Goal: Transaction & Acquisition: Purchase product/service

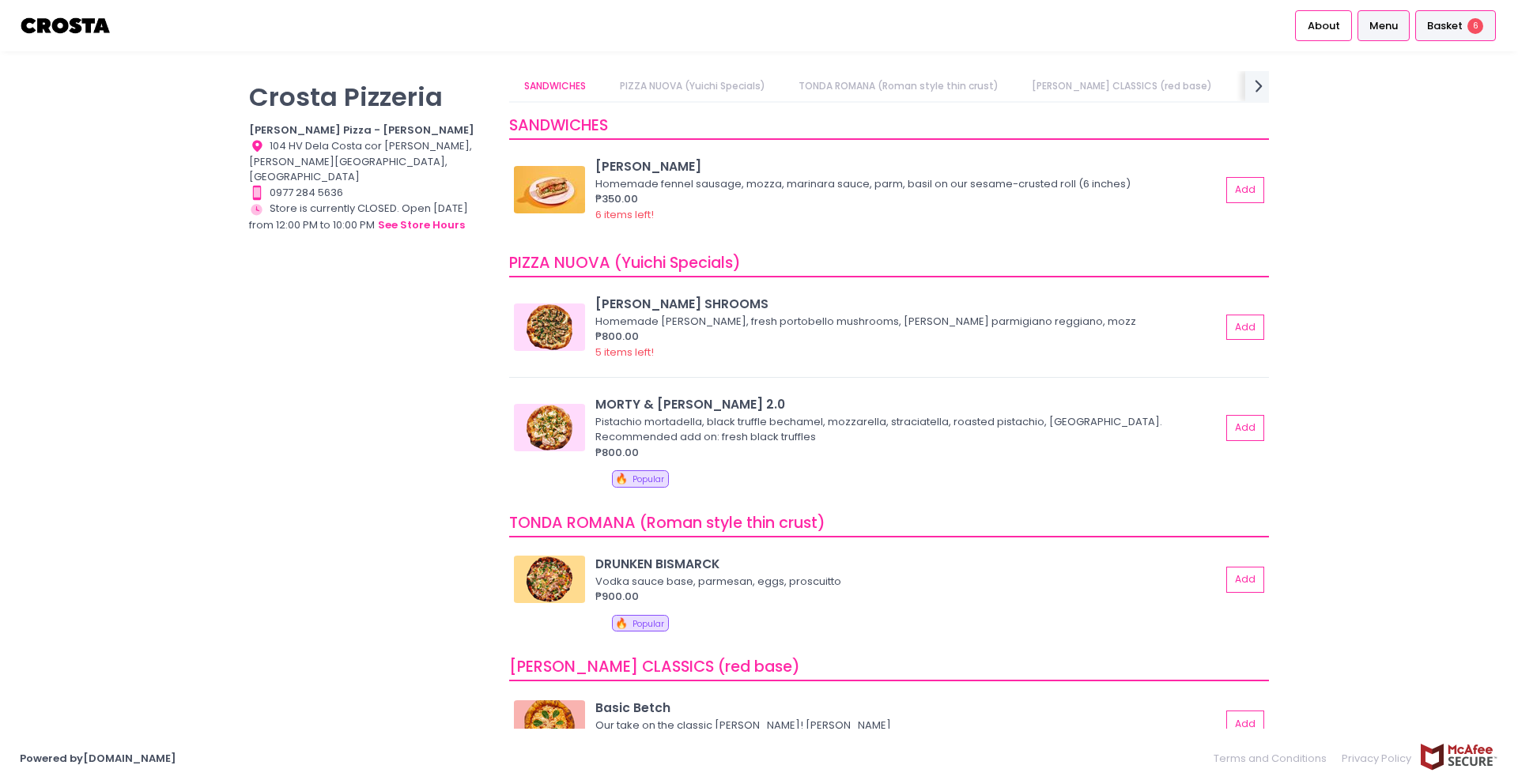
click at [1454, 30] on span "Basket" at bounding box center [1444, 25] width 36 height 16
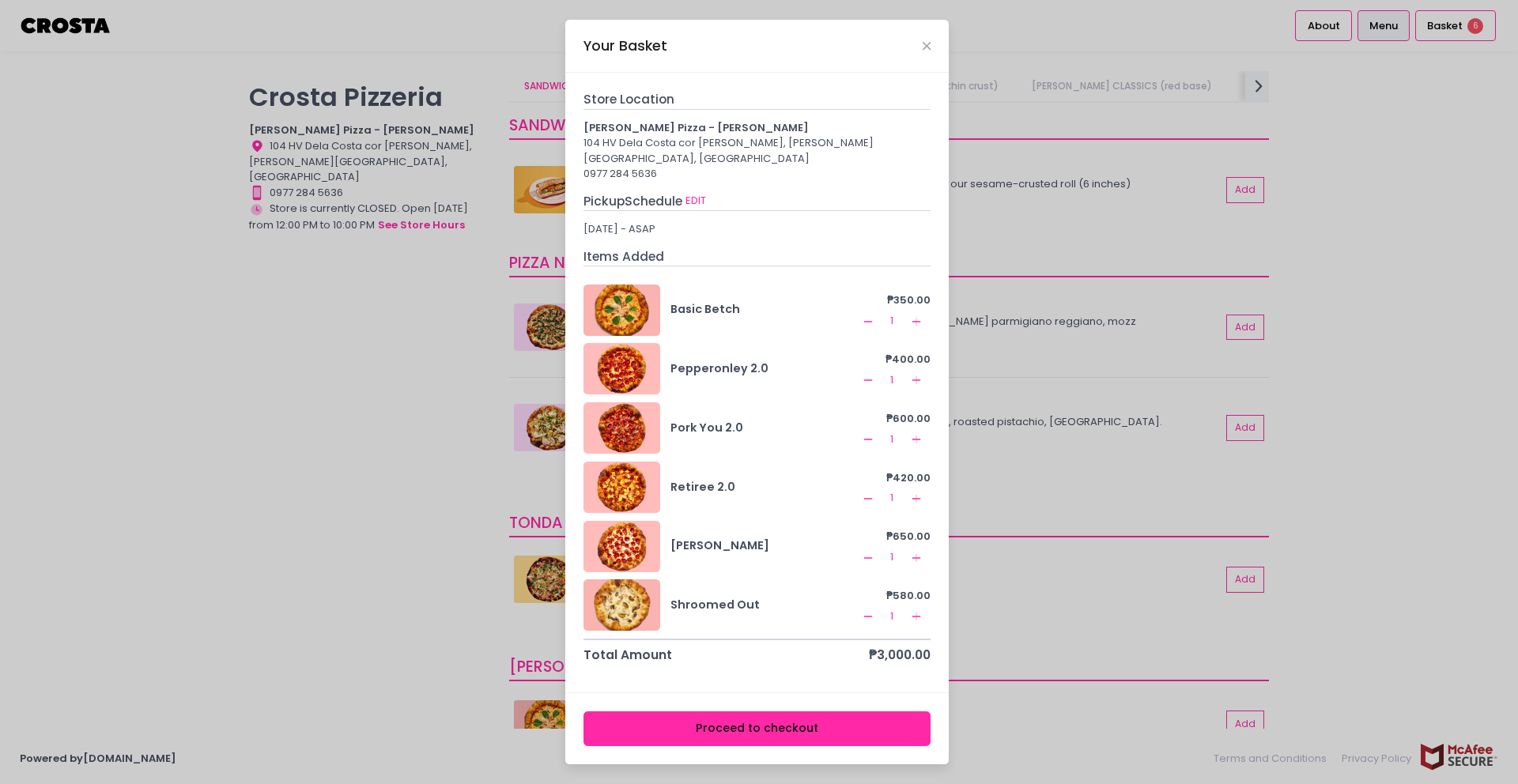
click at [796, 720] on button "Proceed to checkout" at bounding box center [757, 729] width 348 height 36
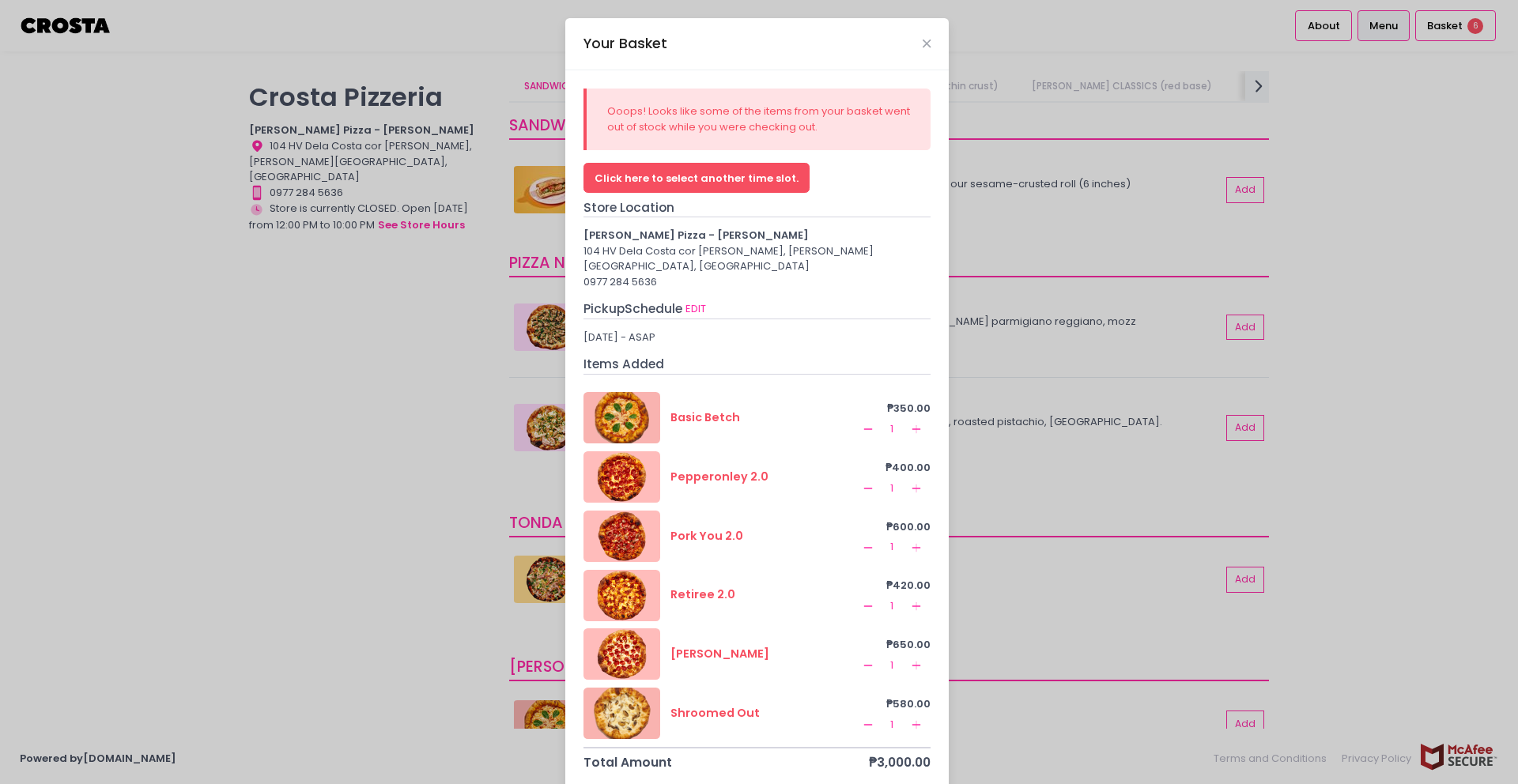
click at [682, 176] on button "Click here to select another time slot." at bounding box center [696, 178] width 226 height 30
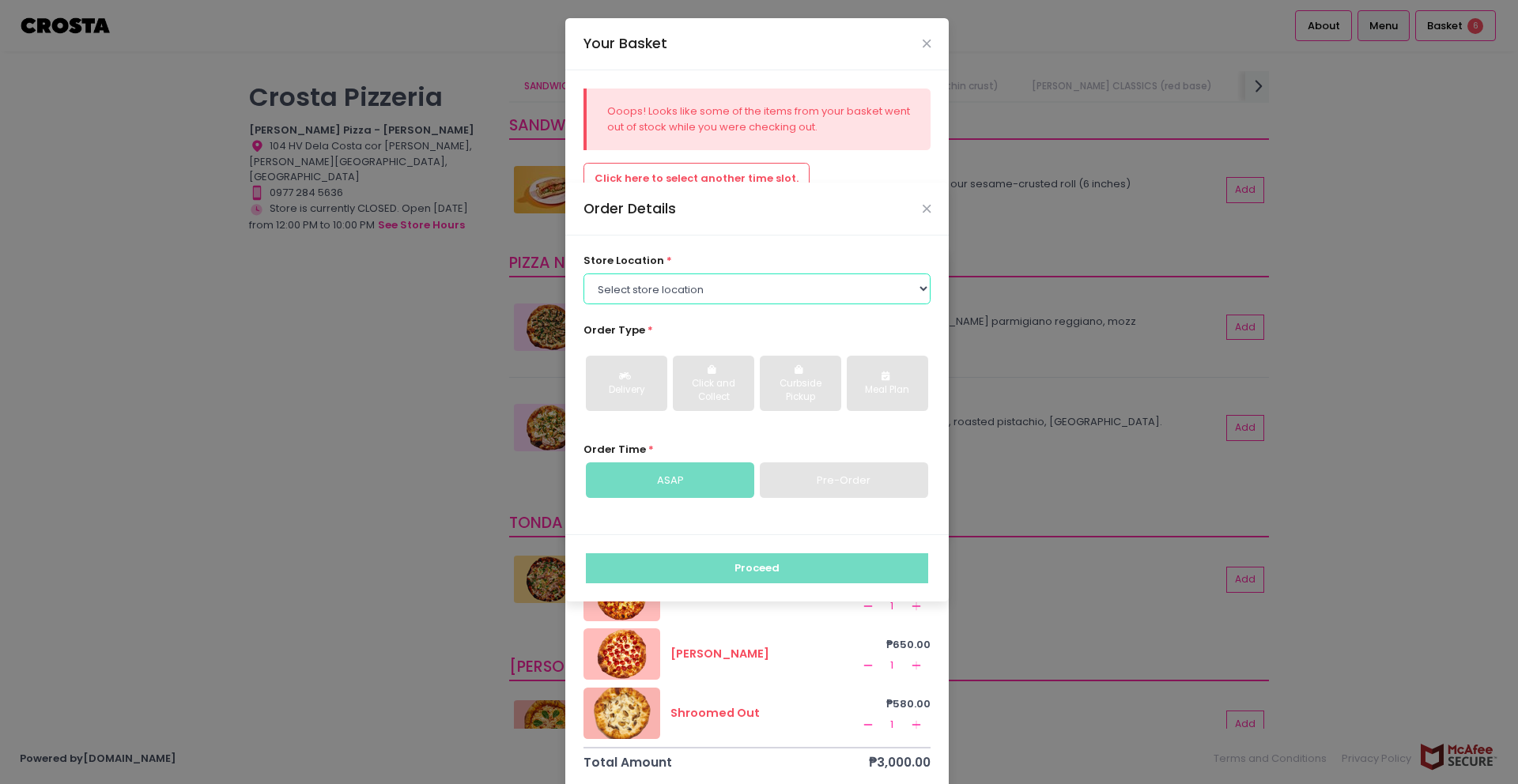
click at [698, 300] on select "Select store location [PERSON_NAME] Pizza - [PERSON_NAME] Pizza - [GEOGRAPHIC_D…" at bounding box center [757, 288] width 348 height 30
select select "5fabb2e53664a8677beaeb89"
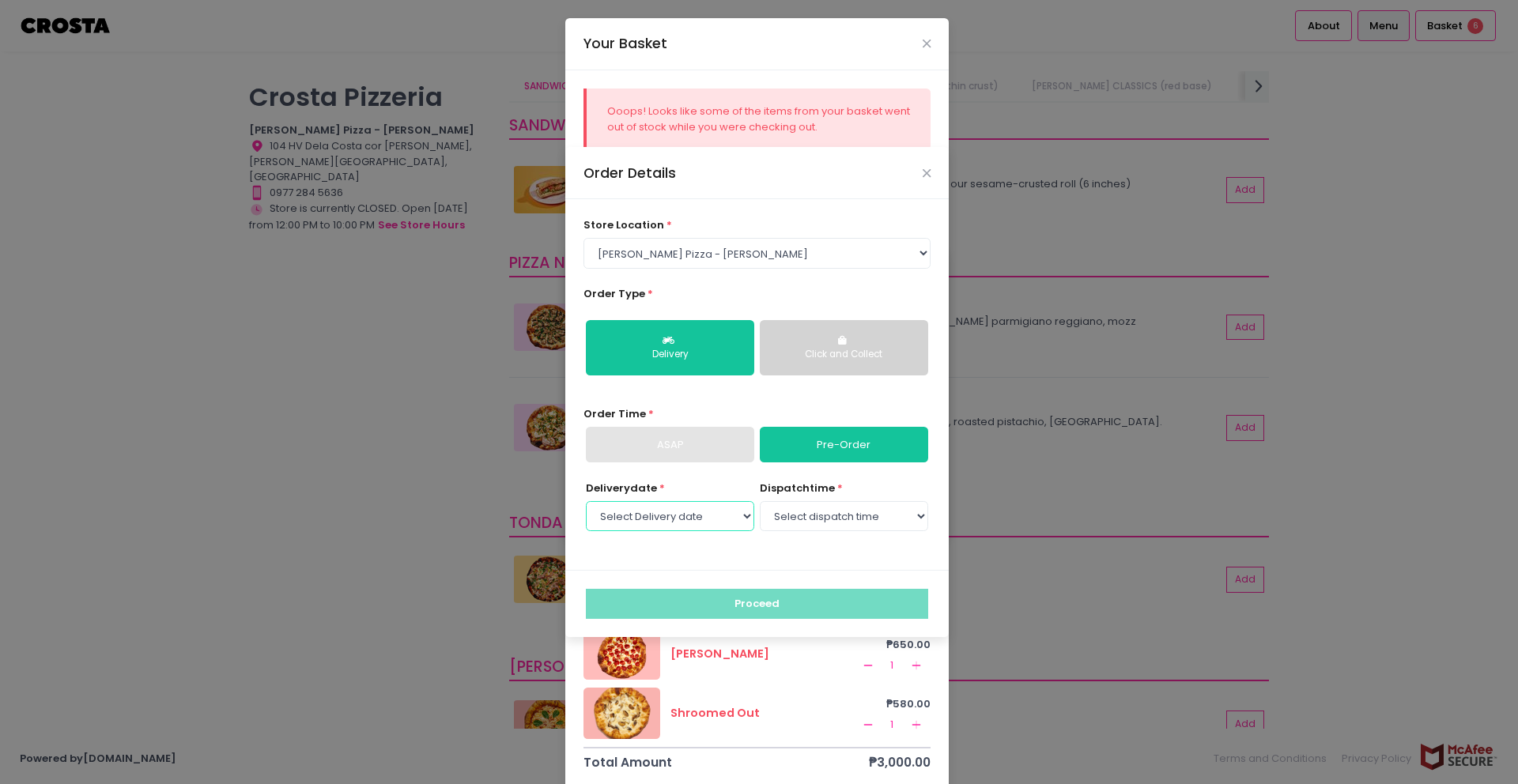
click at [696, 519] on select "Select Delivery date [DATE] [DATE] [DATE] [DATE] [DATE] [DATE]" at bounding box center [669, 516] width 168 height 30
select select "[DATE]"
click at [827, 517] on select "Select dispatch time 12:00 PM - 12:30 PM 12:30 PM - 01:00 PM 01:00 PM - 01:30 P…" at bounding box center [844, 516] width 168 height 30
select select "12:00"
click at [740, 605] on button "Proceed" at bounding box center [756, 604] width 343 height 30
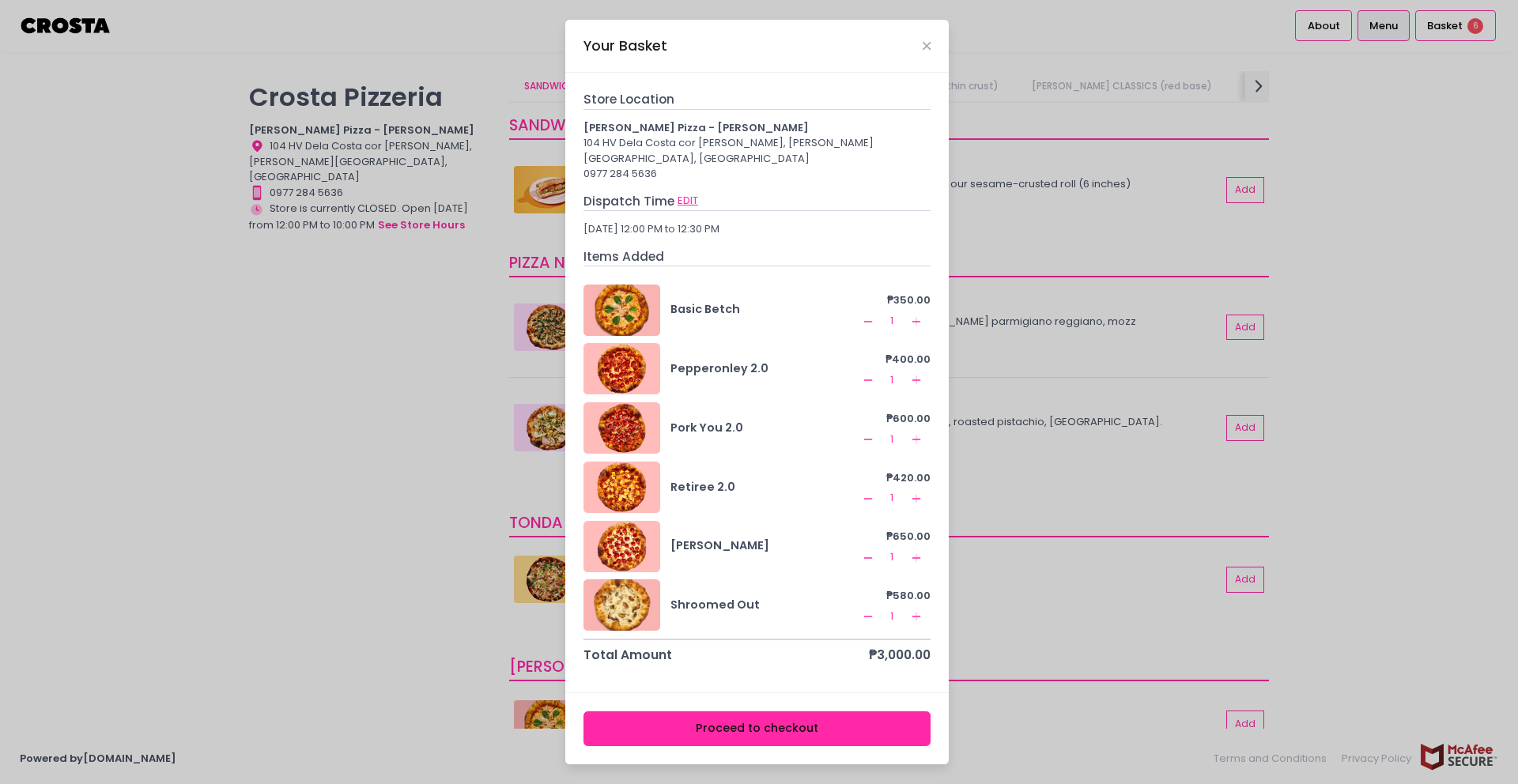
click at [681, 192] on button "EDIT" at bounding box center [688, 200] width 22 height 18
select select "5fabb2e53664a8677beaeb89"
select select "[DATE]"
select select "12:00"
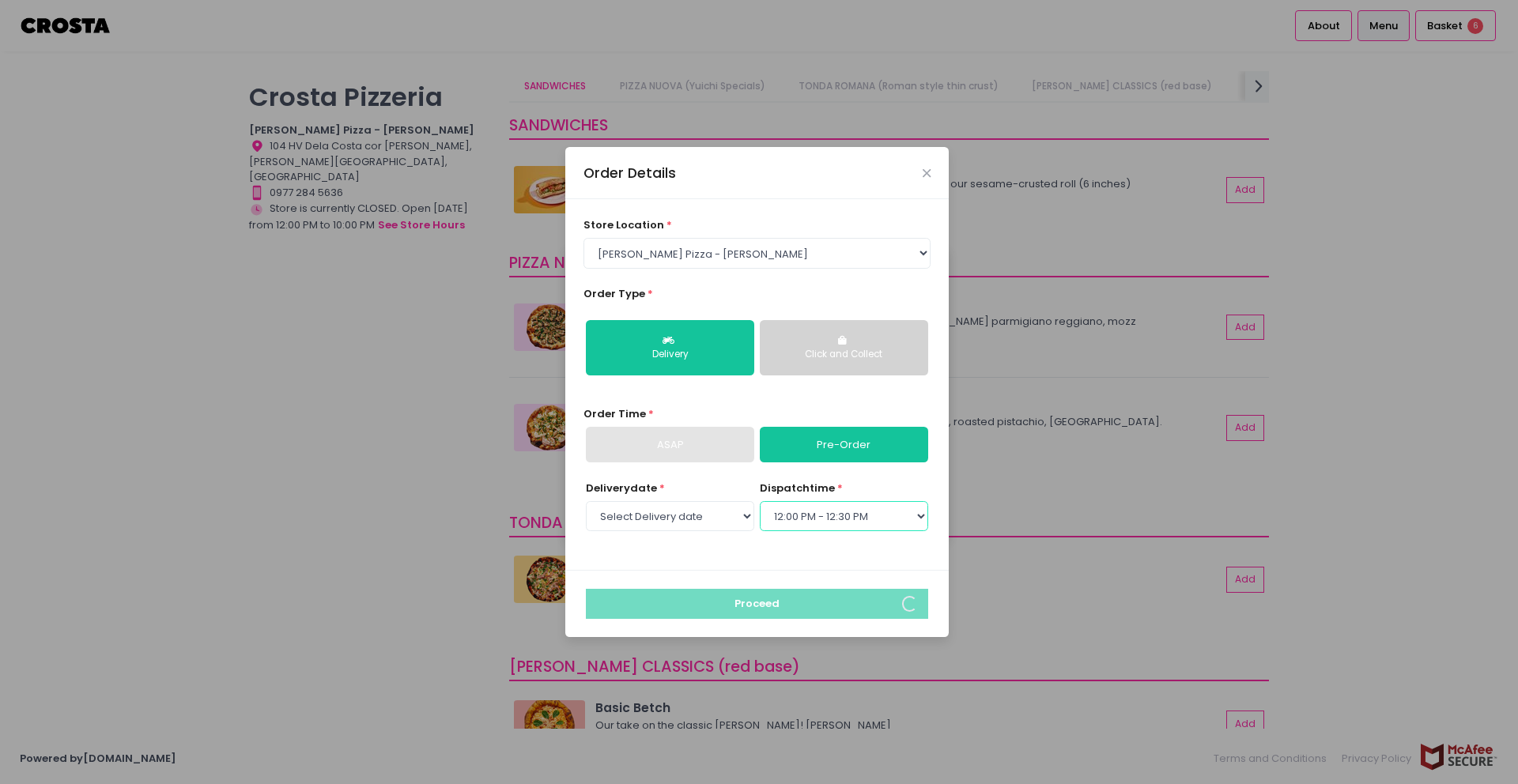
click at [831, 502] on select "Select dispatch time 12:00 PM - 12:30 PM 12:30 PM - 01:00 PM 01:00 PM - 01:30 P…" at bounding box center [844, 516] width 168 height 30
click at [924, 175] on icon "Close" at bounding box center [926, 173] width 8 height 12
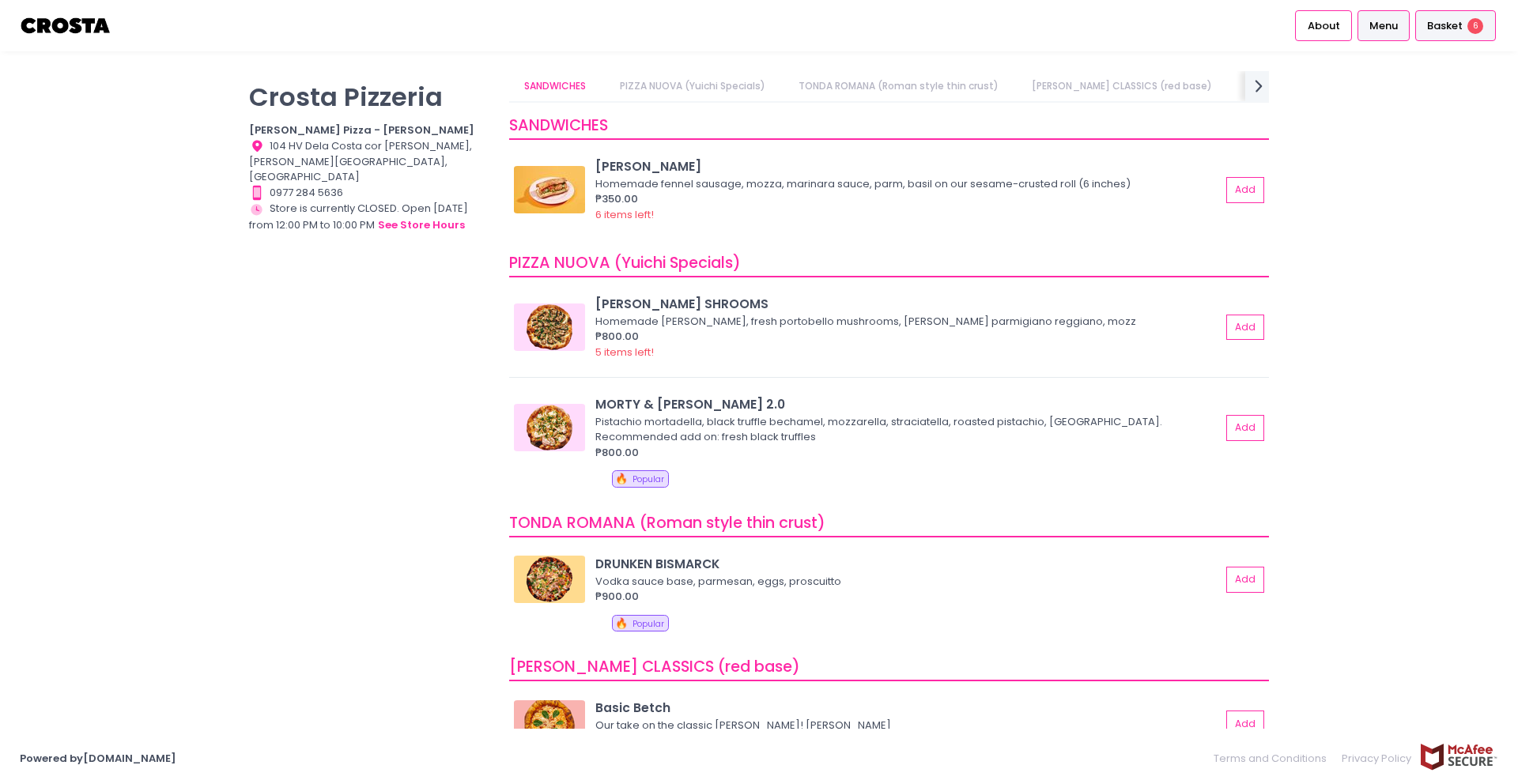
click at [1439, 34] on div "Basket 6" at bounding box center [1455, 25] width 80 height 30
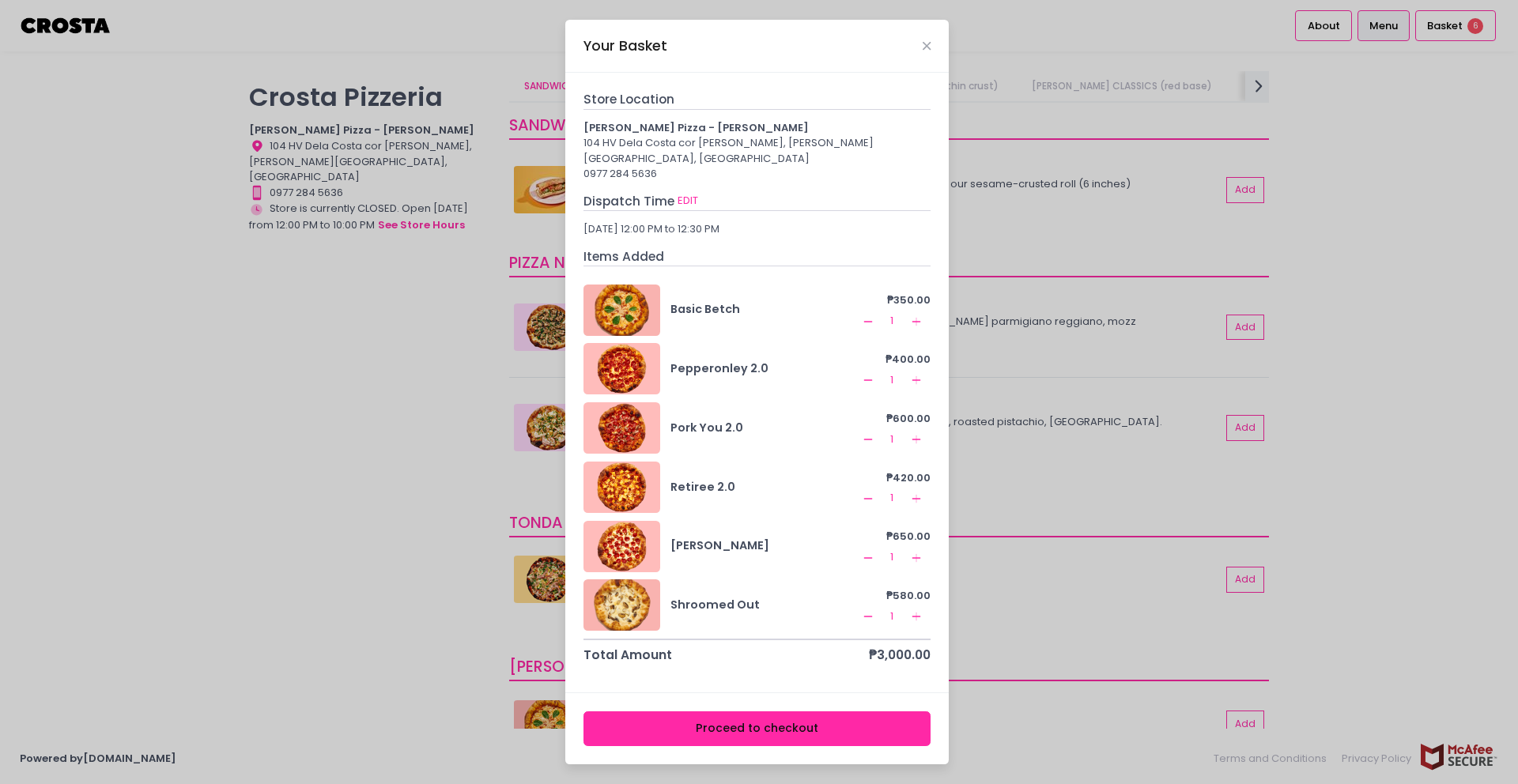
click at [775, 711] on button "Proceed to checkout" at bounding box center [757, 729] width 348 height 36
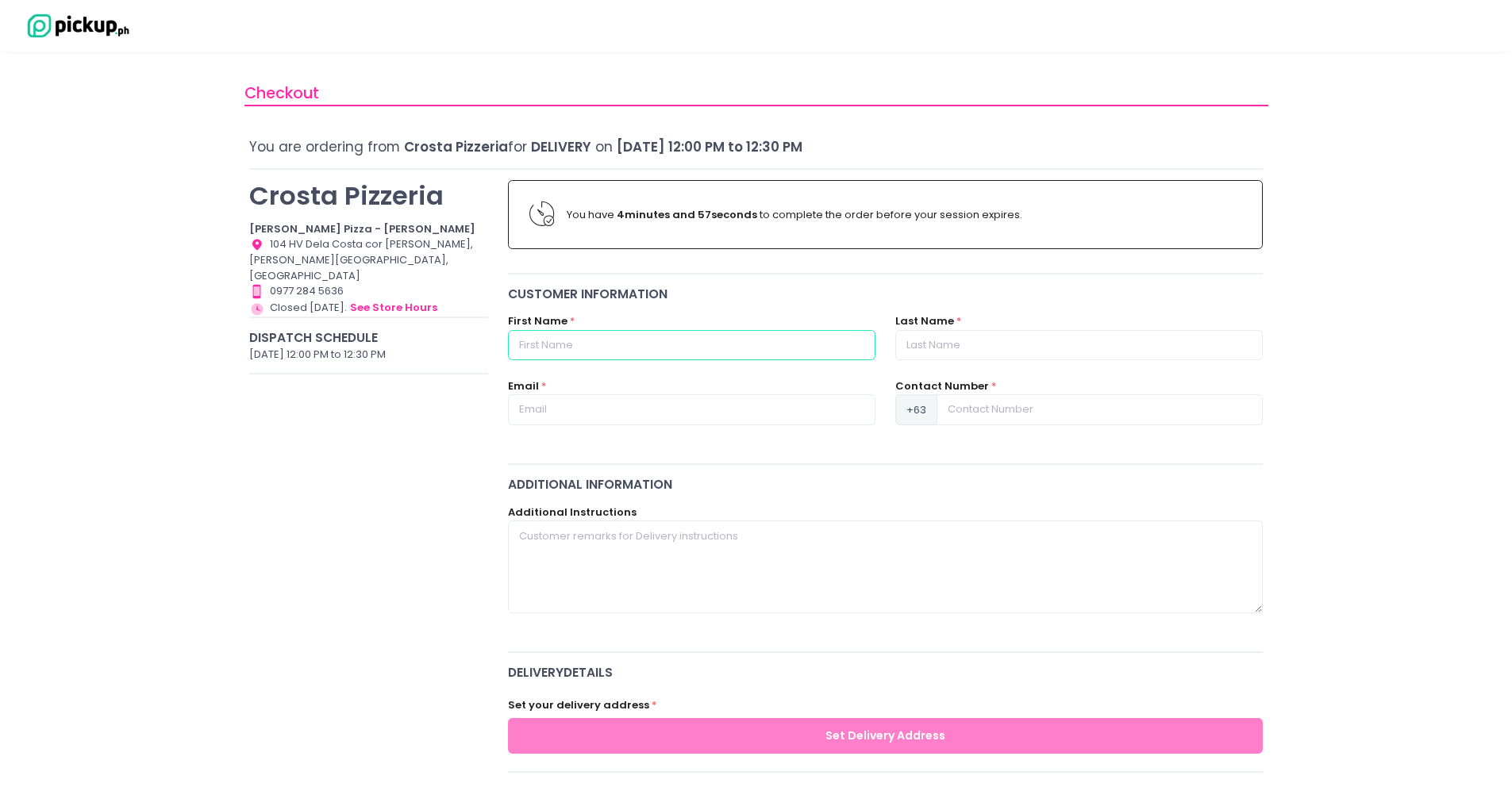
click at [585, 353] on input "text" at bounding box center [691, 346] width 368 height 31
type input "[PERSON_NAME]"
click at [934, 349] on input "text" at bounding box center [1079, 346] width 368 height 31
type input "[PERSON_NAME]"
click at [703, 405] on input "text" at bounding box center [691, 409] width 368 height 31
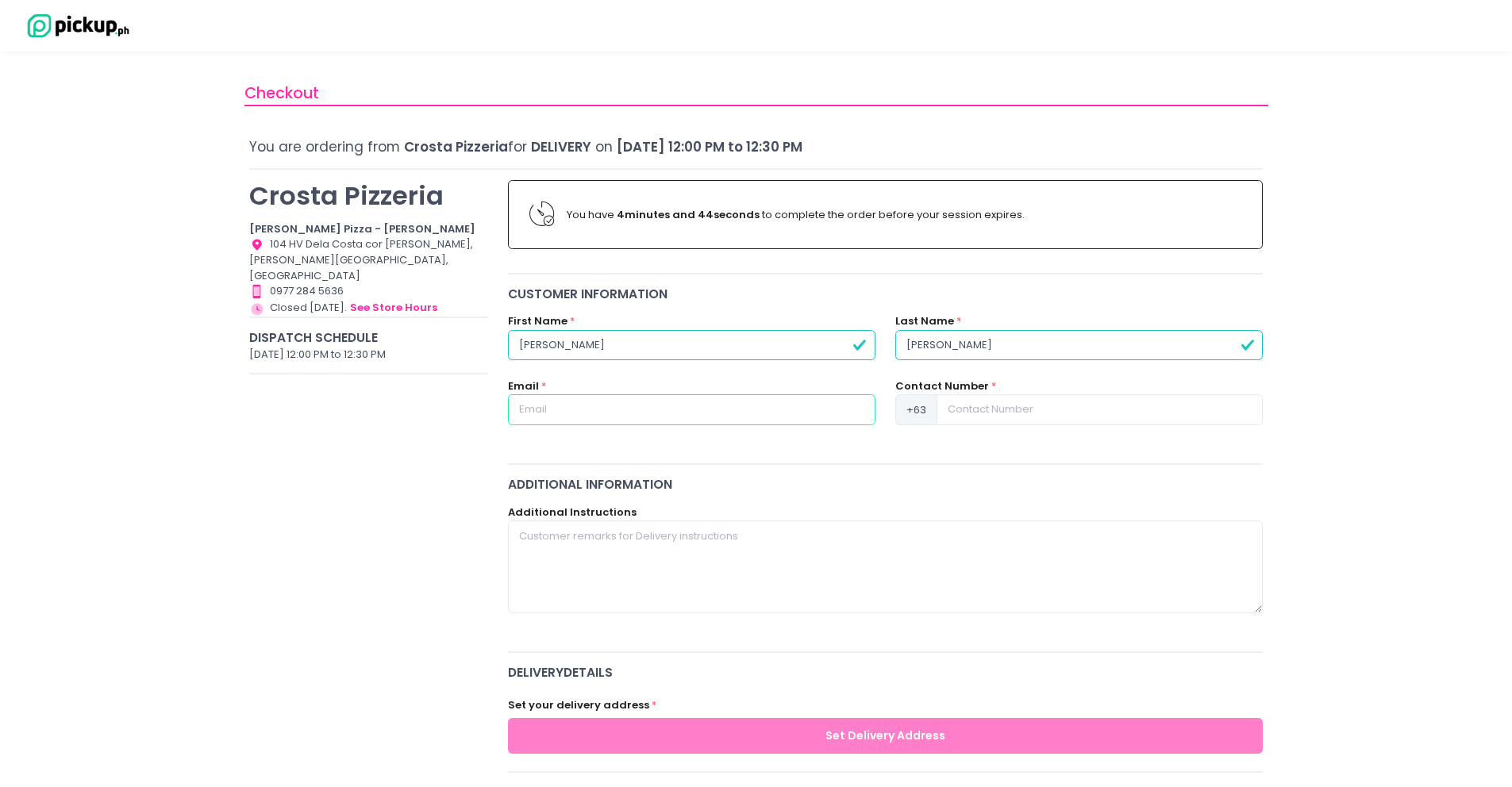
type input "[EMAIL_ADDRESS][PERSON_NAME][DOMAIN_NAME]"
click at [994, 408] on input at bounding box center [1099, 409] width 326 height 31
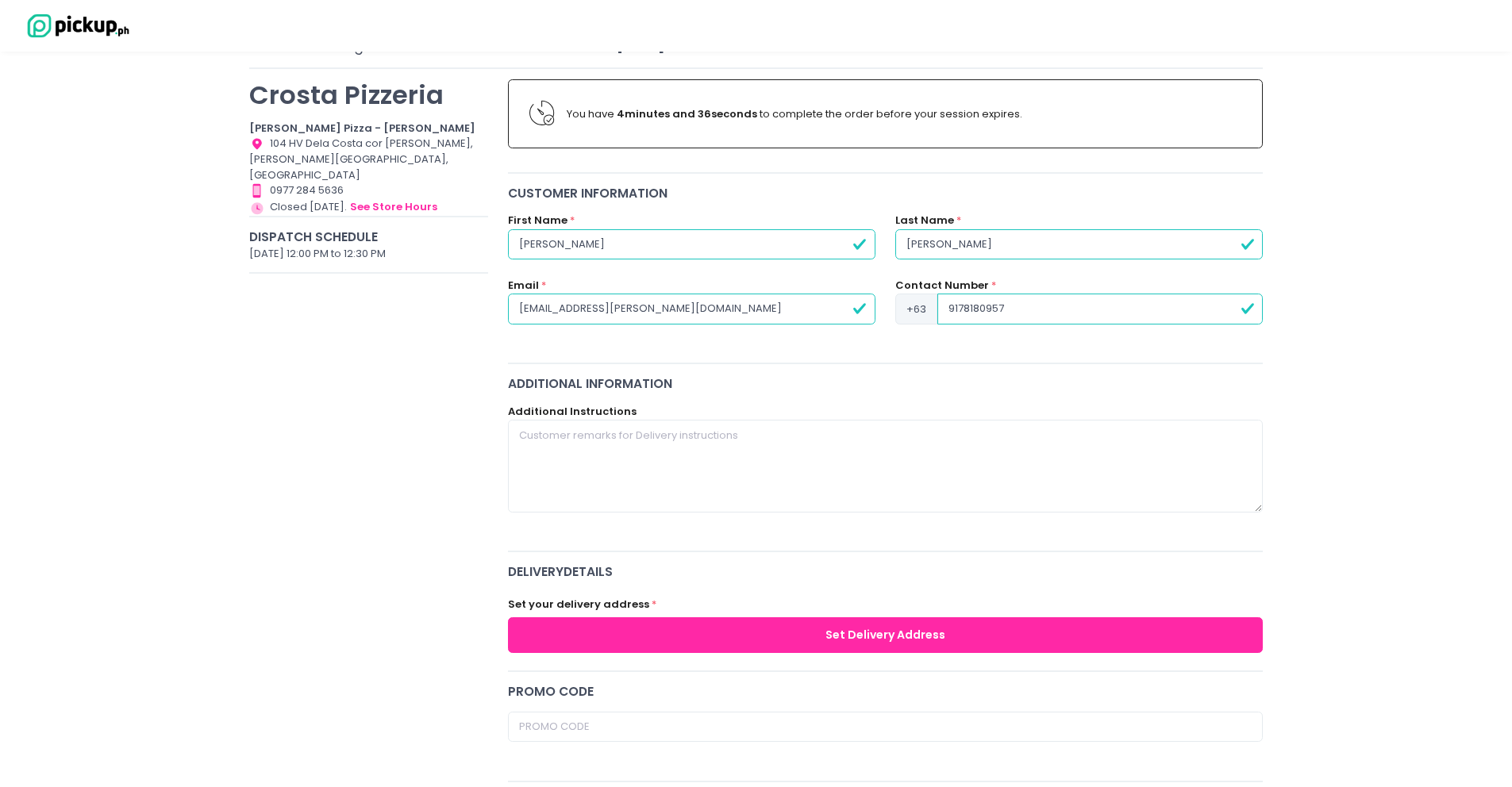
scroll to position [103, 0]
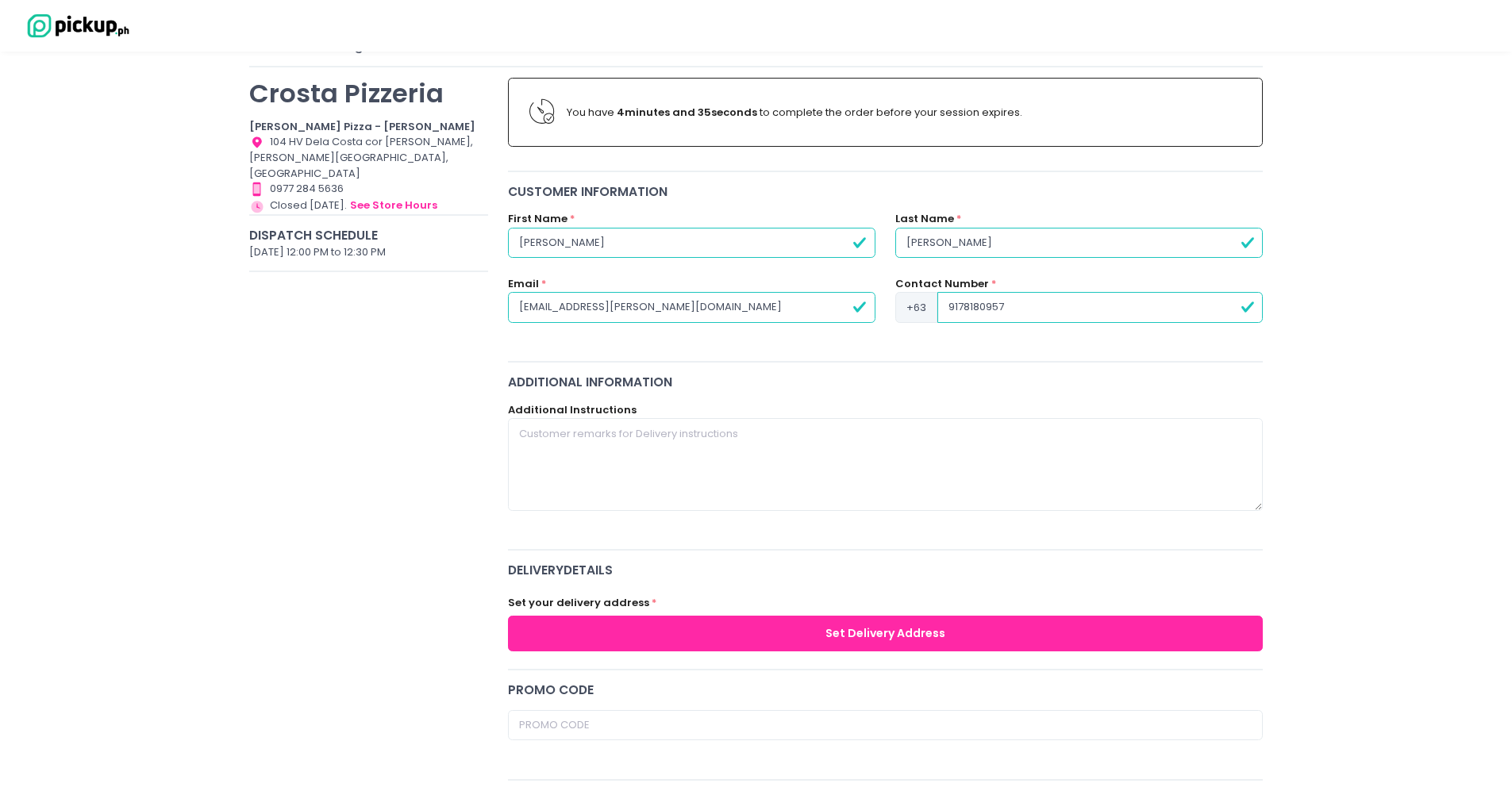
type input "9178180957"
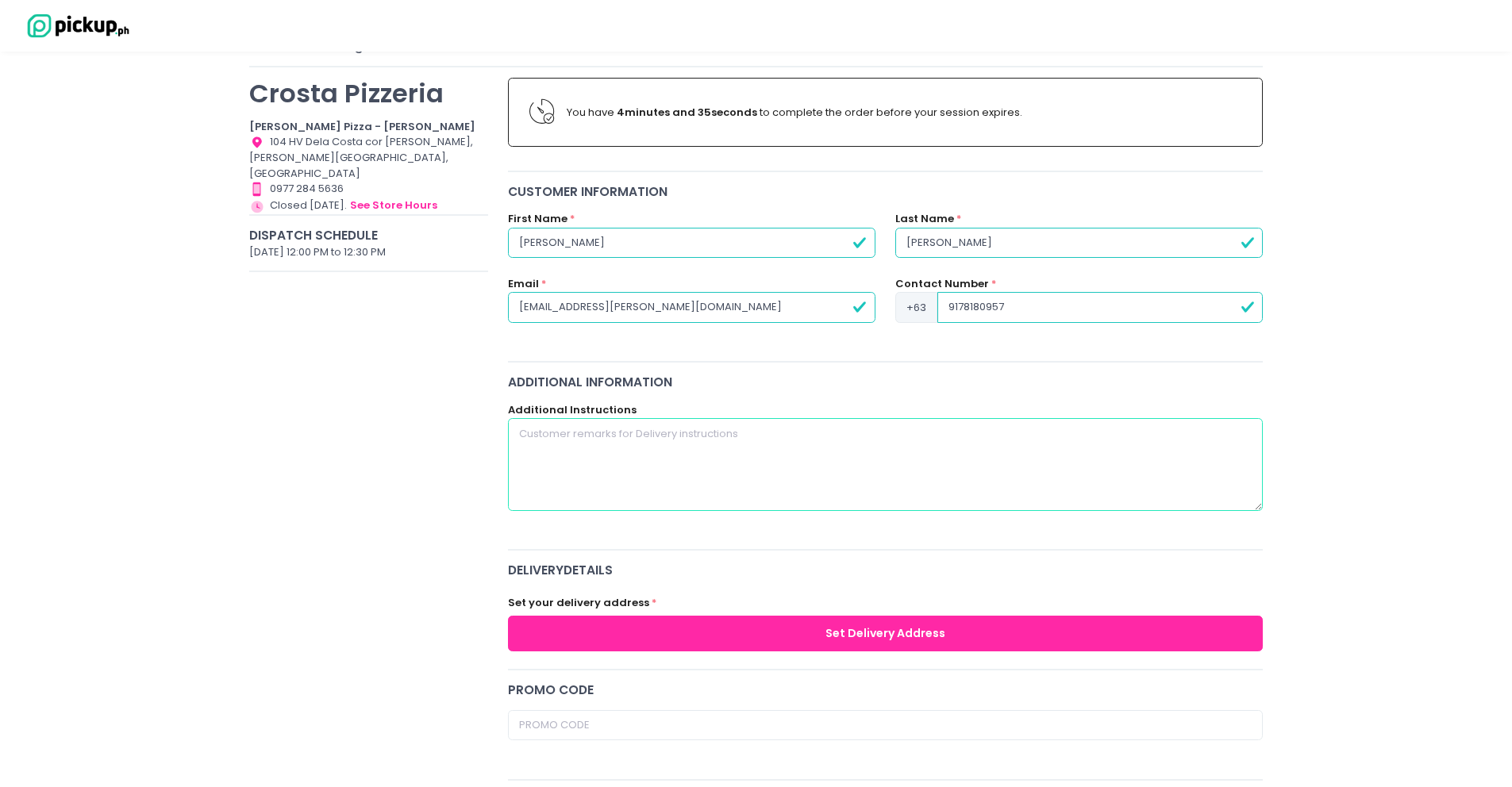
click at [573, 451] on textarea at bounding box center [885, 464] width 755 height 92
type textarea "P"
paste textarea "Aboitiz Power Corporation"
paste textarea "11F & [STREET_ADDRESS][PERSON_NAME]"
click at [714, 463] on textarea "Please issue invoice with the following billing details: Company: Aboitiz Power…" at bounding box center [885, 464] width 755 height 92
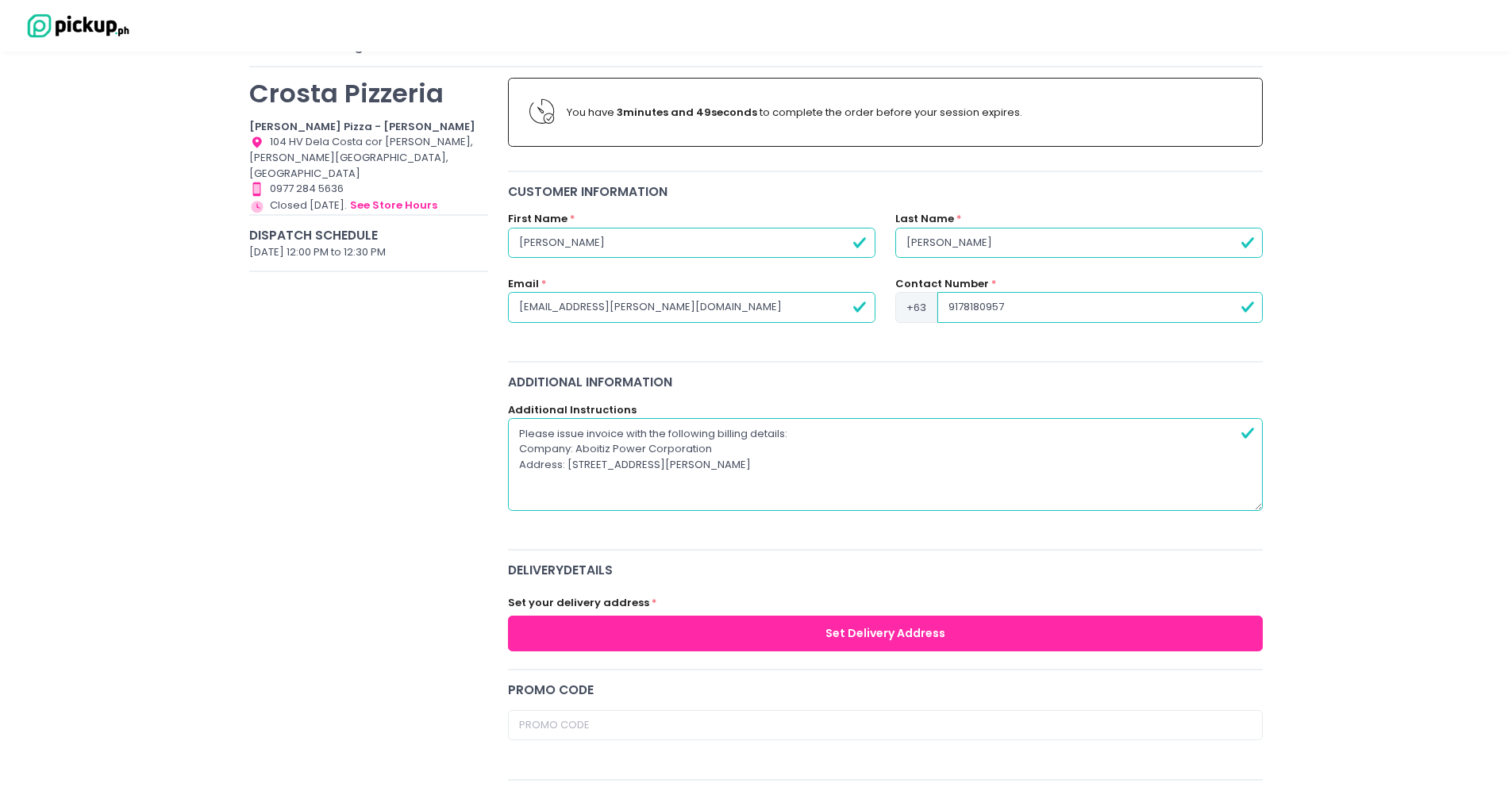
click at [834, 464] on textarea "Please issue invoice with the following billing details: Company: Aboitiz Power…" at bounding box center [885, 464] width 755 height 92
click at [1255, 438] on textarea "Please issue invoice with the following billing details: Company: Aboitiz Power…" at bounding box center [885, 464] width 755 height 92
drag, startPoint x: 563, startPoint y: 468, endPoint x: 473, endPoint y: 465, distance: 90.0
drag, startPoint x: 576, startPoint y: 449, endPoint x: 496, endPoint y: 448, distance: 80.0
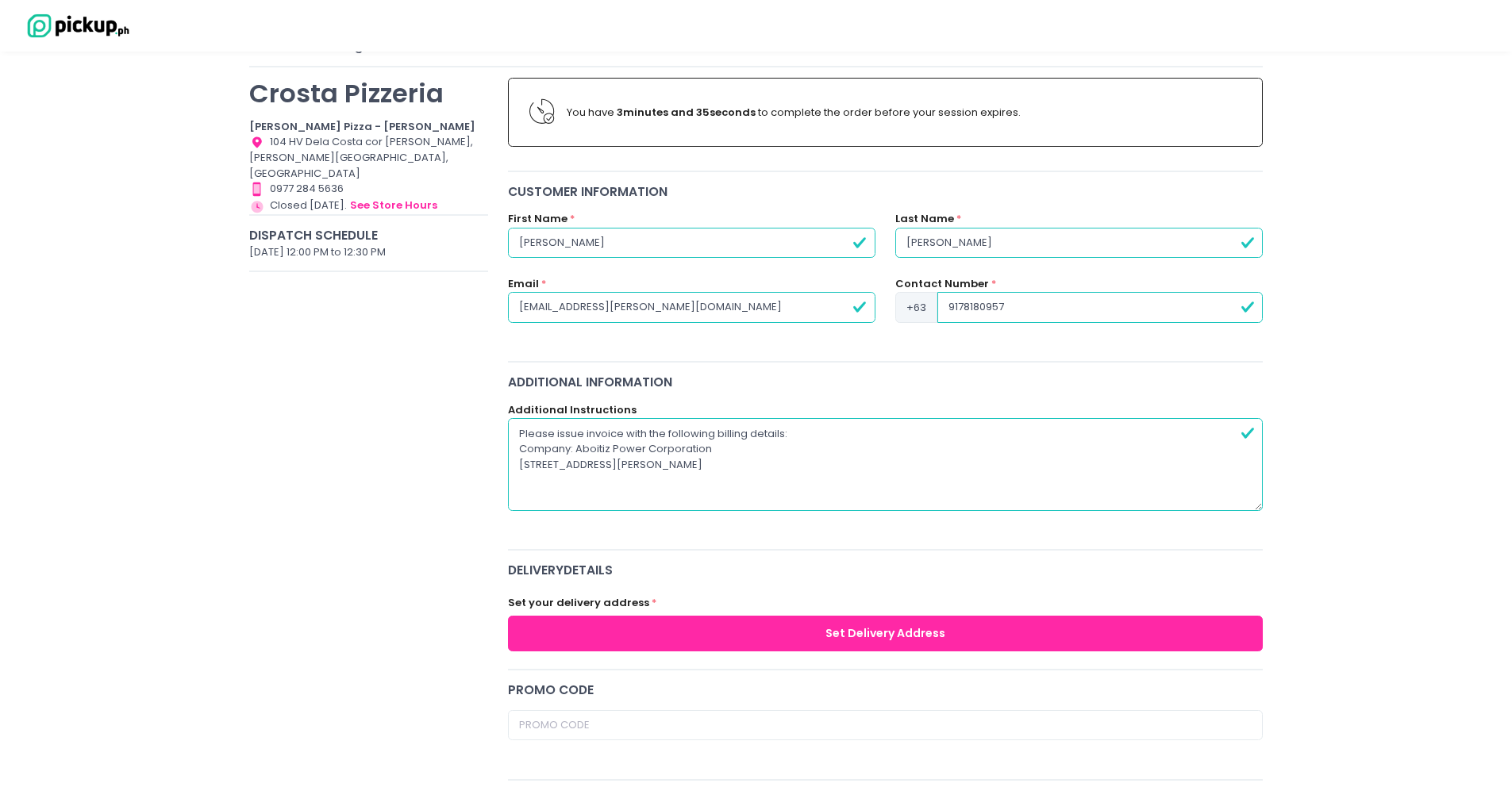
click at [774, 463] on textarea "Please issue invoice with the following billing details: Aboitiz Power Corporat…" at bounding box center [885, 464] width 755 height 92
drag, startPoint x: 772, startPoint y: 464, endPoint x: 480, endPoint y: 464, distance: 292.0
paste textarea "e Roxas corner Mak"
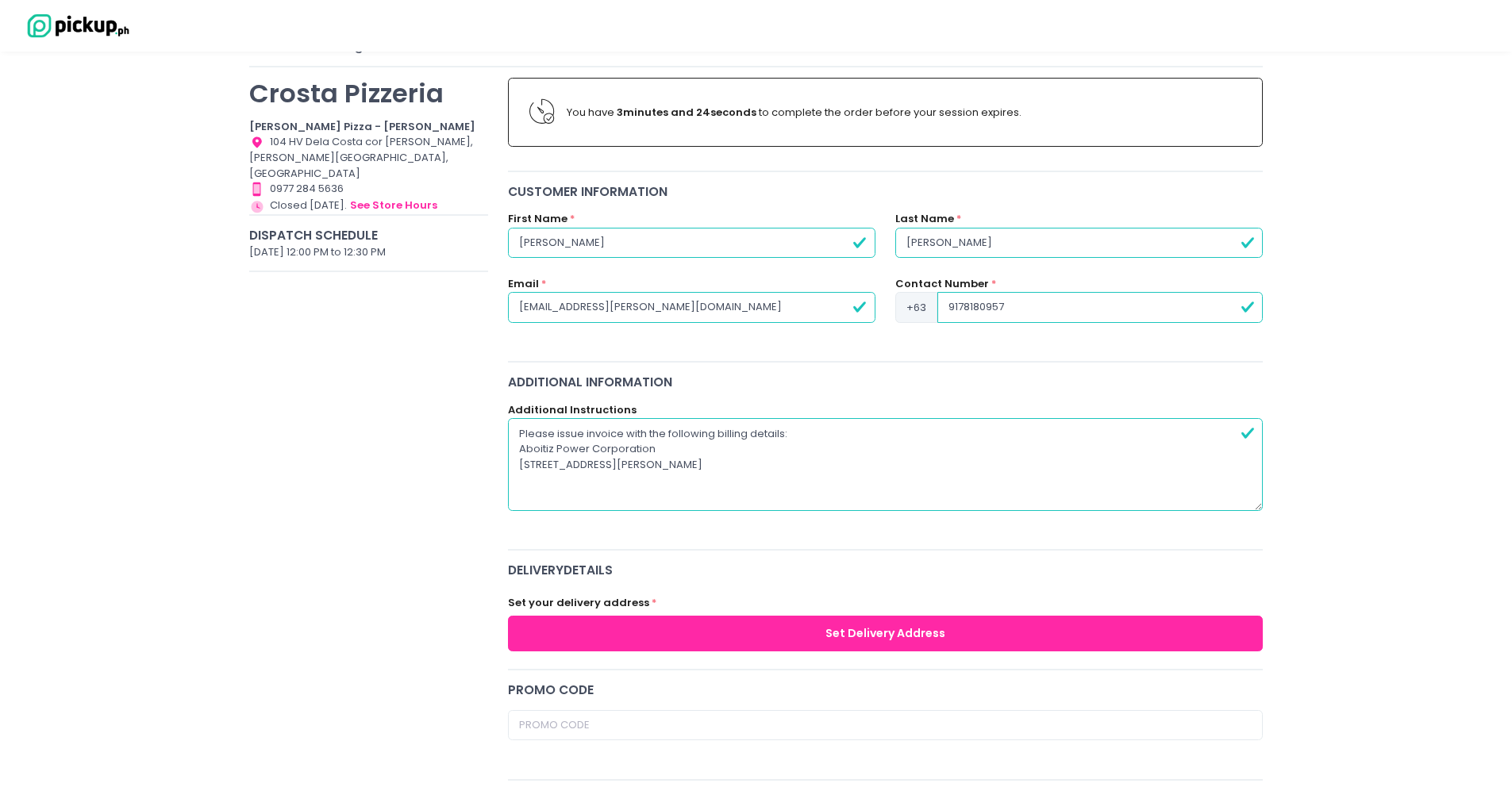
type textarea "Please issue invoice with the following billing details: Aboitiz Power Corporat…"
drag, startPoint x: 619, startPoint y: 238, endPoint x: 489, endPoint y: 237, distance: 130.0
click at [623, 442] on textarea "Please issue invoice with the following billing details: Aboitiz Power Corporat…" at bounding box center [885, 464] width 755 height 92
drag, startPoint x: 659, startPoint y: 457, endPoint x: 514, endPoint y: 452, distance: 145.1
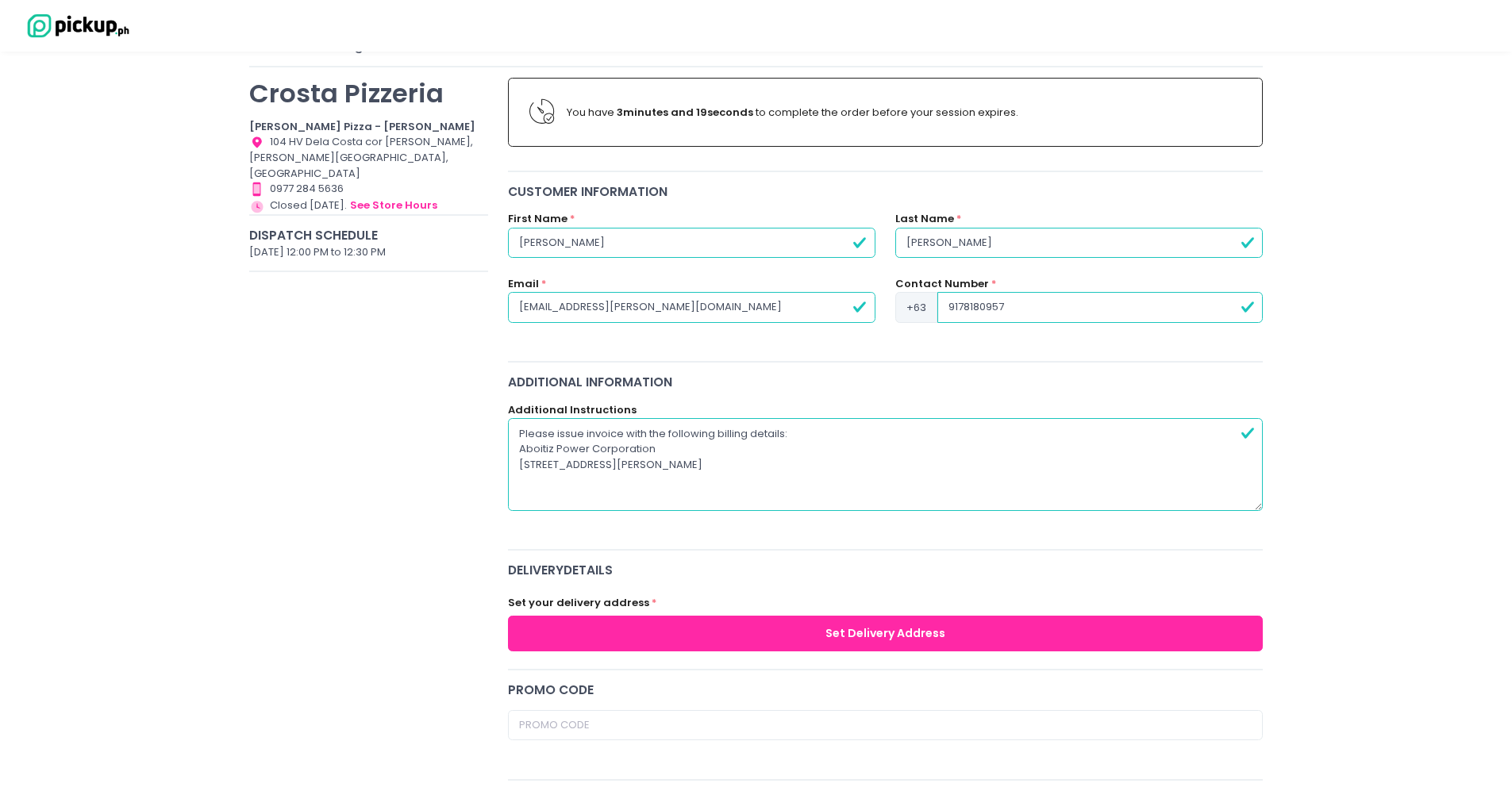
click at [514, 452] on textarea "Please issue invoice with the following billing details: Aboitiz Power Corporat…" at bounding box center [885, 464] width 755 height 92
drag, startPoint x: 497, startPoint y: 445, endPoint x: 597, endPoint y: 441, distance: 100.1
click at [498, 446] on div "Additional Instructions Please issue invoice with the following billing details…" at bounding box center [885, 465] width 776 height 126
click at [597, 441] on textarea "Please issue invoice with the following billing details: Aboitiz Power Corporat…" at bounding box center [885, 464] width 755 height 92
click at [640, 449] on textarea "Please issue invoice with the following billing details: Aboitiz Power Corporat…" at bounding box center [885, 464] width 755 height 92
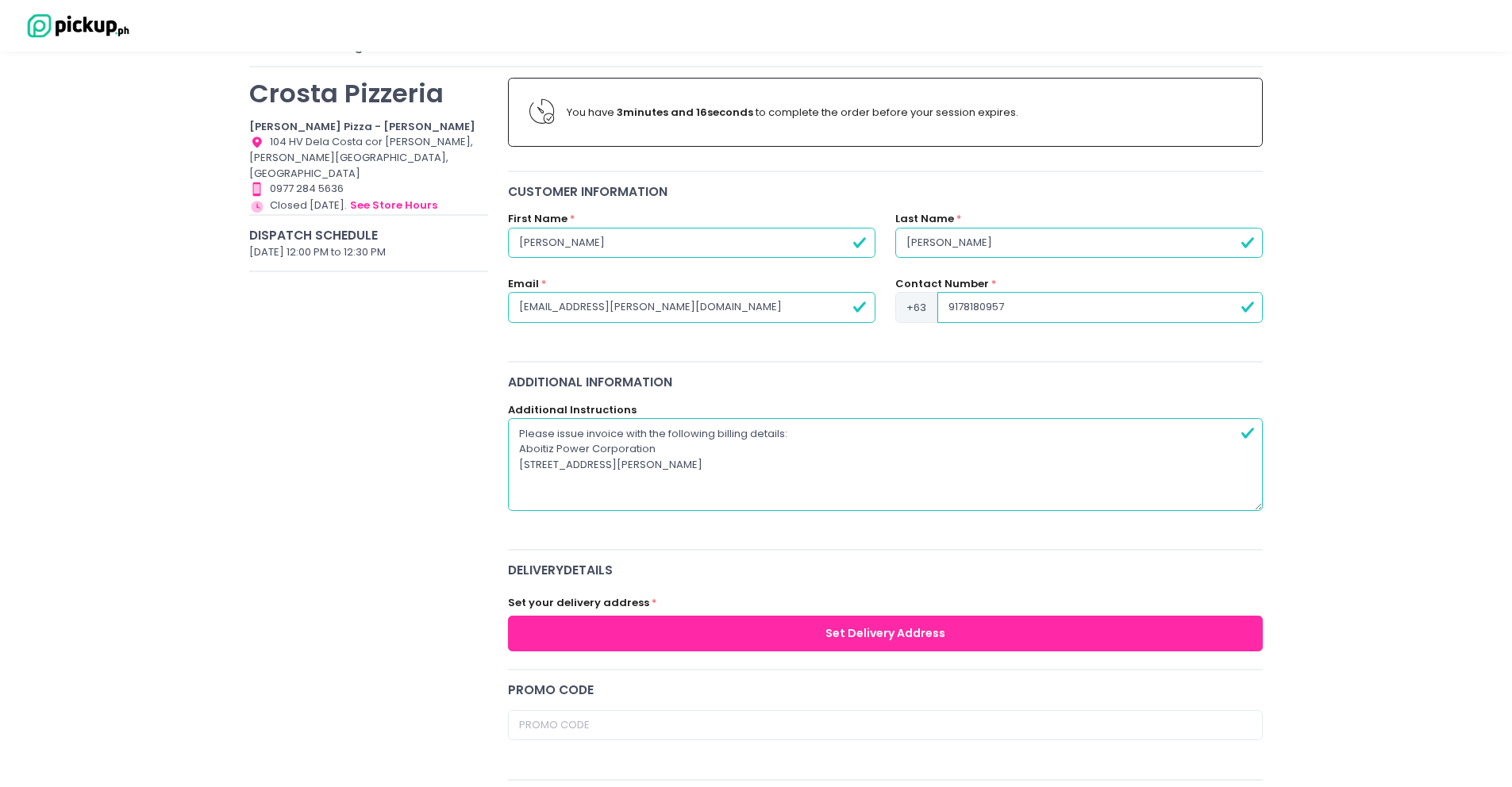
drag, startPoint x: 658, startPoint y: 450, endPoint x: 497, endPoint y: 447, distance: 161.0
click at [498, 447] on div "Additional Instructions Please issue invoice with the following billing details…" at bounding box center [885, 465] width 776 height 126
drag, startPoint x: 588, startPoint y: 250, endPoint x: 505, endPoint y: 246, distance: 83.1
click at [505, 246] on div "First Name * [PERSON_NAME]" at bounding box center [691, 244] width 387 height 65
paste input "Aboitiz Power Corporation"
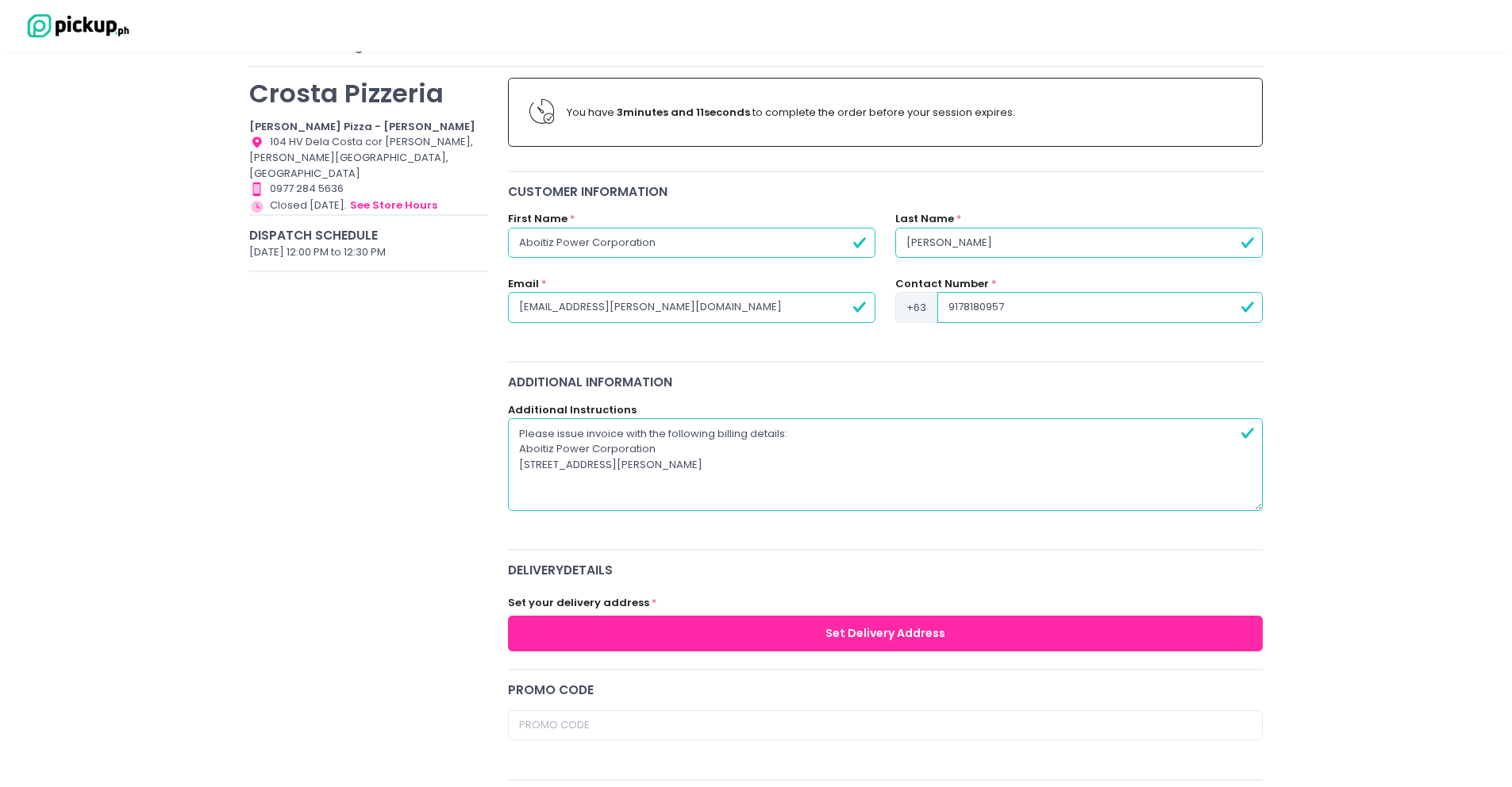
type input "Aboitiz Power Corporation"
drag, startPoint x: 964, startPoint y: 239, endPoint x: 863, endPoint y: 235, distance: 101.1
click at [863, 235] on div "First Name * Aboitiz Power Corporation Last Name * [PERSON_NAME]" at bounding box center [885, 244] width 776 height 65
click at [939, 239] on input "Regullatory Affairs" at bounding box center [1079, 243] width 368 height 31
type input "Regulatory Affairs"
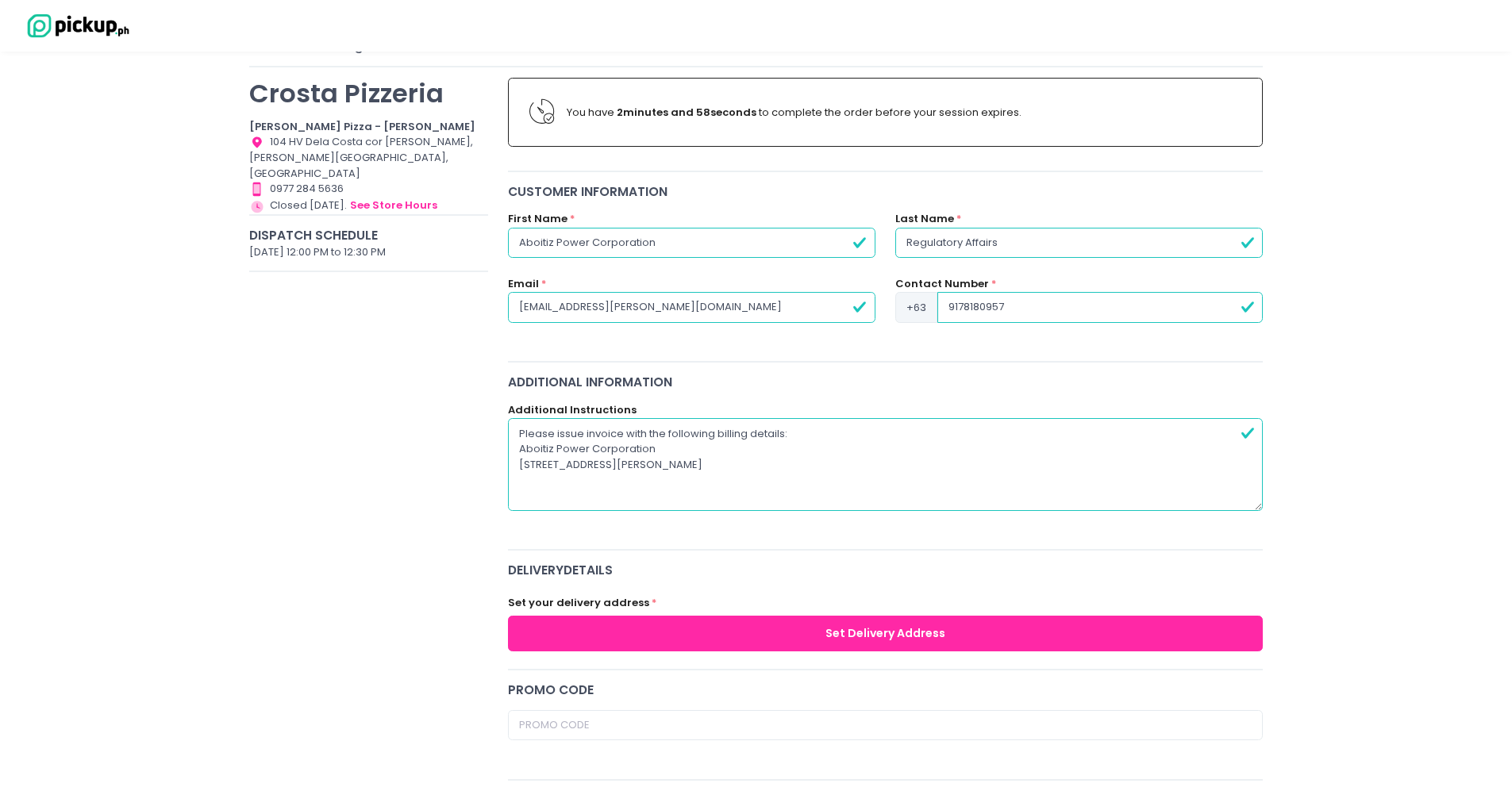
click at [1105, 203] on div "Customer Information First Name * Aboitiz Power Corporation Last Name * Regulat…" at bounding box center [885, 267] width 776 height 169
click at [748, 464] on textarea "Please issue invoice with the following billing details: Aboitiz Power Corporat…" at bounding box center [885, 464] width 755 height 92
click at [862, 464] on textarea "Please issue invoice with the following billing details: Aboitiz Power Corporat…" at bounding box center [885, 464] width 755 height 92
drag, startPoint x: 657, startPoint y: 450, endPoint x: 508, endPoint y: 451, distance: 149.0
click at [508, 451] on textarea "Please issue invoice with the following billing details: Aboitiz Power Corporat…" at bounding box center [885, 464] width 755 height 92
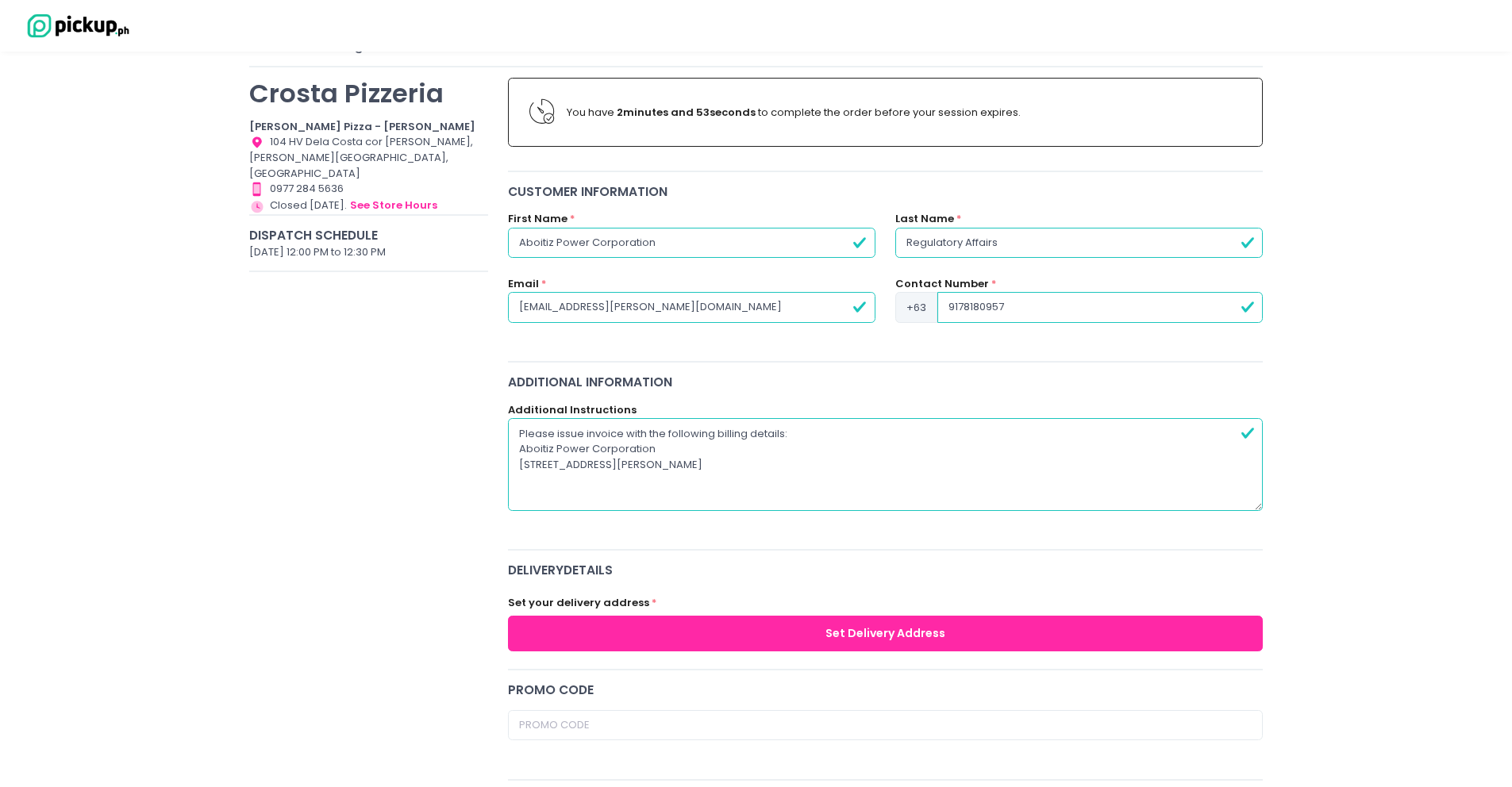
click at [622, 456] on textarea "Please issue invoice with the following billing details: Aboitiz Power Corporat…" at bounding box center [885, 464] width 755 height 92
drag, startPoint x: 810, startPoint y: 446, endPoint x: 852, endPoint y: 464, distance: 45.7
click at [810, 446] on textarea "Please issue invoice with the following billing details: Aboitiz Power Corporat…" at bounding box center [885, 464] width 755 height 92
drag, startPoint x: 888, startPoint y: 469, endPoint x: 513, endPoint y: 453, distance: 375.3
click at [513, 453] on textarea "Please issue invoice with the following billing details: Aboitiz Power Corporat…" at bounding box center [885, 464] width 755 height 92
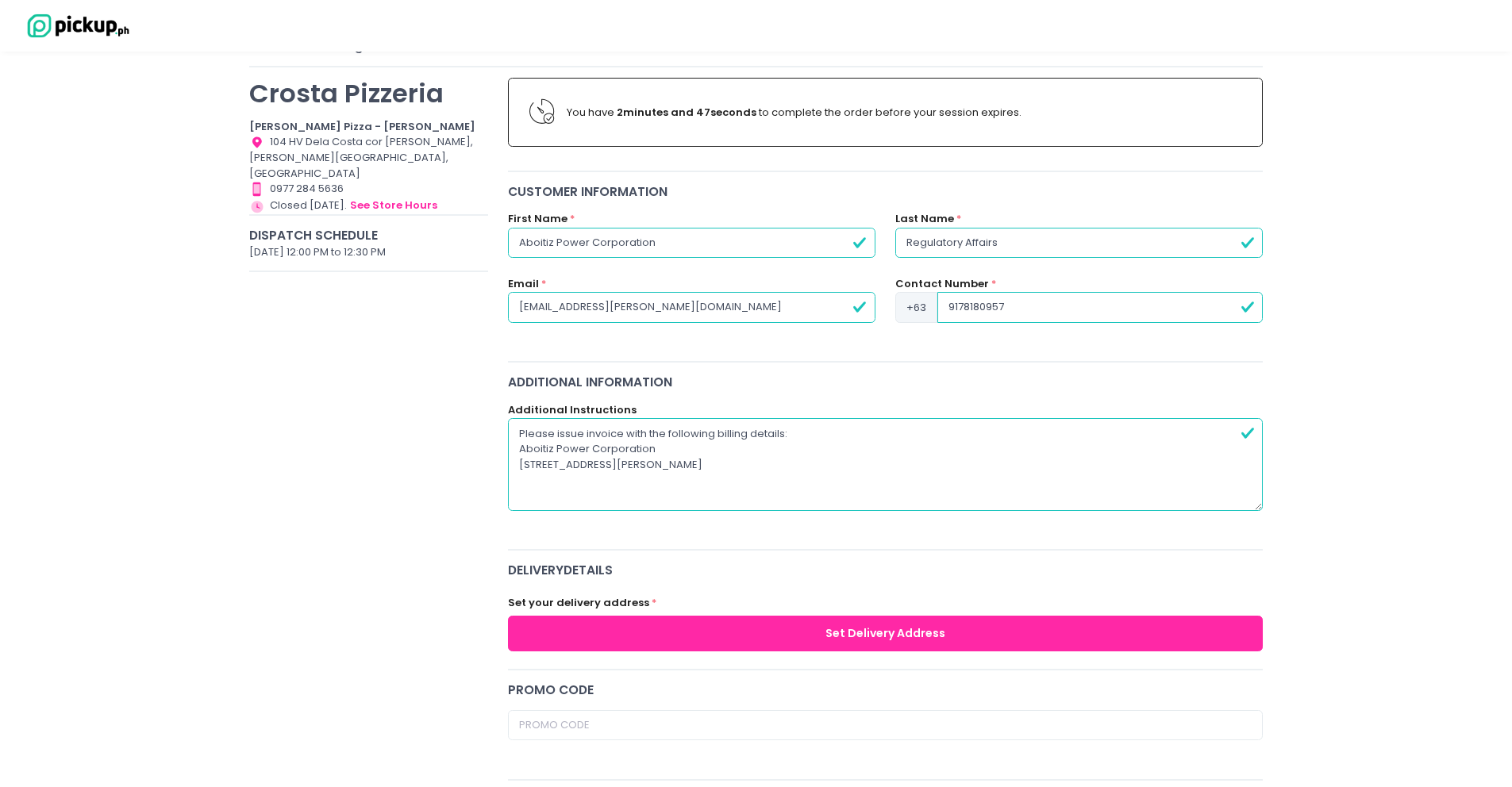
click at [565, 445] on textarea "Please issue invoice with the following billing details: Aboitiz Power Corporat…" at bounding box center [885, 464] width 755 height 92
click at [678, 442] on textarea "Please issue invoice with the following billing details: Aboitiz Power Corporat…" at bounding box center [885, 464] width 755 height 92
drag, startPoint x: 665, startPoint y: 432, endPoint x: 794, endPoint y: 436, distance: 129.1
click at [794, 436] on textarea "Please issue invoice with the following billing details: Aboitiz Power Corporat…" at bounding box center [885, 464] width 755 height 92
drag, startPoint x: 665, startPoint y: 453, endPoint x: 496, endPoint y: 453, distance: 169.0
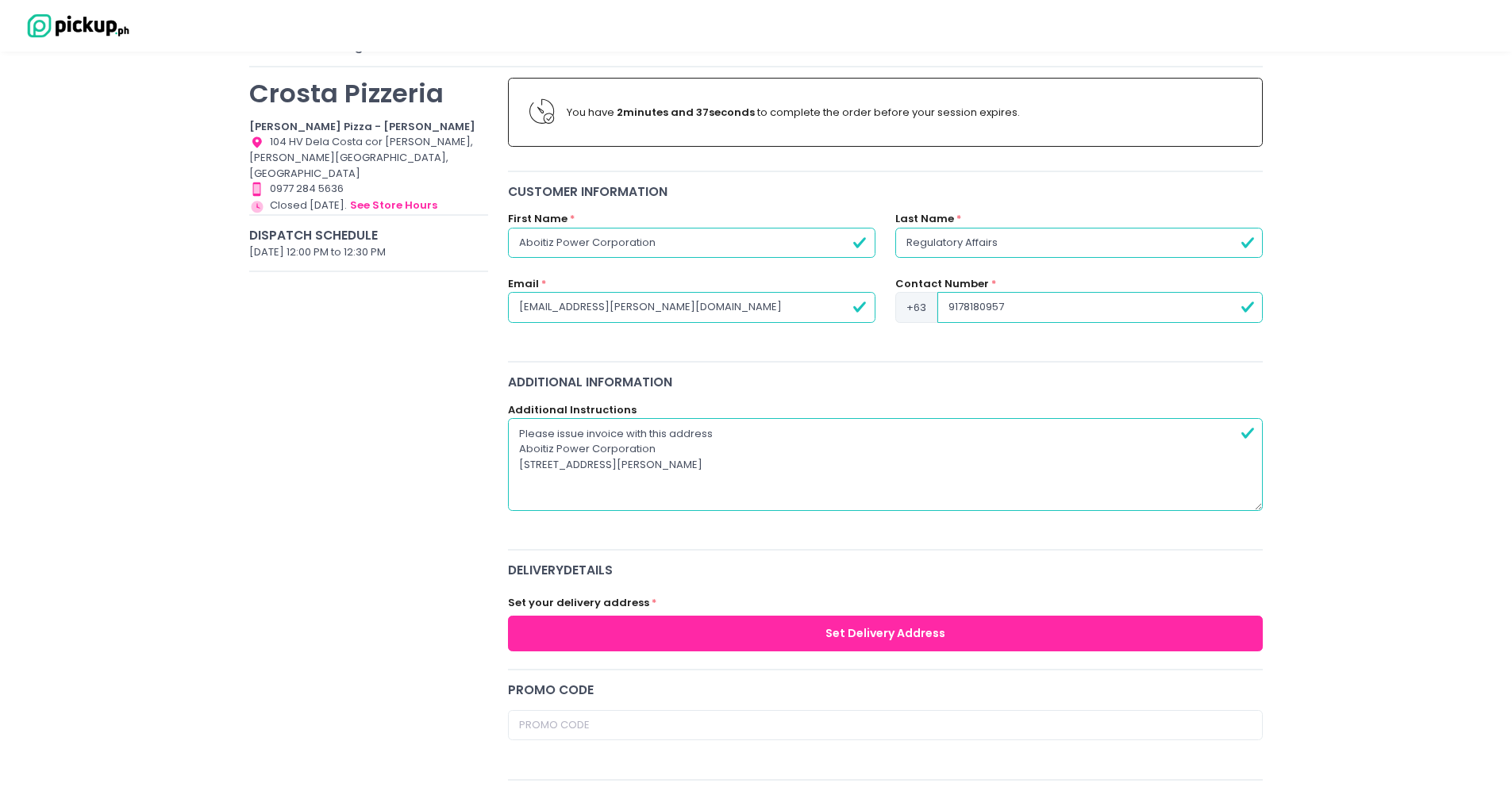
click at [900, 438] on textarea "Please issue invoice with this address [STREET_ADDRESS][PERSON_NAME]" at bounding box center [885, 464] width 755 height 92
click at [558, 432] on textarea "Please issue invoice with this address [STREET_ADDRESS][PERSON_NAME]" at bounding box center [885, 464] width 755 height 92
click at [545, 431] on textarea "Please issue invoice with this address [STREET_ADDRESS][PERSON_NAME]" at bounding box center [885, 464] width 755 height 92
click at [649, 436] on textarea "Pls issue invoice with this address [STREET_ADDRESS][PERSON_NAME]" at bounding box center [885, 464] width 755 height 92
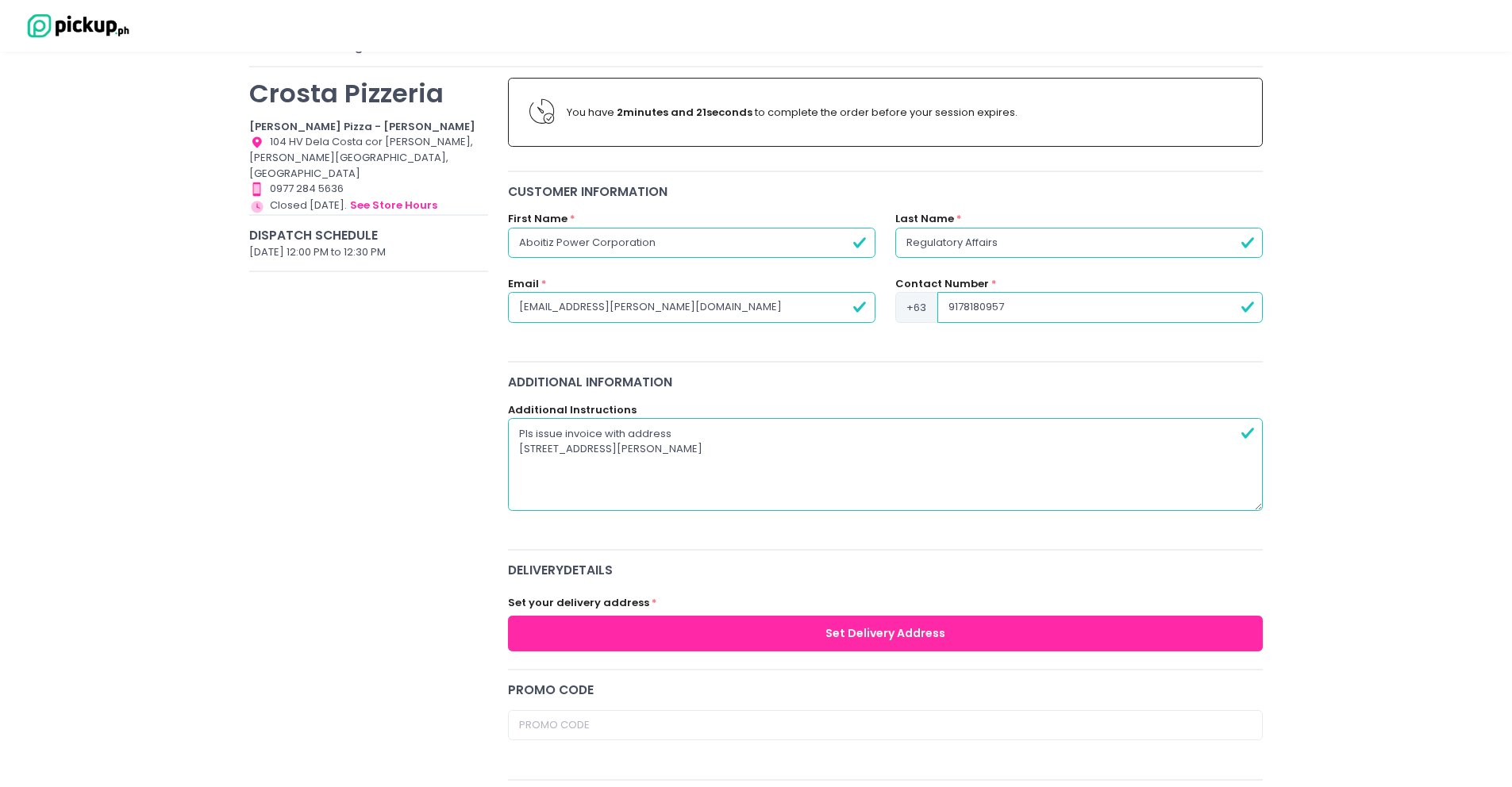
drag, startPoint x: 518, startPoint y: 448, endPoint x: 528, endPoint y: 442, distance: 11.7
click at [518, 448] on textarea "Pls issue invoice with address [STREET_ADDRESS][PERSON_NAME]" at bounding box center [885, 464] width 755 height 92
click at [1033, 431] on textarea "Pls issue invoice with address [STREET_ADDRESS][PERSON_NAME]" at bounding box center [885, 464] width 755 height 92
drag, startPoint x: 1033, startPoint y: 431, endPoint x: 671, endPoint y: 439, distance: 362.1
click at [671, 439] on textarea "Pls issue invoice with address [STREET_ADDRESS][PERSON_NAME]" at bounding box center [885, 464] width 755 height 92
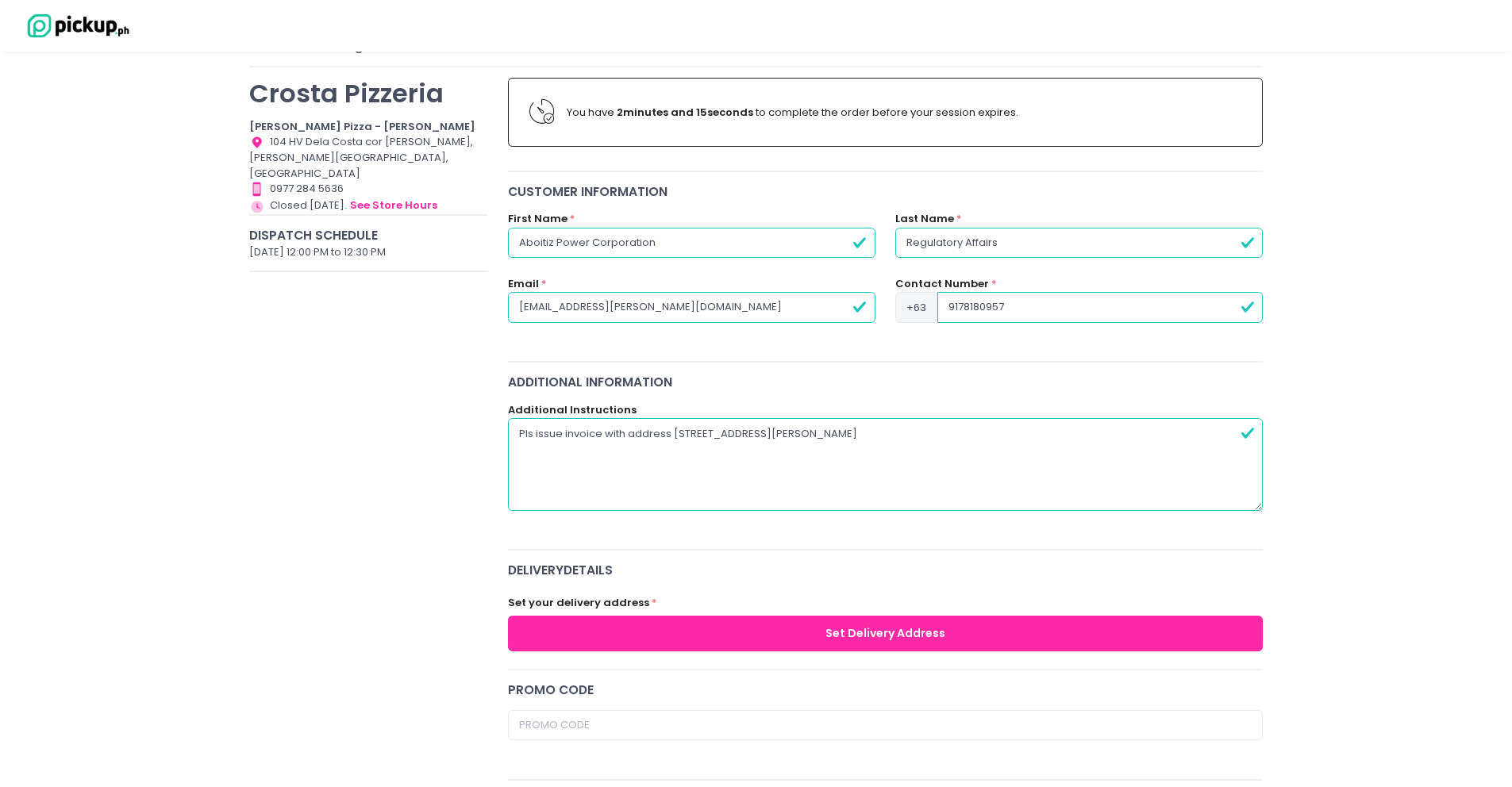
paste textarea "Aboitiz Power Corporation"
click at [1009, 434] on textarea "Pls issue invoice with address [STREET_ADDRESS][PERSON_NAME]" at bounding box center [885, 464] width 755 height 92
drag, startPoint x: 1034, startPoint y: 434, endPoint x: 672, endPoint y: 435, distance: 362.0
click at [672, 435] on textarea "Pls issue invoice with address [STREET_ADDRESS][PERSON_NAME]" at bounding box center [885, 464] width 755 height 92
paste textarea "[GEOGRAPHIC_DATA], [GEOGRAPHIC_DATA] 1209, City of [GEOGRAPHIC_DATA], [GEOGRAPH…"
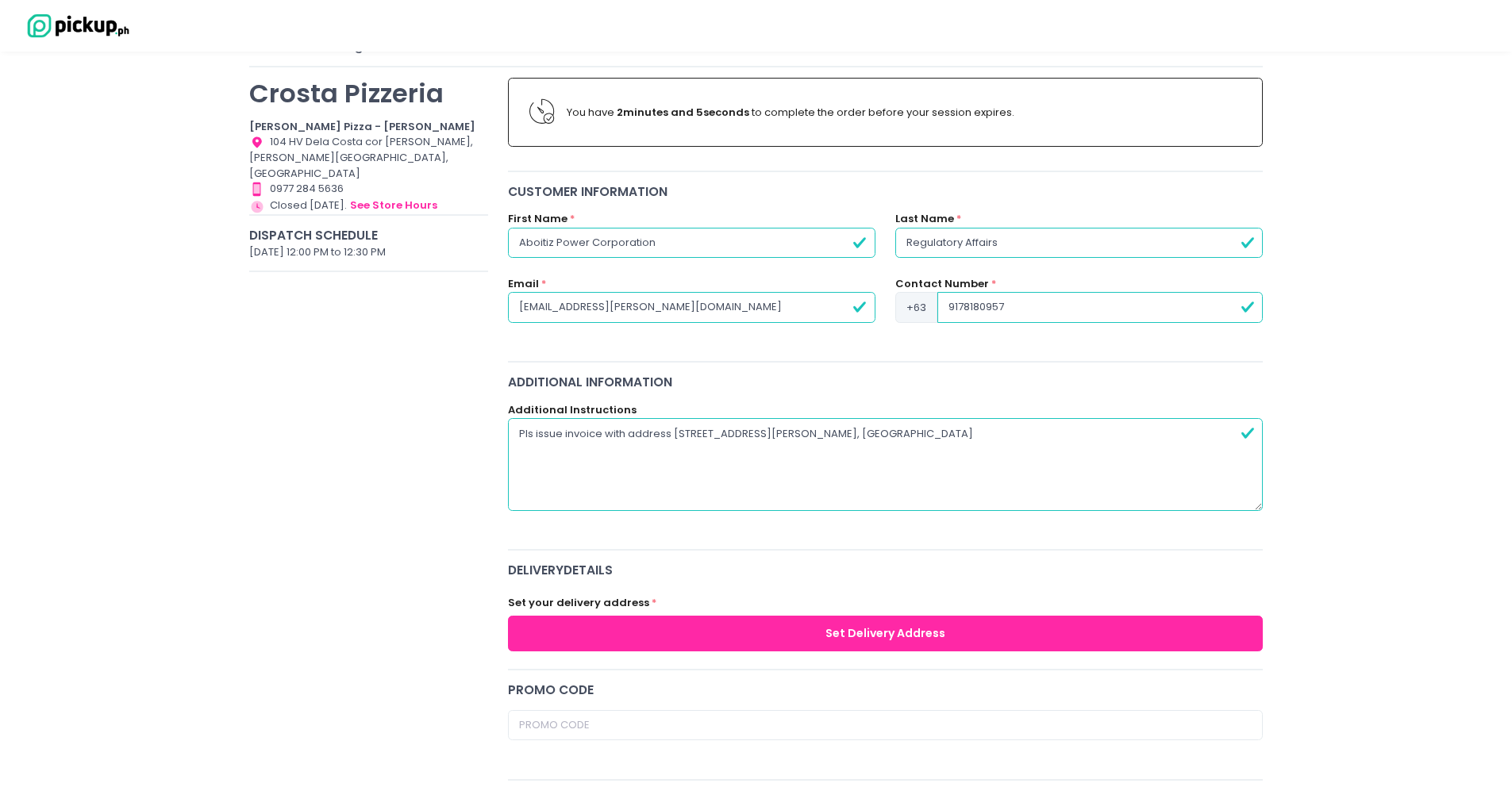
click at [597, 449] on textarea "Pls issue invoice with address [STREET_ADDRESS][PERSON_NAME], [GEOGRAPHIC_DATA]" at bounding box center [885, 464] width 755 height 92
drag, startPoint x: 539, startPoint y: 453, endPoint x: 463, endPoint y: 453, distance: 76.0
click at [564, 433] on textarea "Pls issue invoice with address [STREET_ADDRESS][PERSON_NAME]" at bounding box center [885, 464] width 755 height 92
drag, startPoint x: 623, startPoint y: 436, endPoint x: 561, endPoint y: 434, distance: 62.0
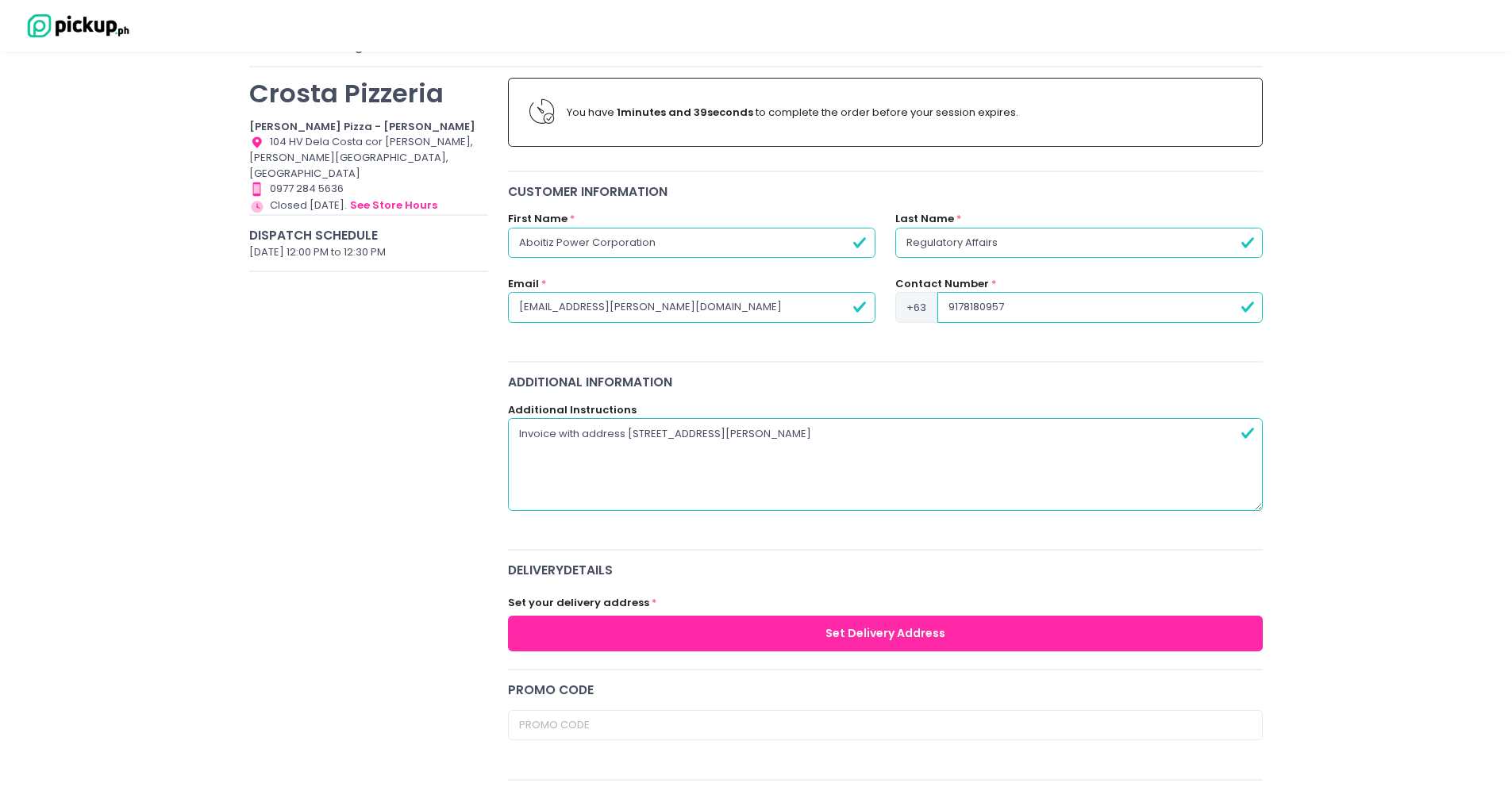
click at [561, 434] on textarea "Invoice with address [STREET_ADDRESS][PERSON_NAME]" at bounding box center [885, 464] width 755 height 92
click at [1126, 441] on textarea "Invoice pls 11F & 12F [PERSON_NAME][STREET_ADDRESS]" at bounding box center [885, 464] width 755 height 92
paste textarea "200-652-460-000"
type textarea "Invoice pls 11F & 12F [PERSON_NAME][STREET_ADDRESS] 200-652-460-000"
click at [790, 629] on button "Set Delivery Address" at bounding box center [885, 633] width 755 height 36
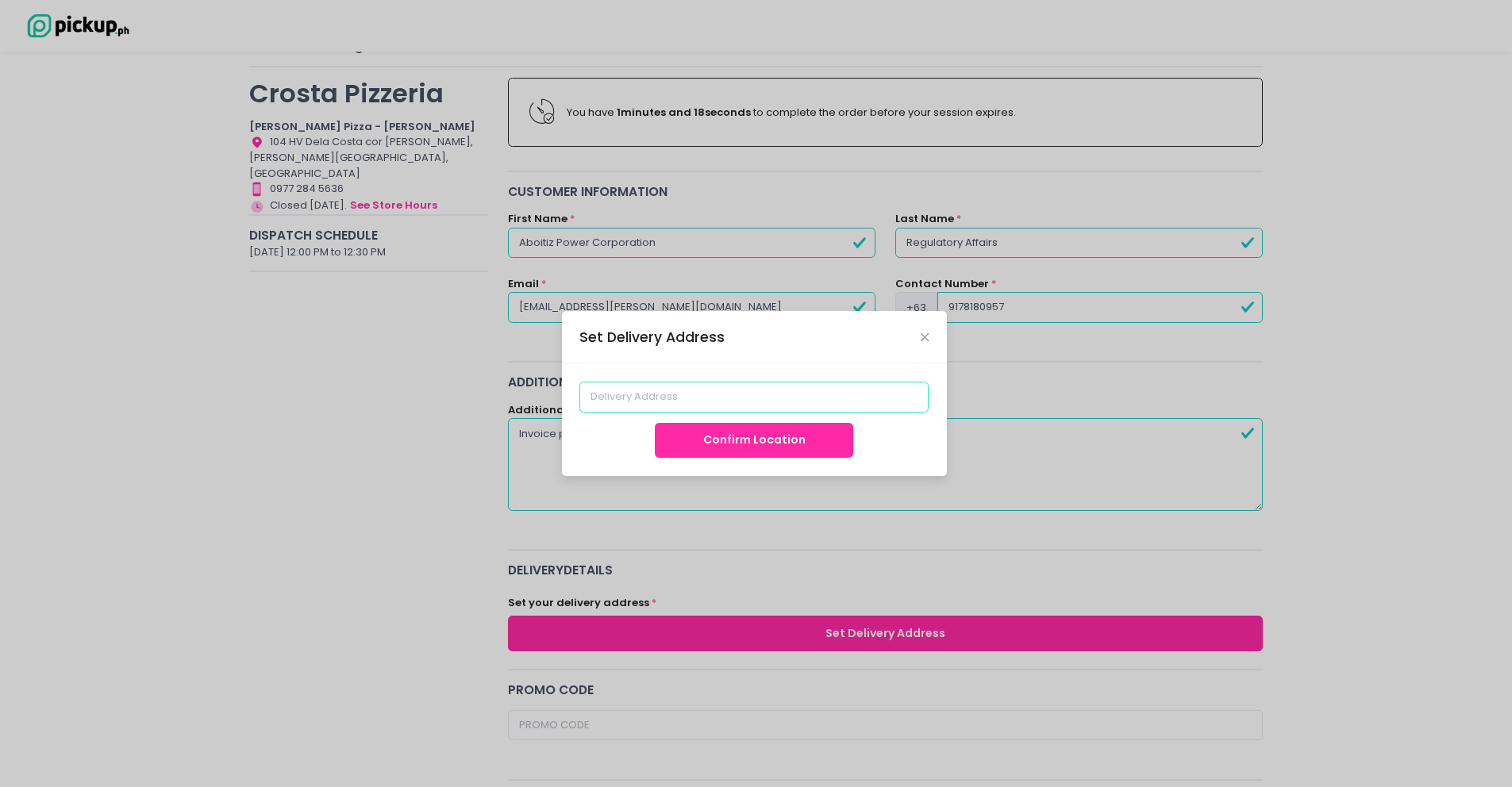
click at [728, 405] on input at bounding box center [753, 396] width 349 height 31
paste input "11F & 12F [PERSON_NAME] Triangle Gardens Tower [STREET_ADDRESS]"
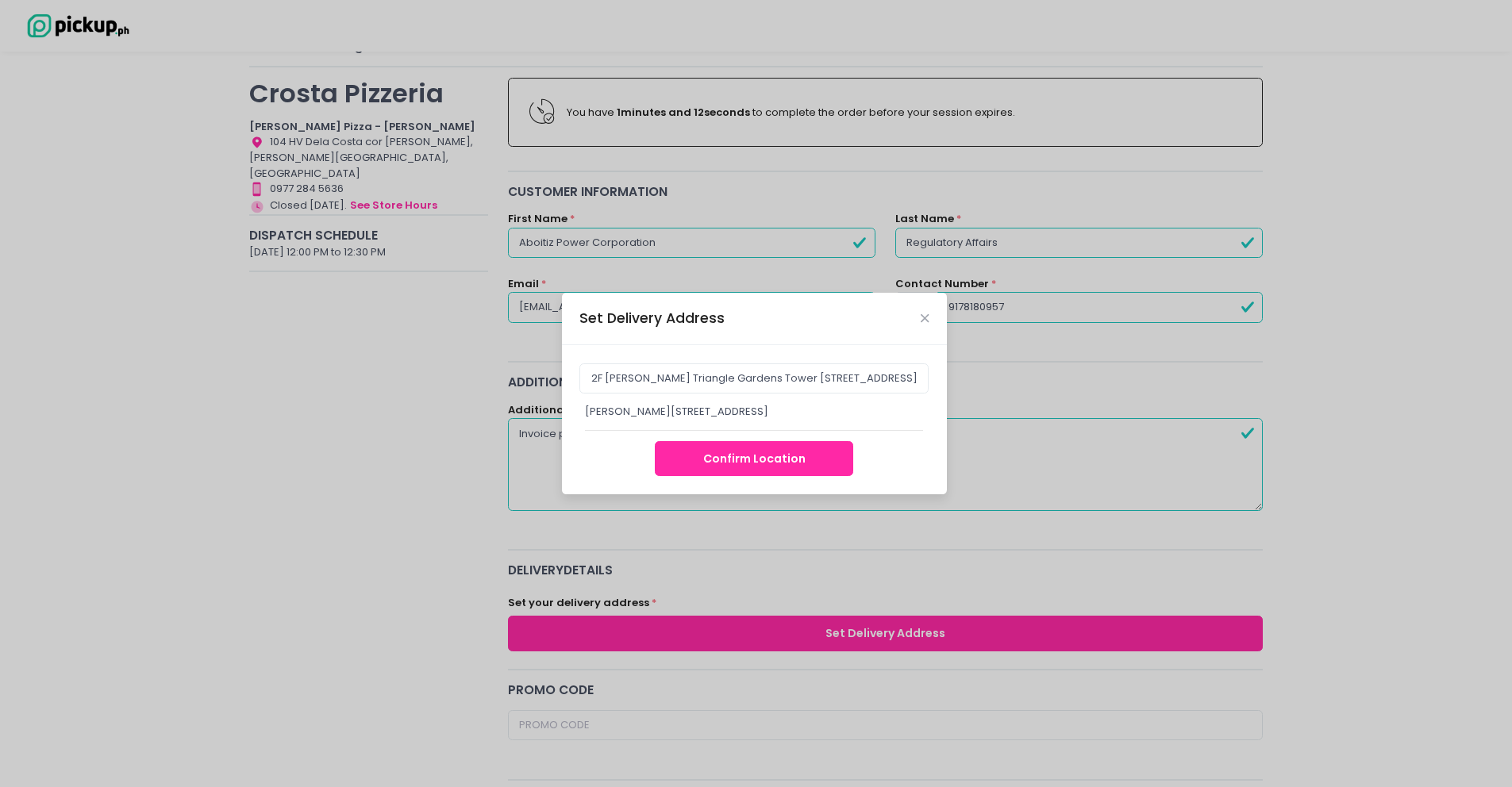
scroll to position [0, 0]
click at [694, 415] on div "[PERSON_NAME][STREET_ADDRESS]" at bounding box center [754, 412] width 339 height 16
type input "[PERSON_NAME][STREET_ADDRESS]"
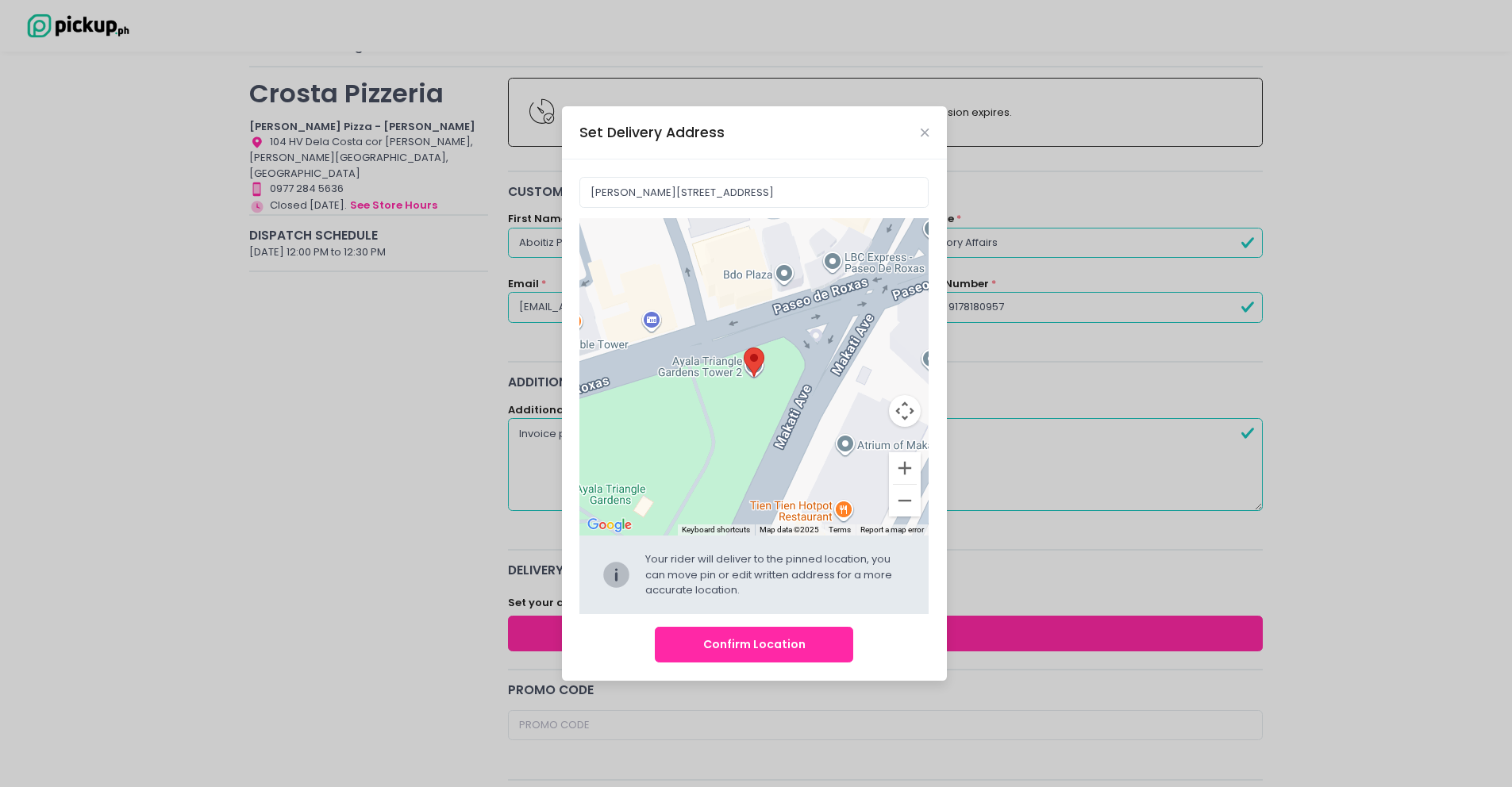
click at [734, 649] on button "Confirm Location" at bounding box center [754, 644] width 199 height 36
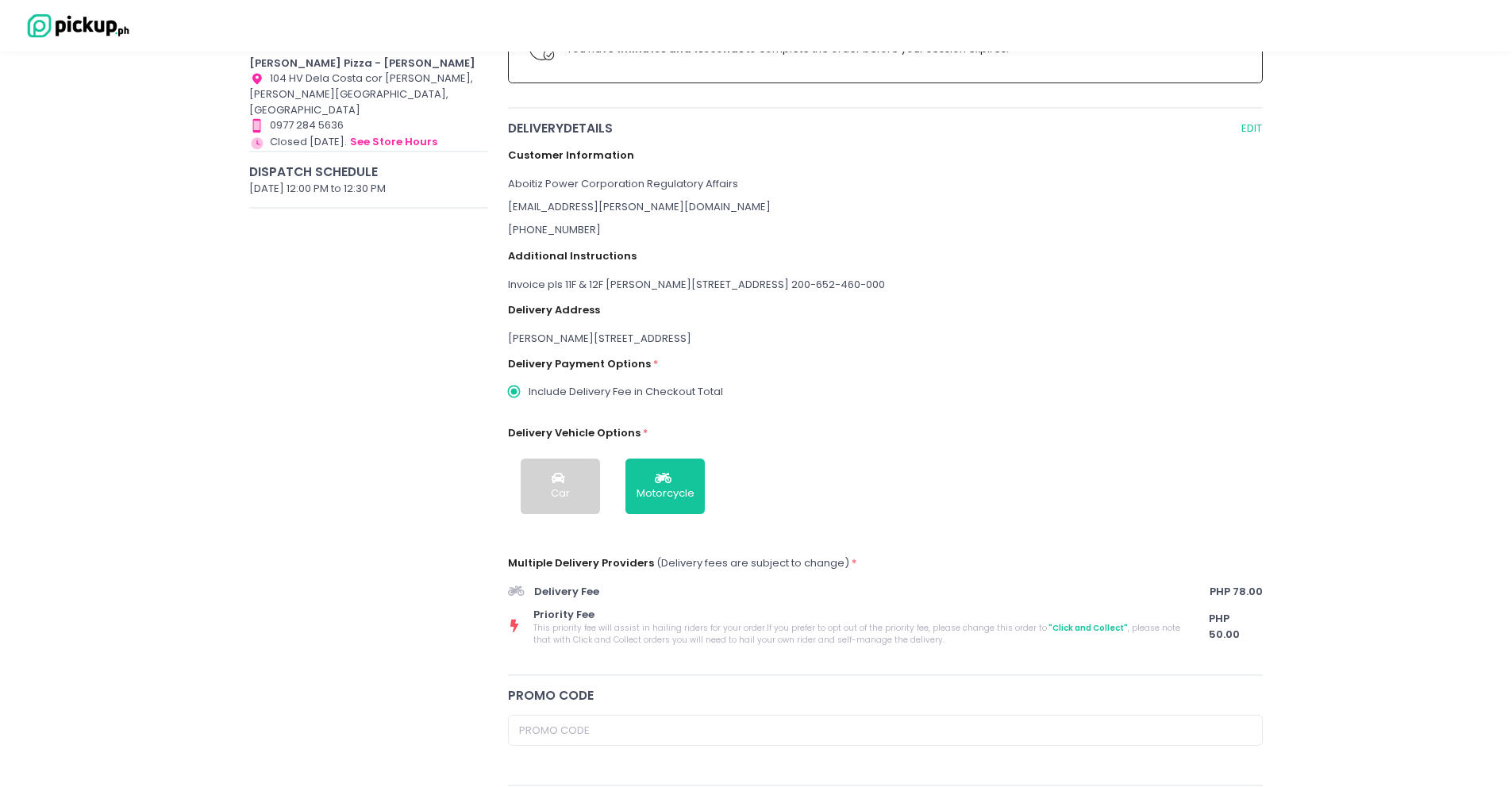
scroll to position [169, 0]
click at [566, 482] on div "Car" at bounding box center [560, 490] width 19 height 16
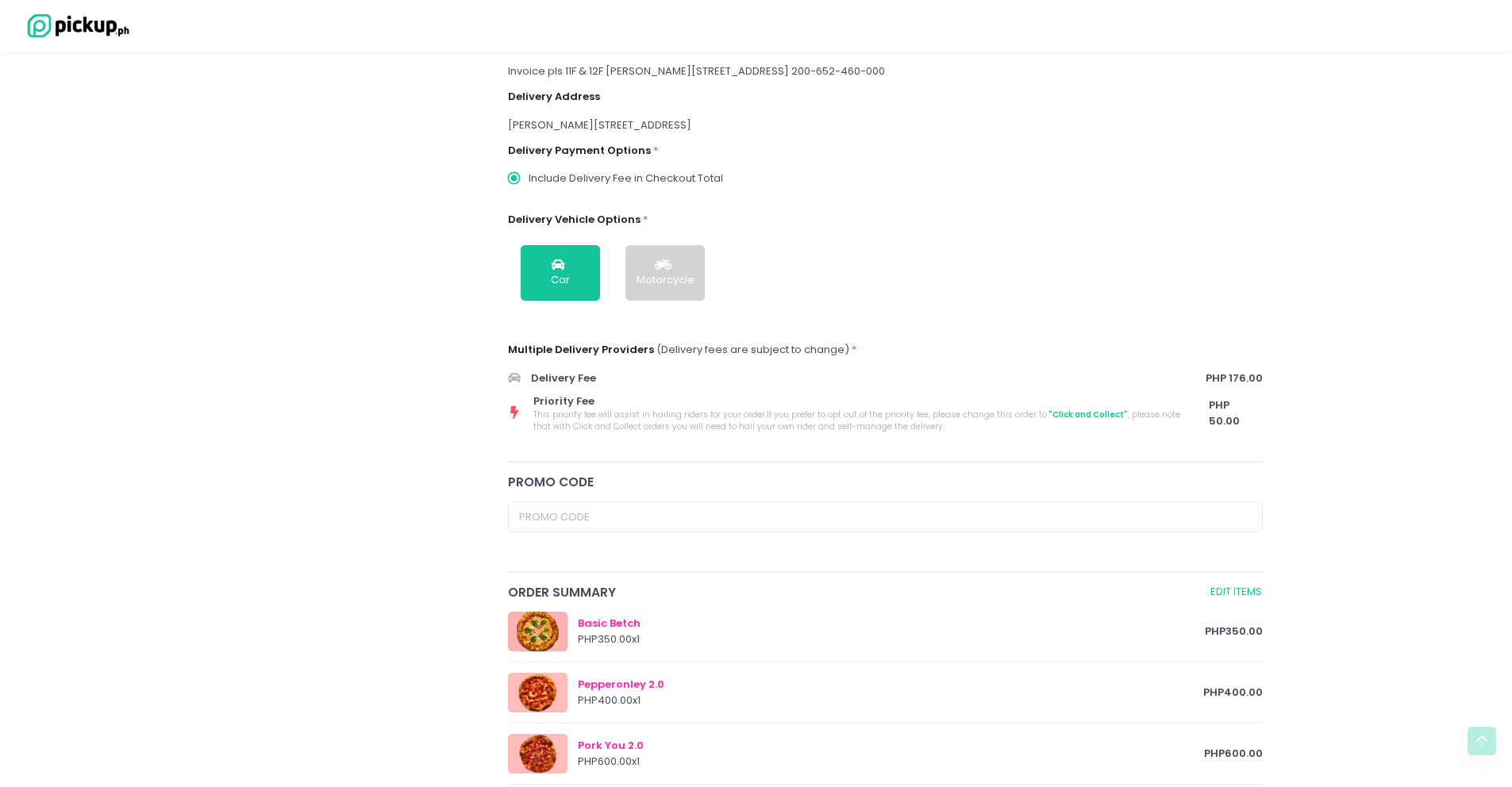
scroll to position [380, 0]
click at [561, 405] on span "Priority Fee" at bounding box center [858, 400] width 650 height 16
click at [670, 286] on button "Motorcycle" at bounding box center [664, 272] width 79 height 55
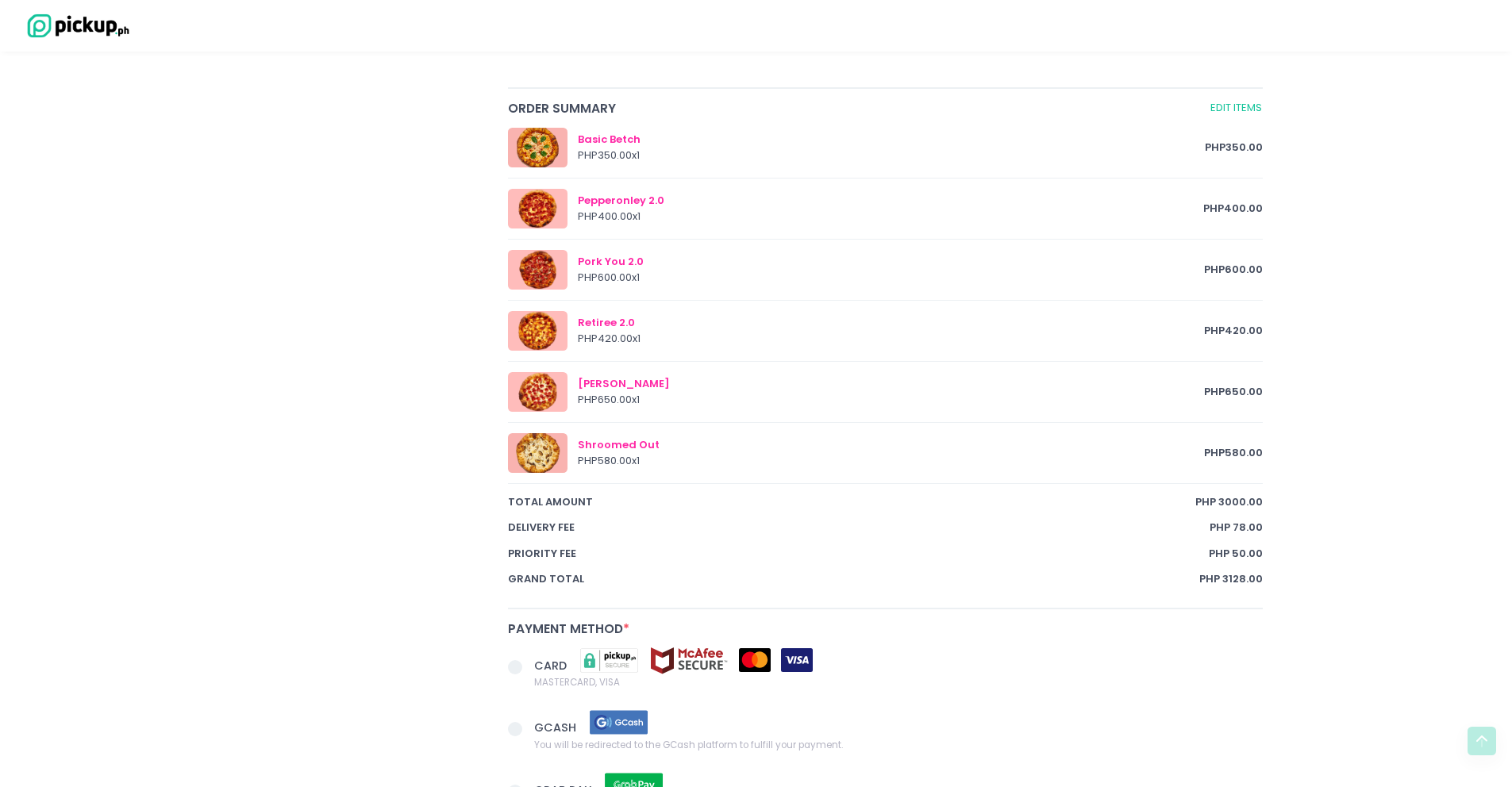
scroll to position [1085, 0]
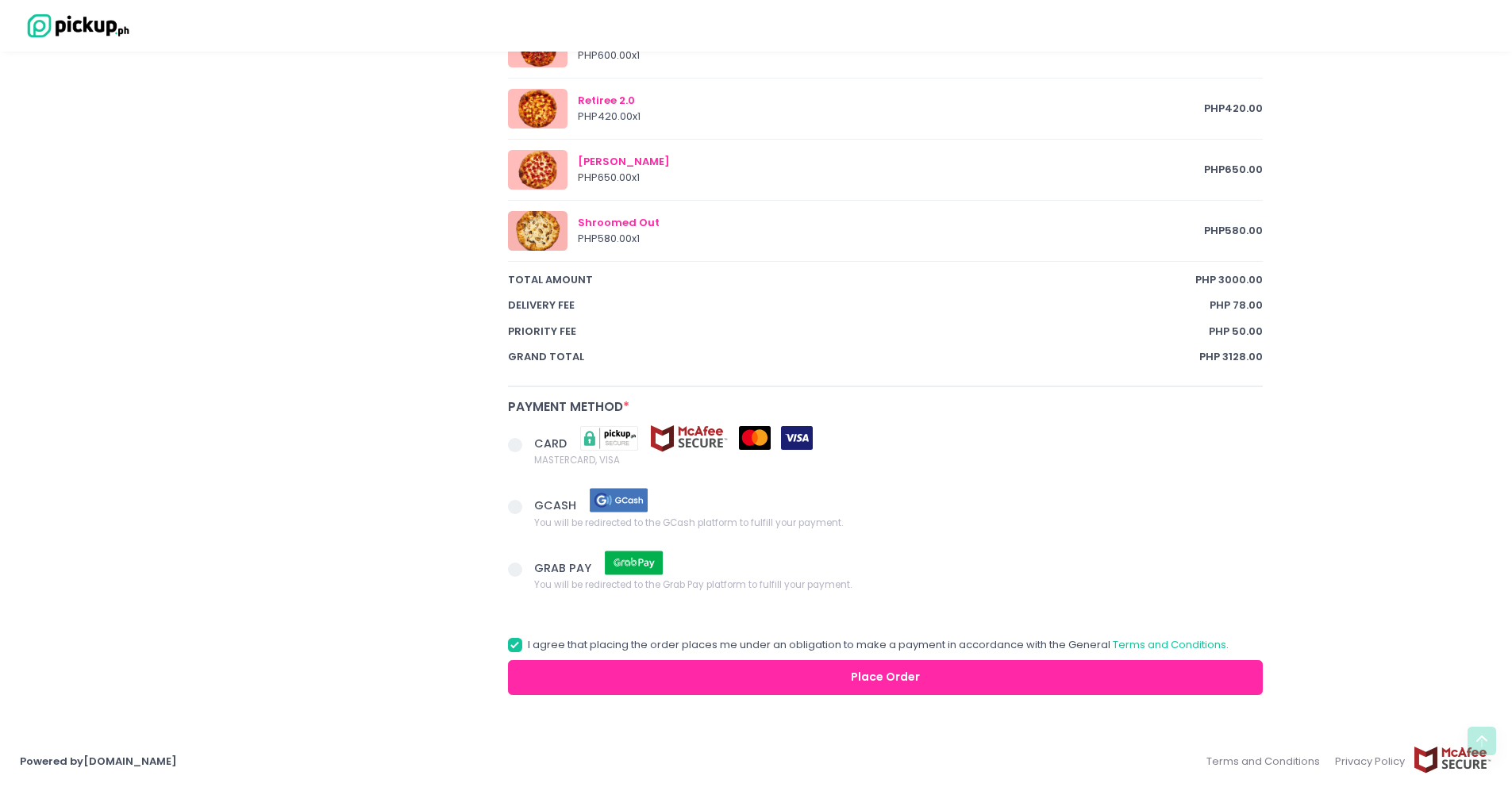
click at [513, 443] on span at bounding box center [515, 445] width 14 height 14
click at [528, 443] on input "CARD MASTERCARD, VISA" at bounding box center [533, 442] width 10 height 10
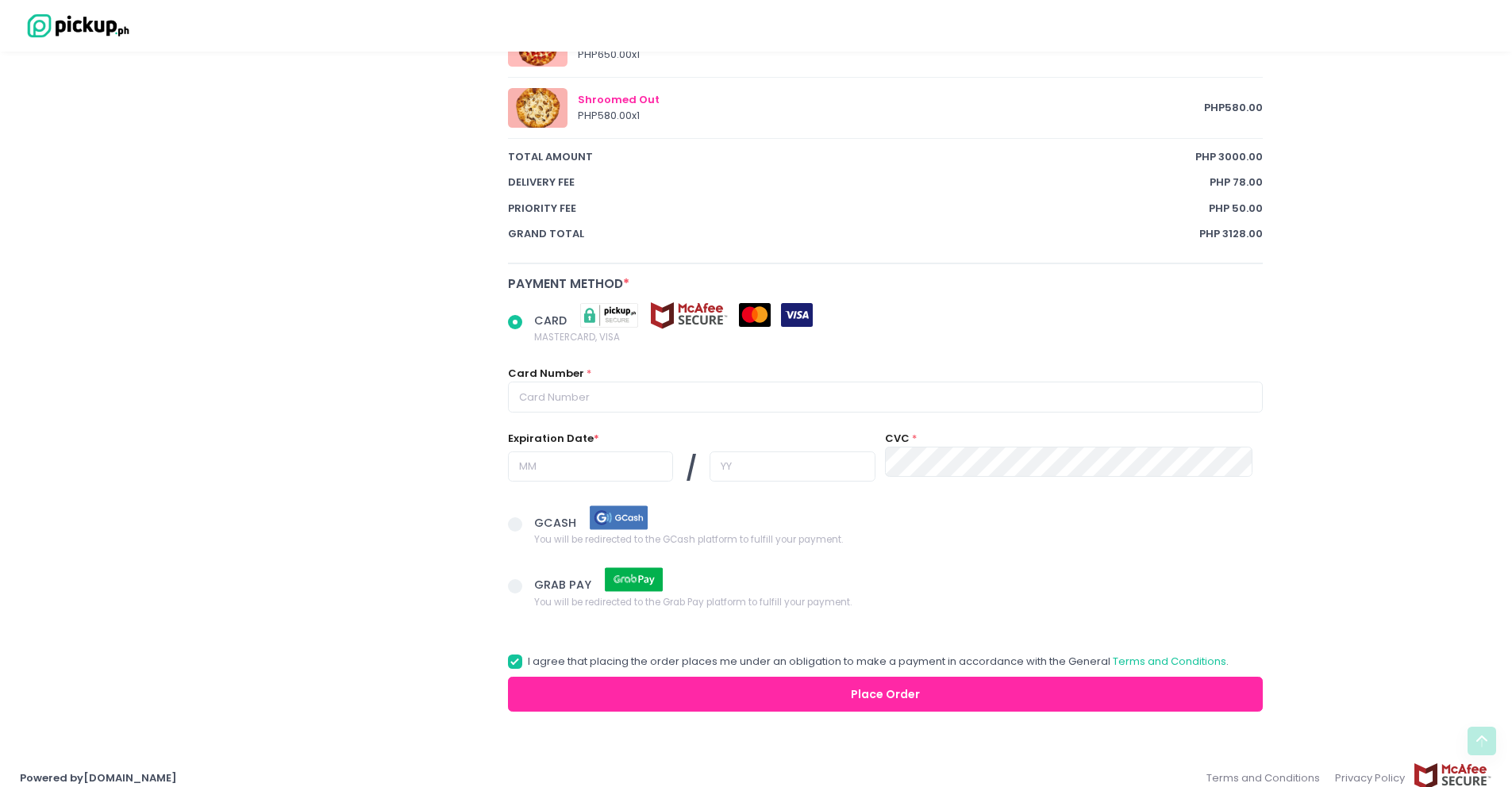
scroll to position [1225, 0]
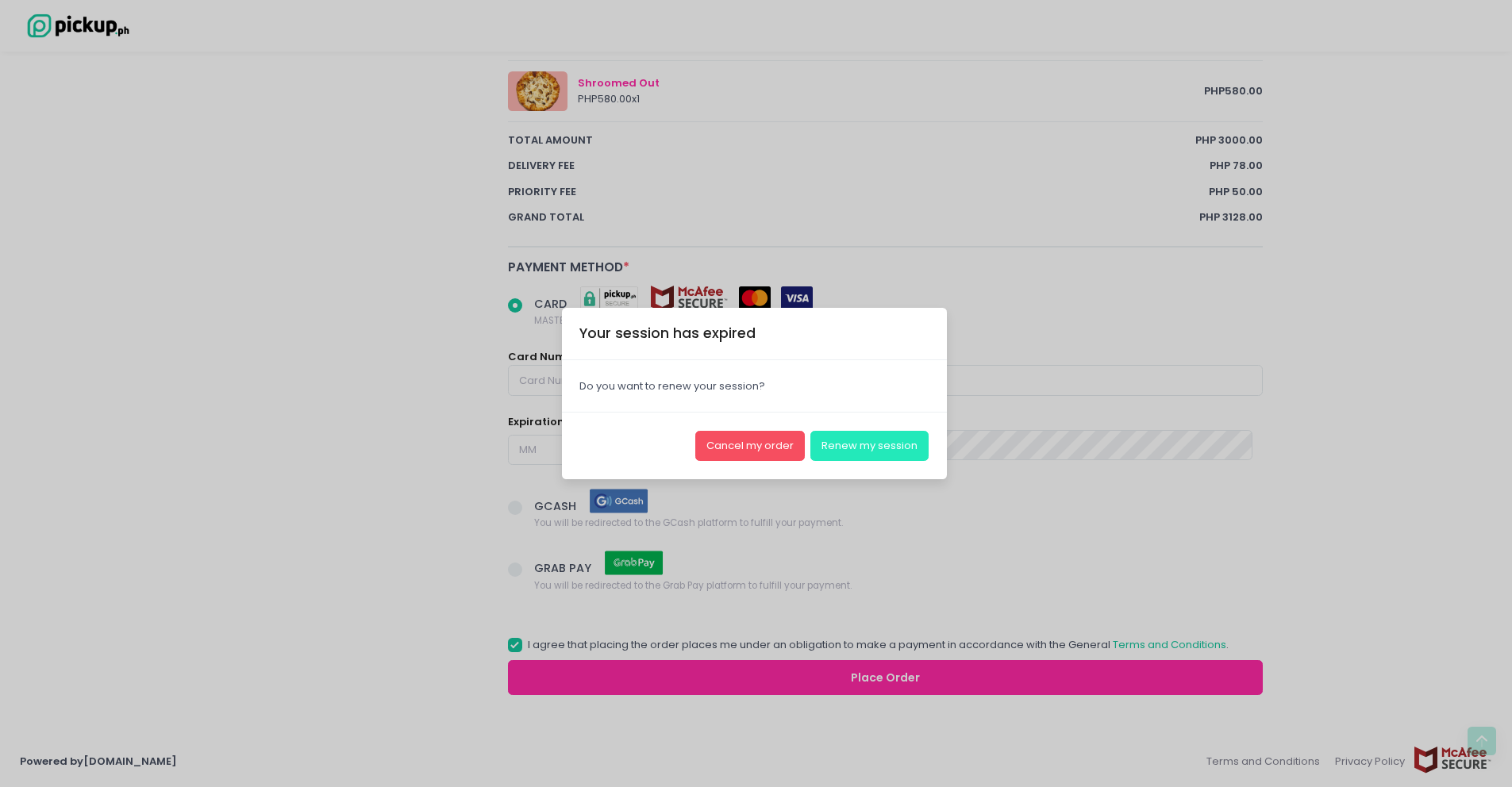
click at [903, 448] on button "Renew my session" at bounding box center [869, 446] width 118 height 31
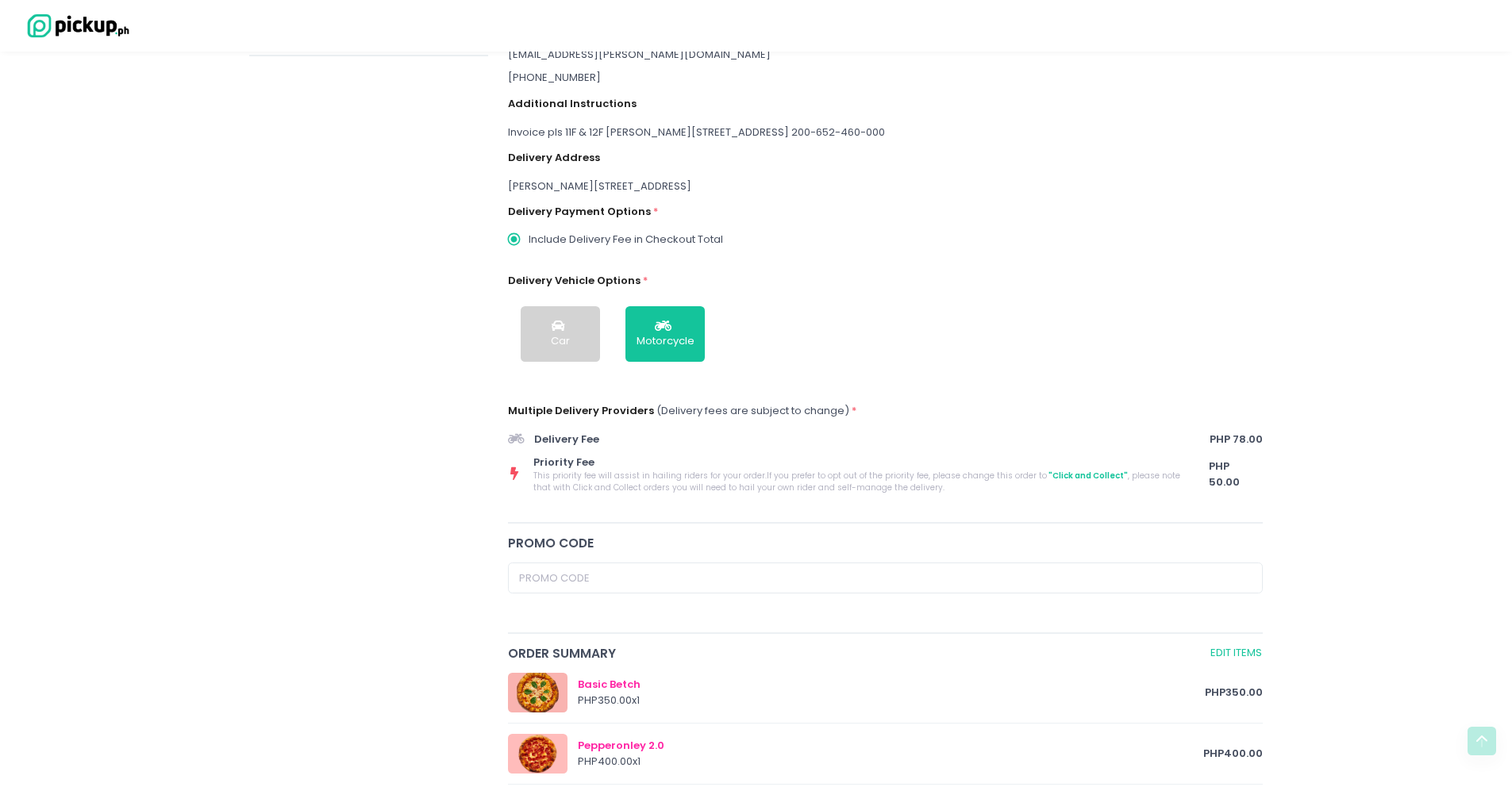
scroll to position [0, 0]
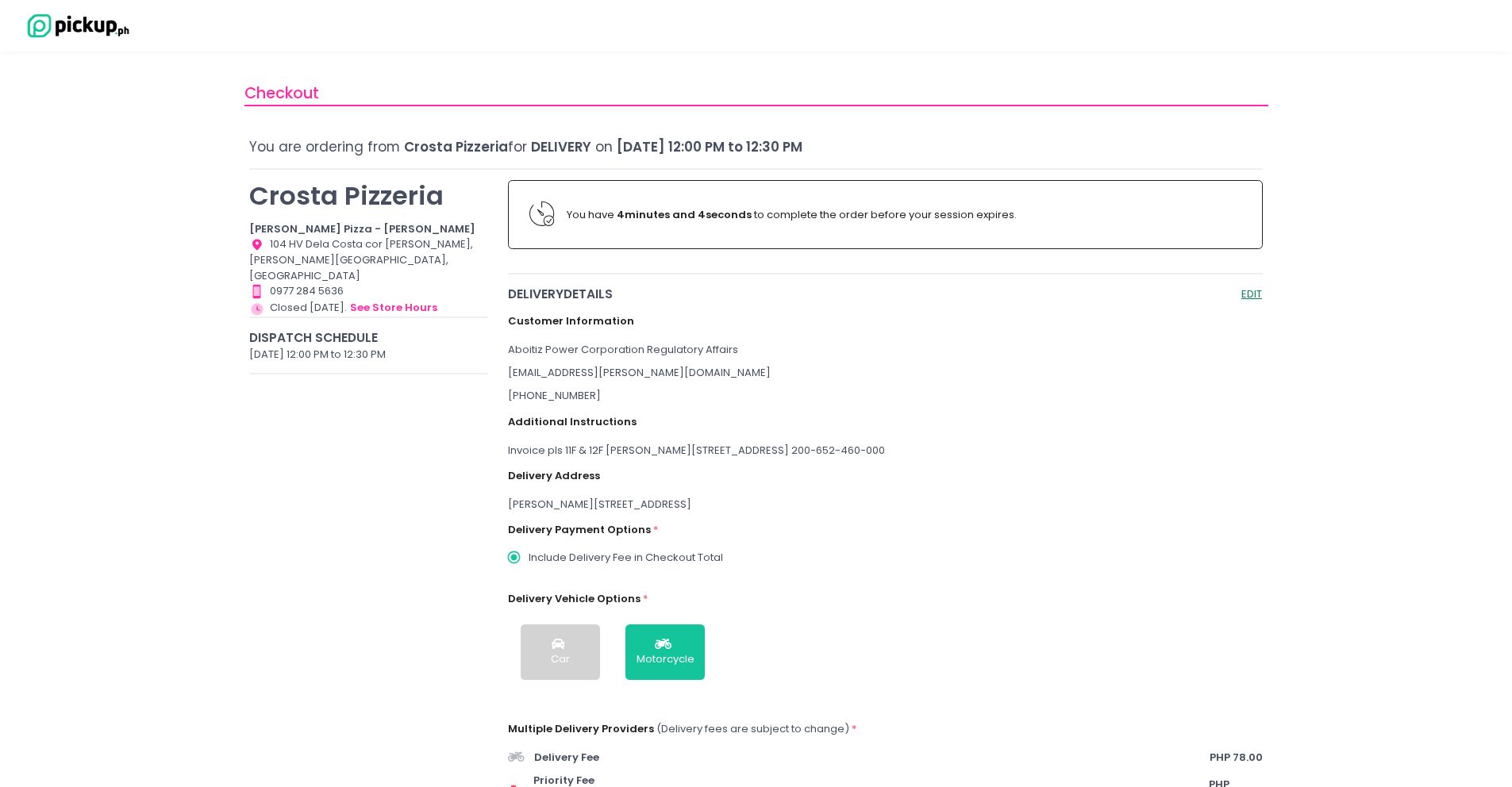
click at [1257, 290] on button "EDIT" at bounding box center [1251, 293] width 22 height 18
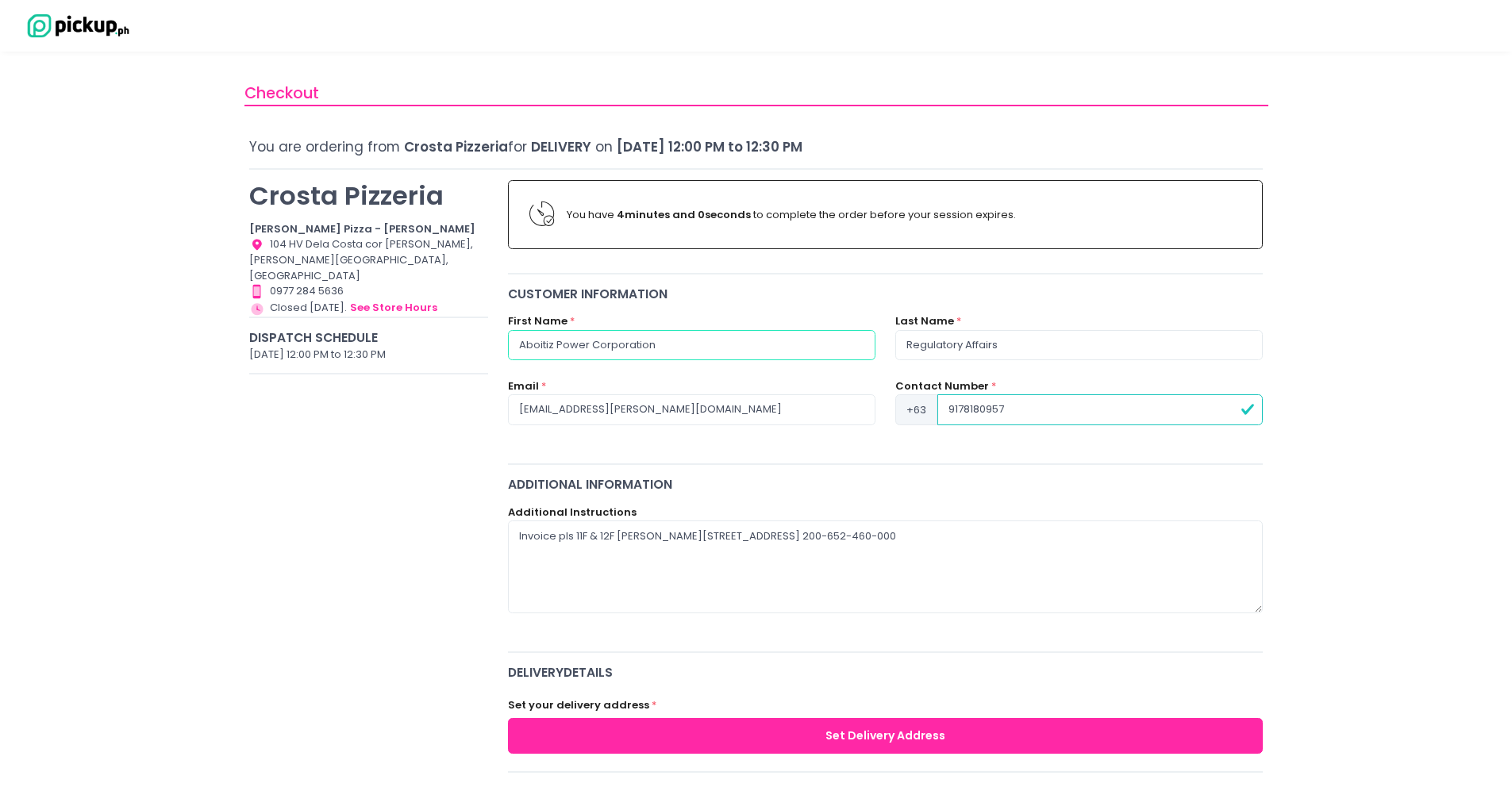
drag, startPoint x: 674, startPoint y: 343, endPoint x: 507, endPoint y: 346, distance: 167.0
click at [508, 346] on input "Aboitiz Power Corporation" at bounding box center [691, 346] width 368 height 31
radio input "true"
type input "G"
radio input "true"
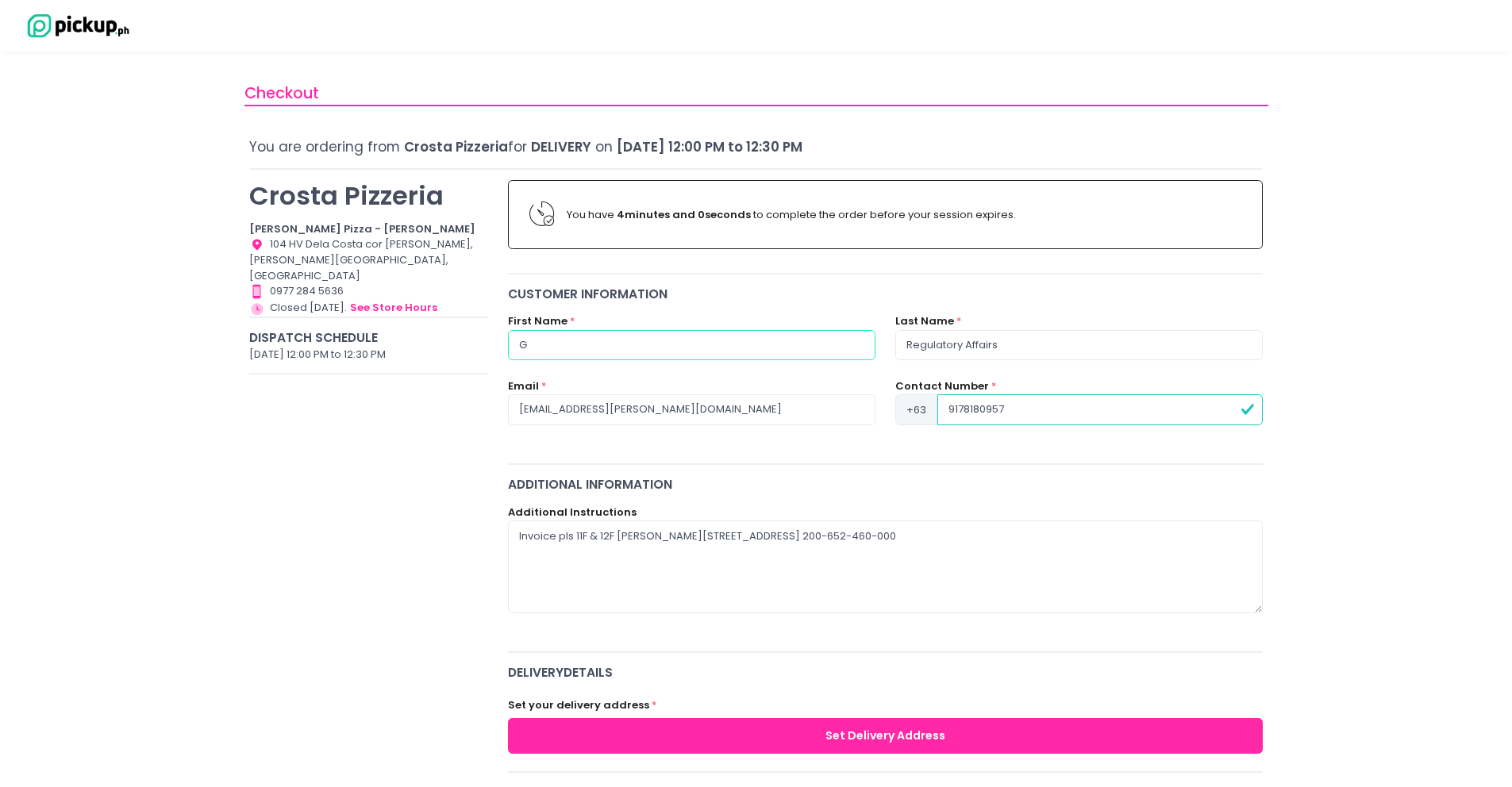
type input "Gu"
radio input "true"
type input "Gui"
radio input "true"
type input "Guia"
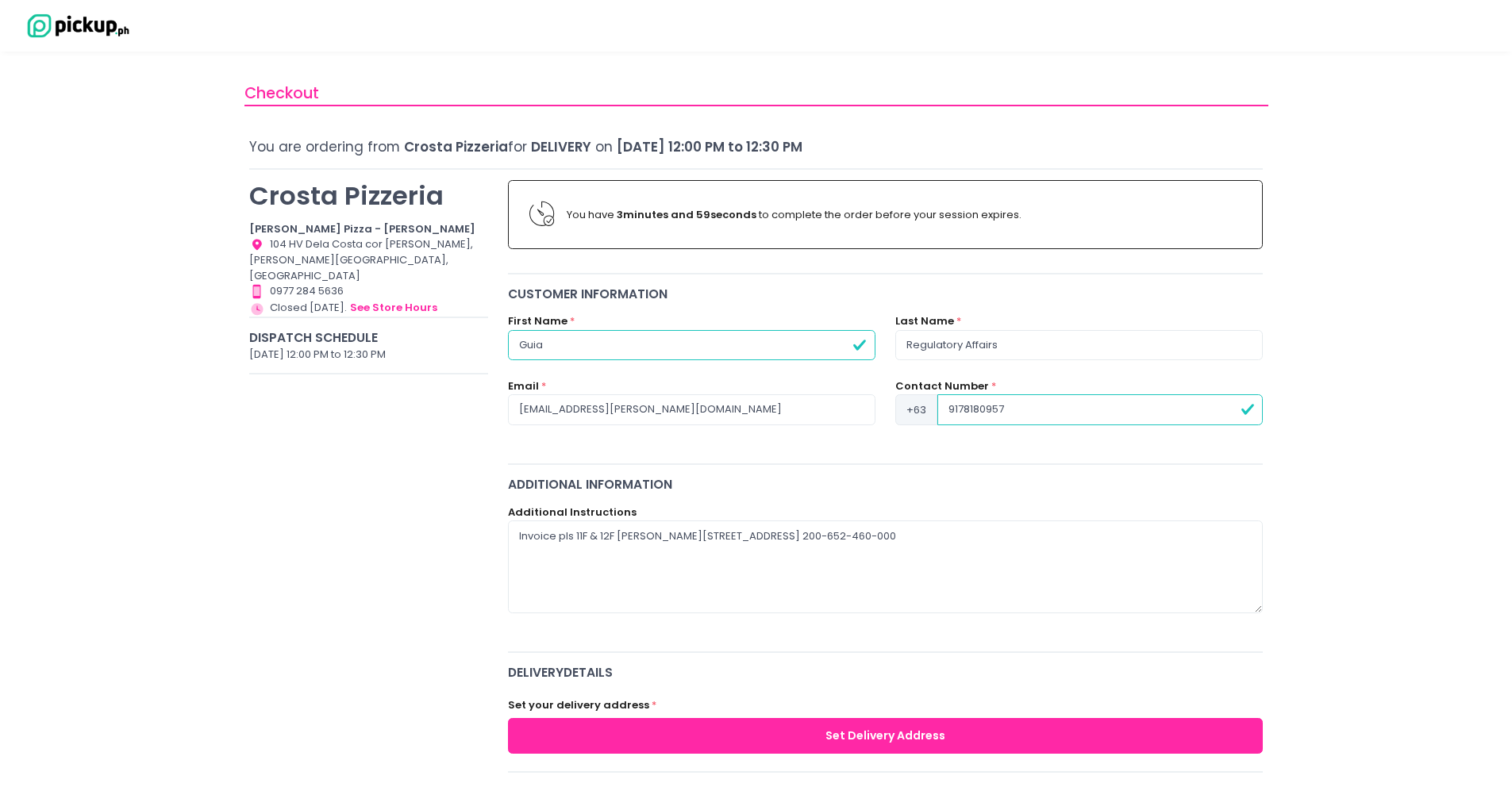
radio input "true"
type input "Guia"
radio input "true"
type input "Guia J"
radio input "true"
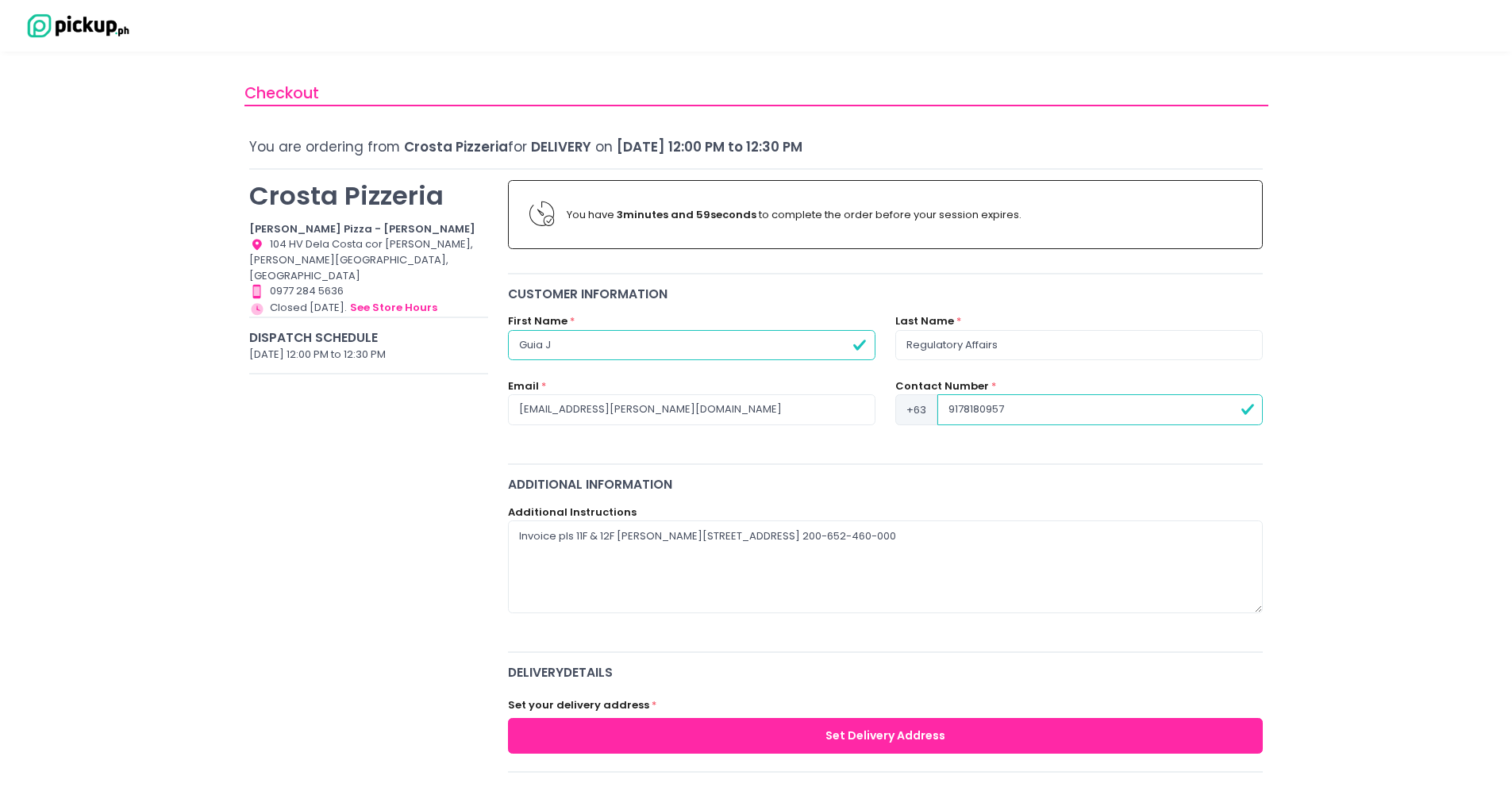
type input "[PERSON_NAME]"
radio input "true"
type input "Guia Jad"
radio input "true"
type input "[PERSON_NAME]"
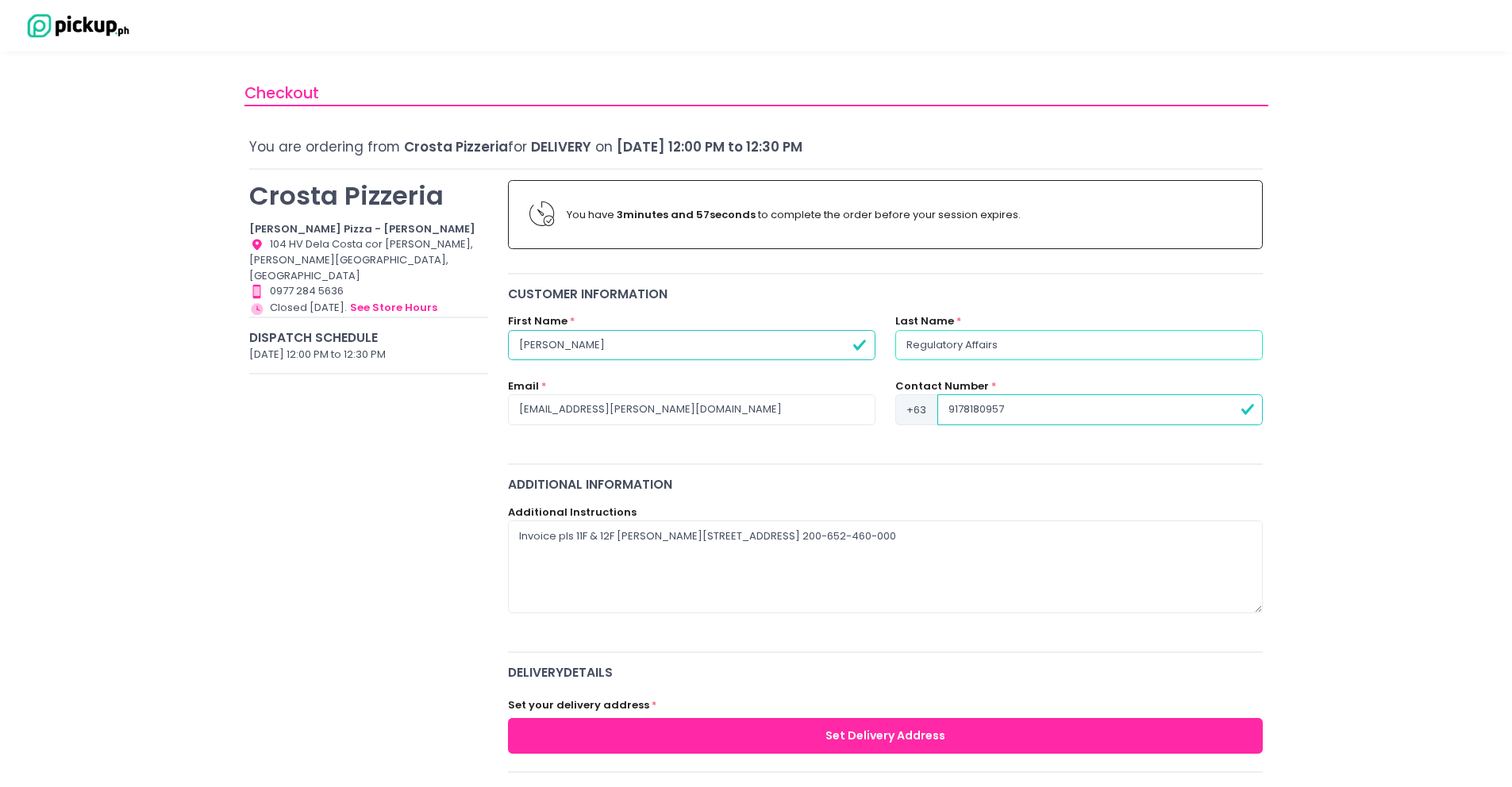
drag, startPoint x: 1033, startPoint y: 347, endPoint x: 879, endPoint y: 337, distance: 154.3
click at [879, 337] on div "First Name * [PERSON_NAME] Last Name * Regulatory Affairs" at bounding box center [885, 346] width 776 height 65
radio input "true"
type input "B"
radio input "true"
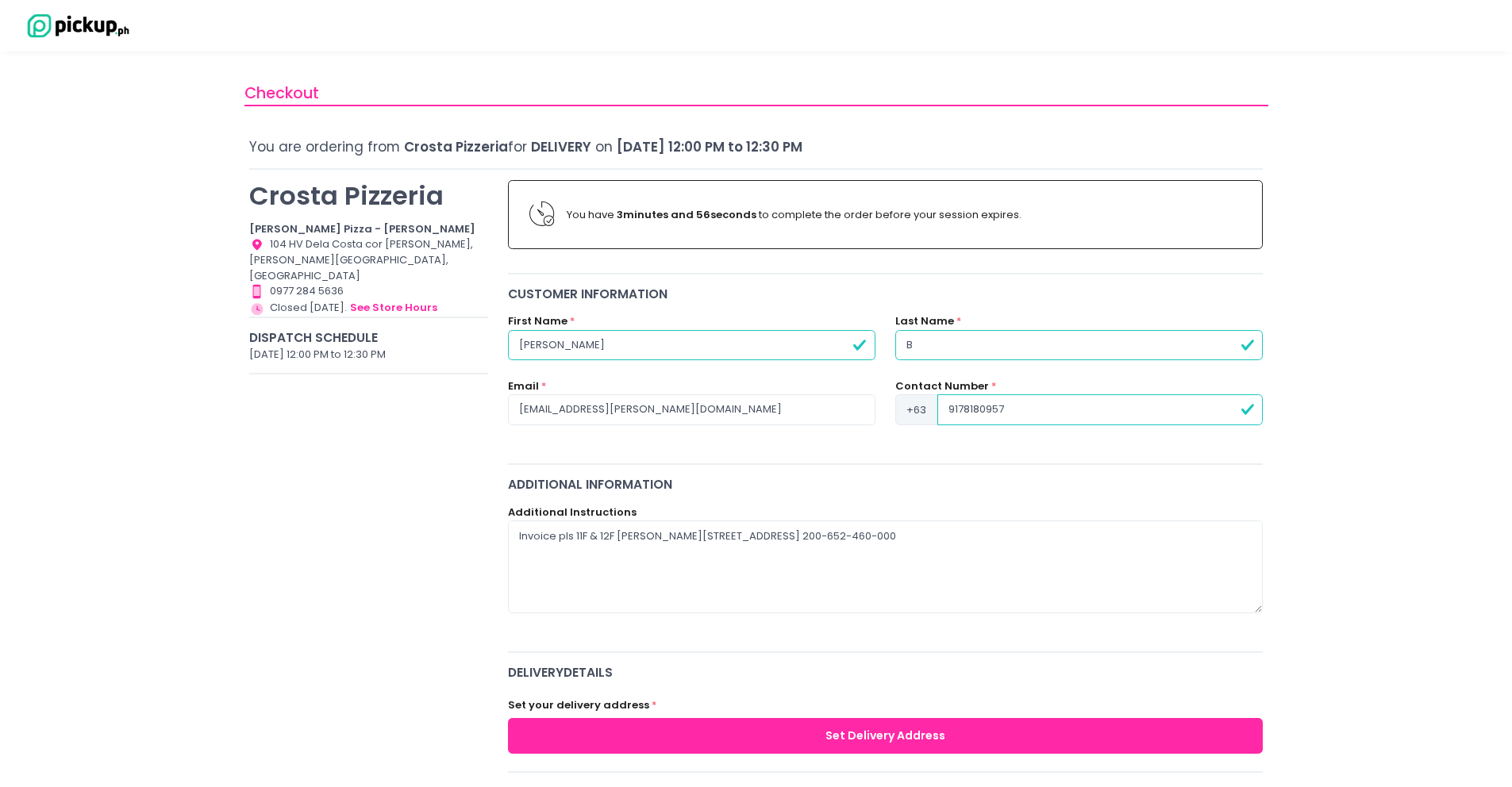
type input "Ba"
radio input "true"
type input "Bau"
radio input "true"
type input "Baut"
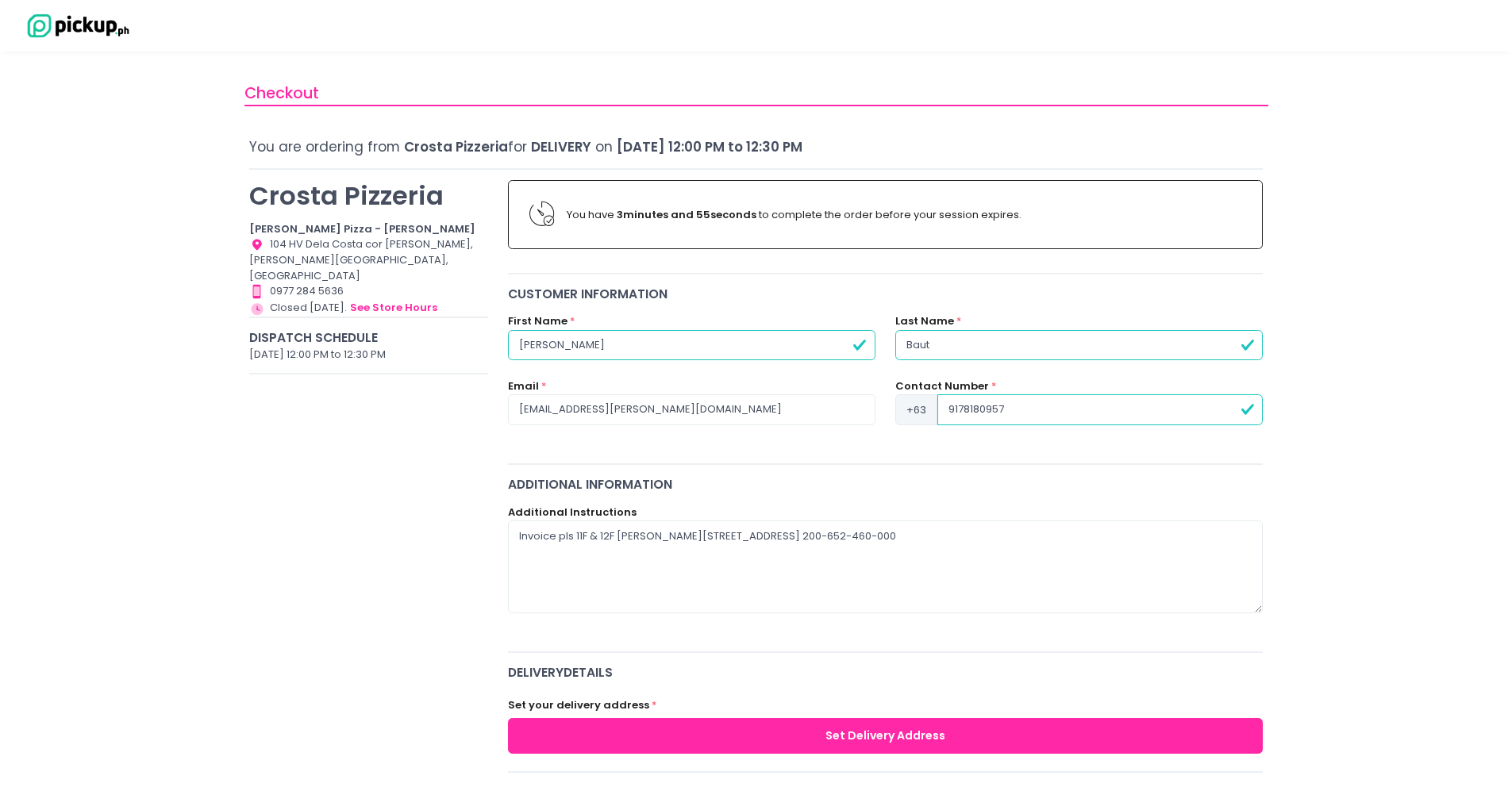
radio input "true"
type input "Bauts"
radio input "true"
type input "Baut"
radio input "true"
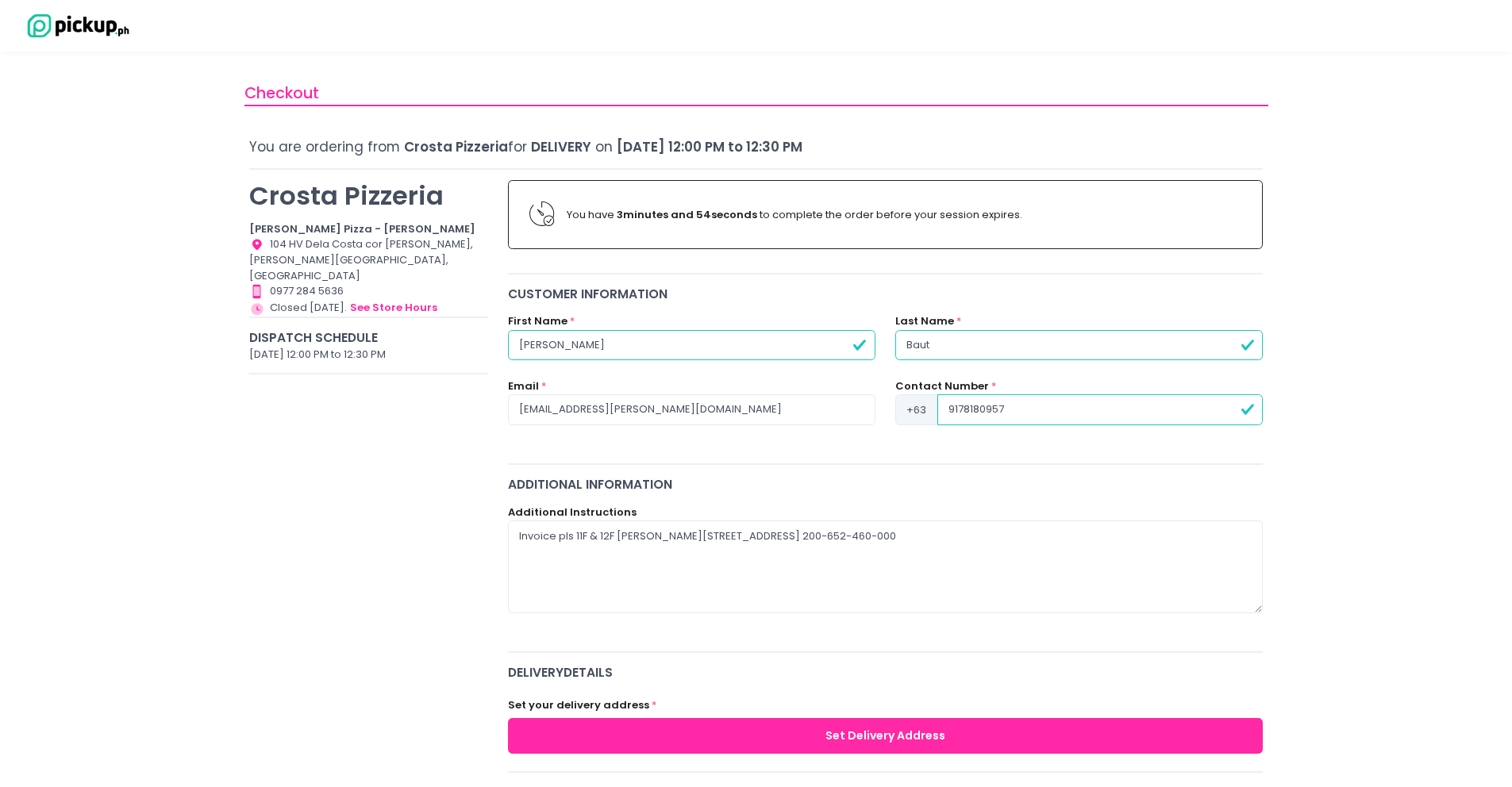
type input "Bauti"
radio input "true"
type input "Bautis"
radio input "true"
type input "Bautist"
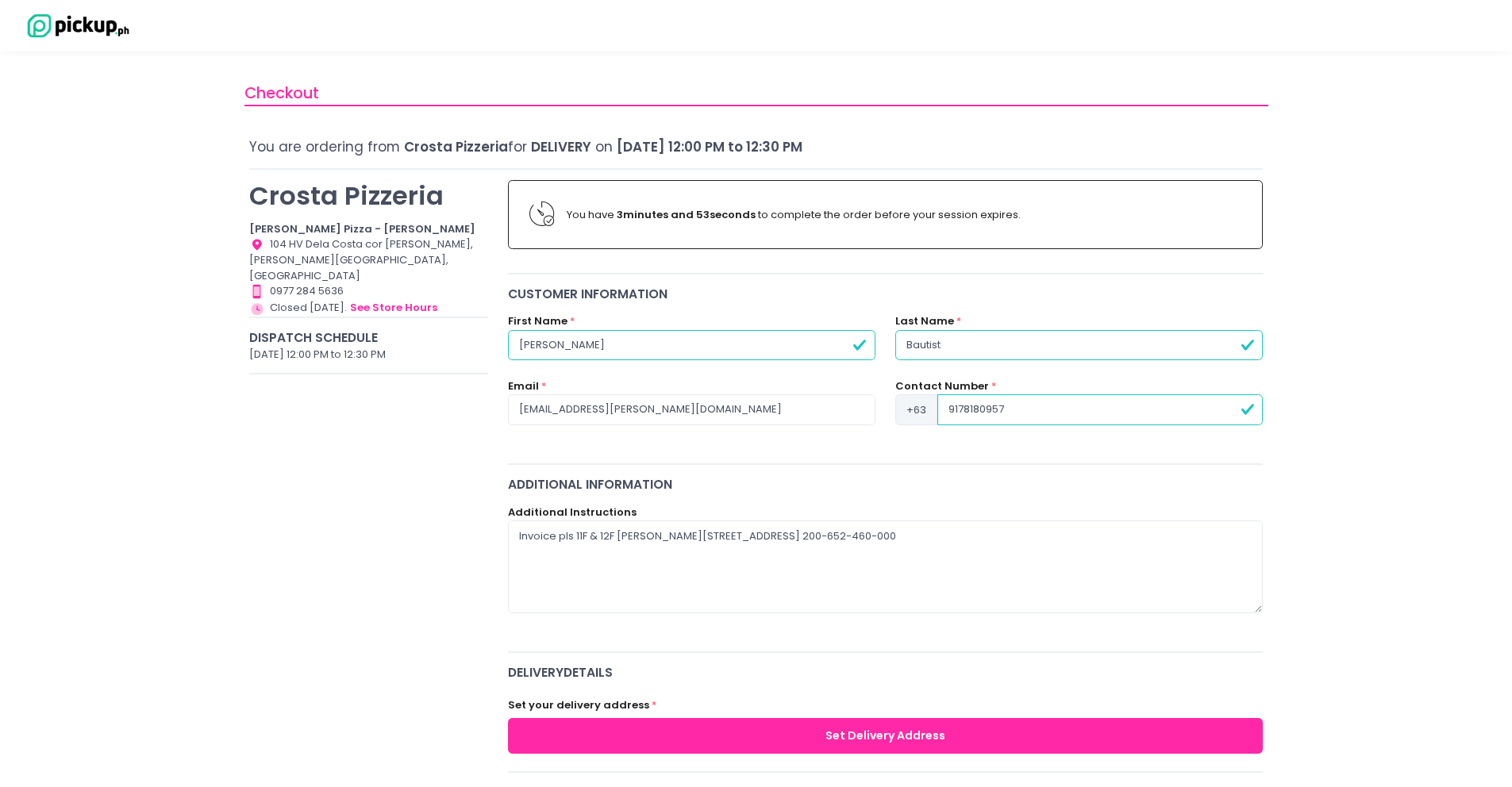
radio input "true"
type input "[PERSON_NAME]"
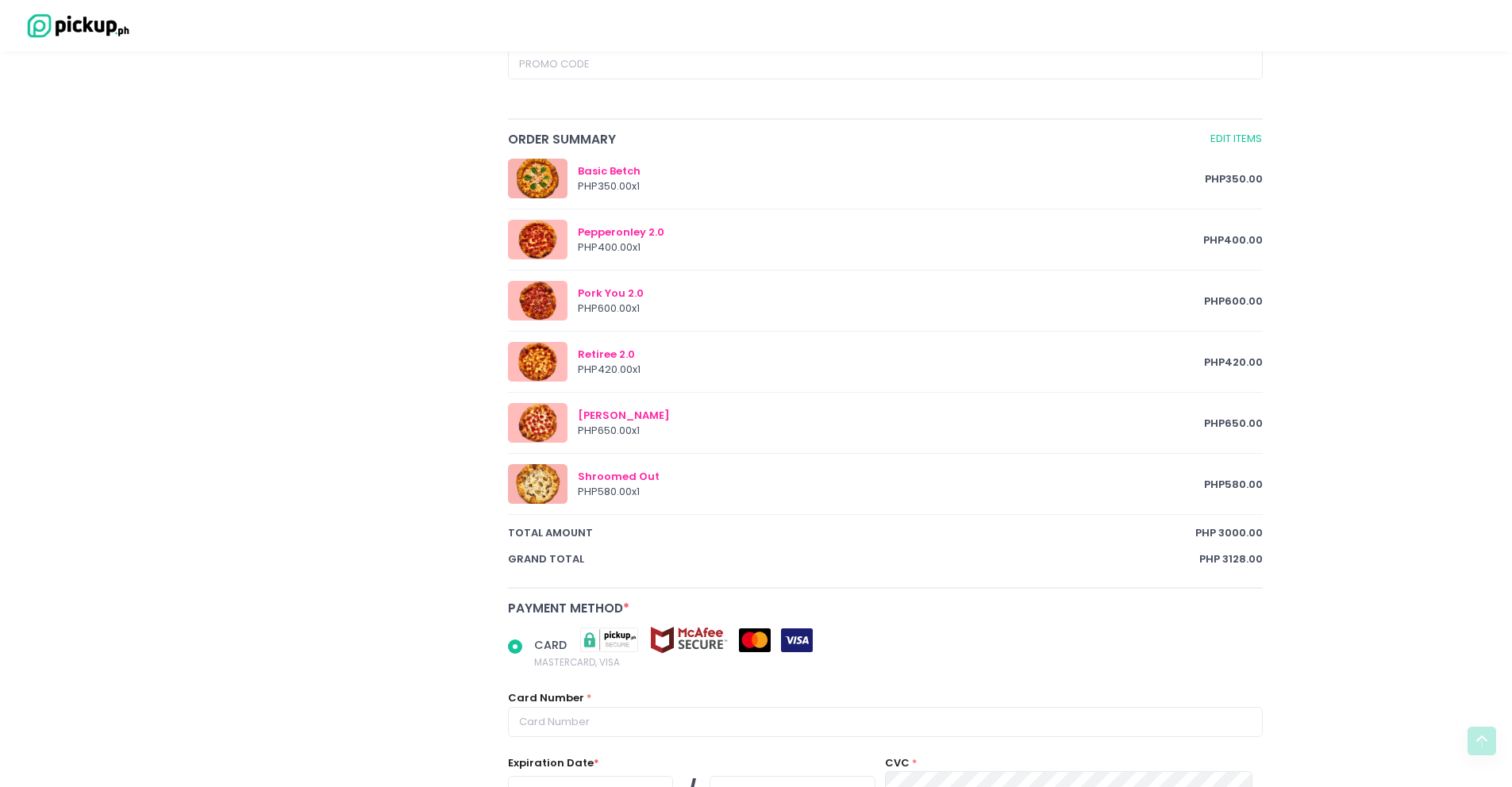
scroll to position [1105, 0]
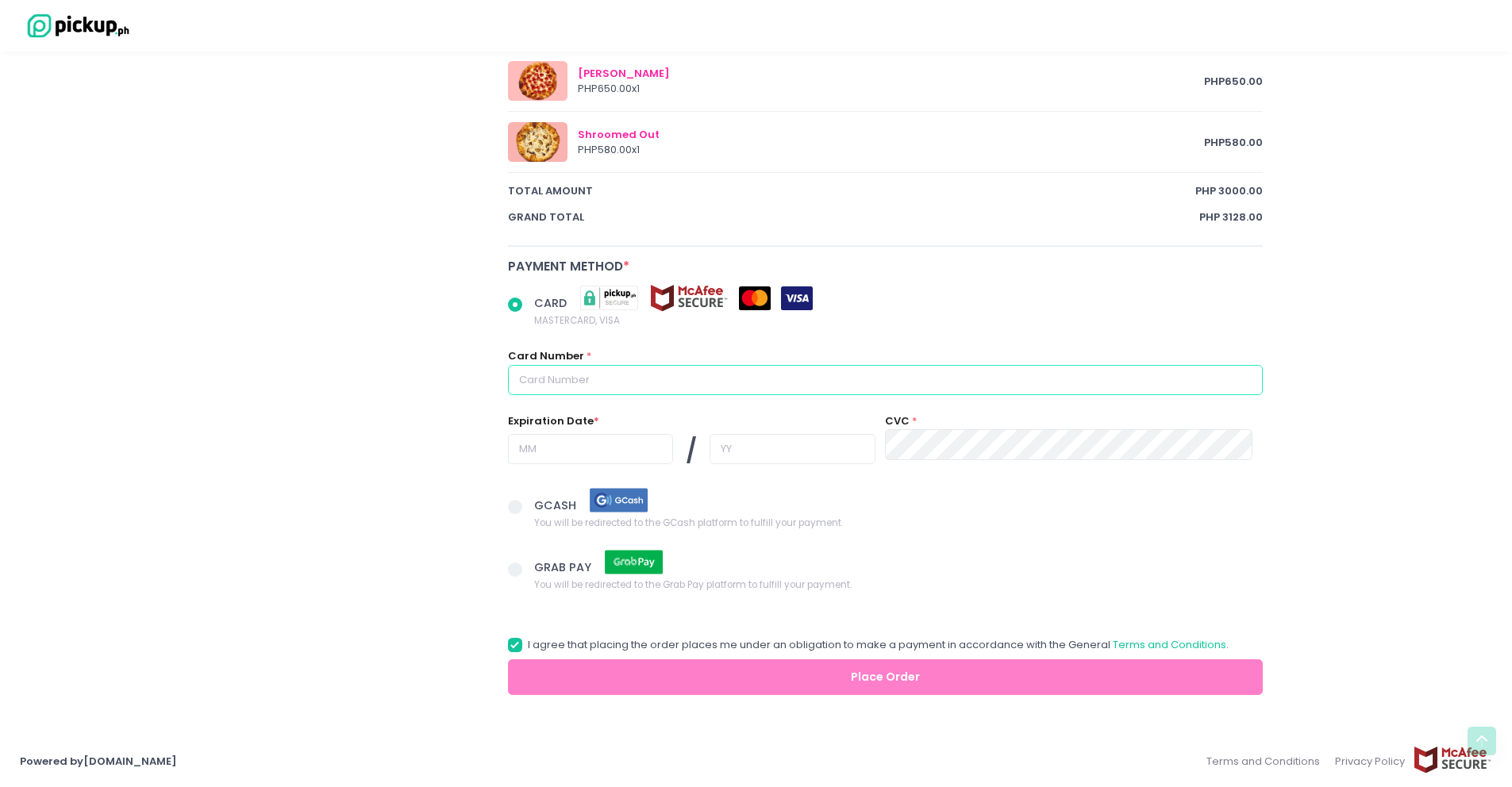
click at [551, 388] on input "text" at bounding box center [885, 380] width 755 height 31
radio input "true"
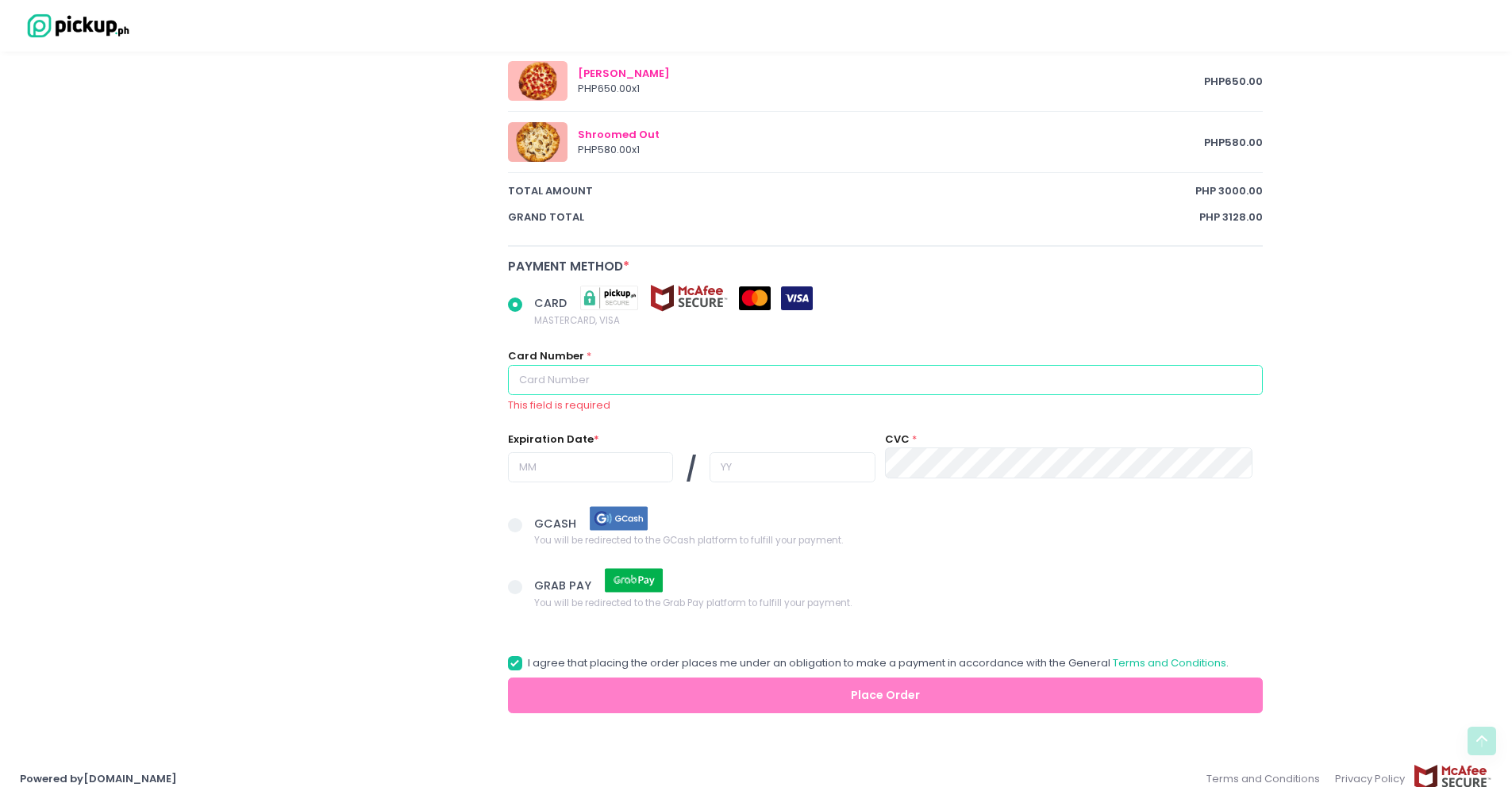
type input "[CREDIT_CARD_NUMBER]"
type input "07"
type input "28"
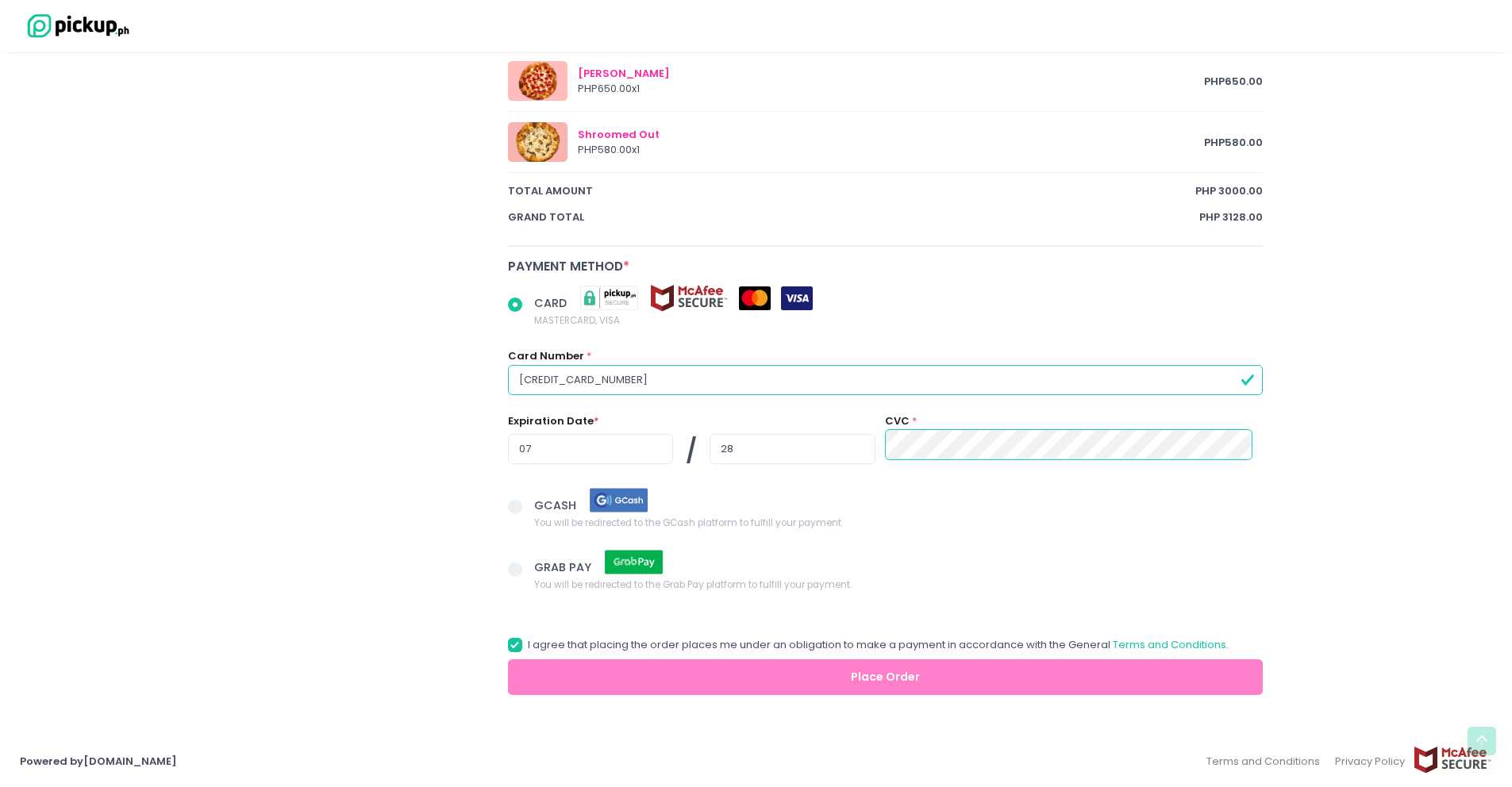
click at [908, 482] on div "CARD MASTERCARD, VISA Card Number * [CREDIT_CARD_NUMBER] Expiration Date * 07 /…" at bounding box center [885, 387] width 776 height 202
radio input "true"
click at [519, 645] on span at bounding box center [515, 644] width 14 height 14
click at [528, 645] on input "I agree that placing the order places me under an obligation to make a payment …" at bounding box center [533, 642] width 10 height 10
checkbox input "false"
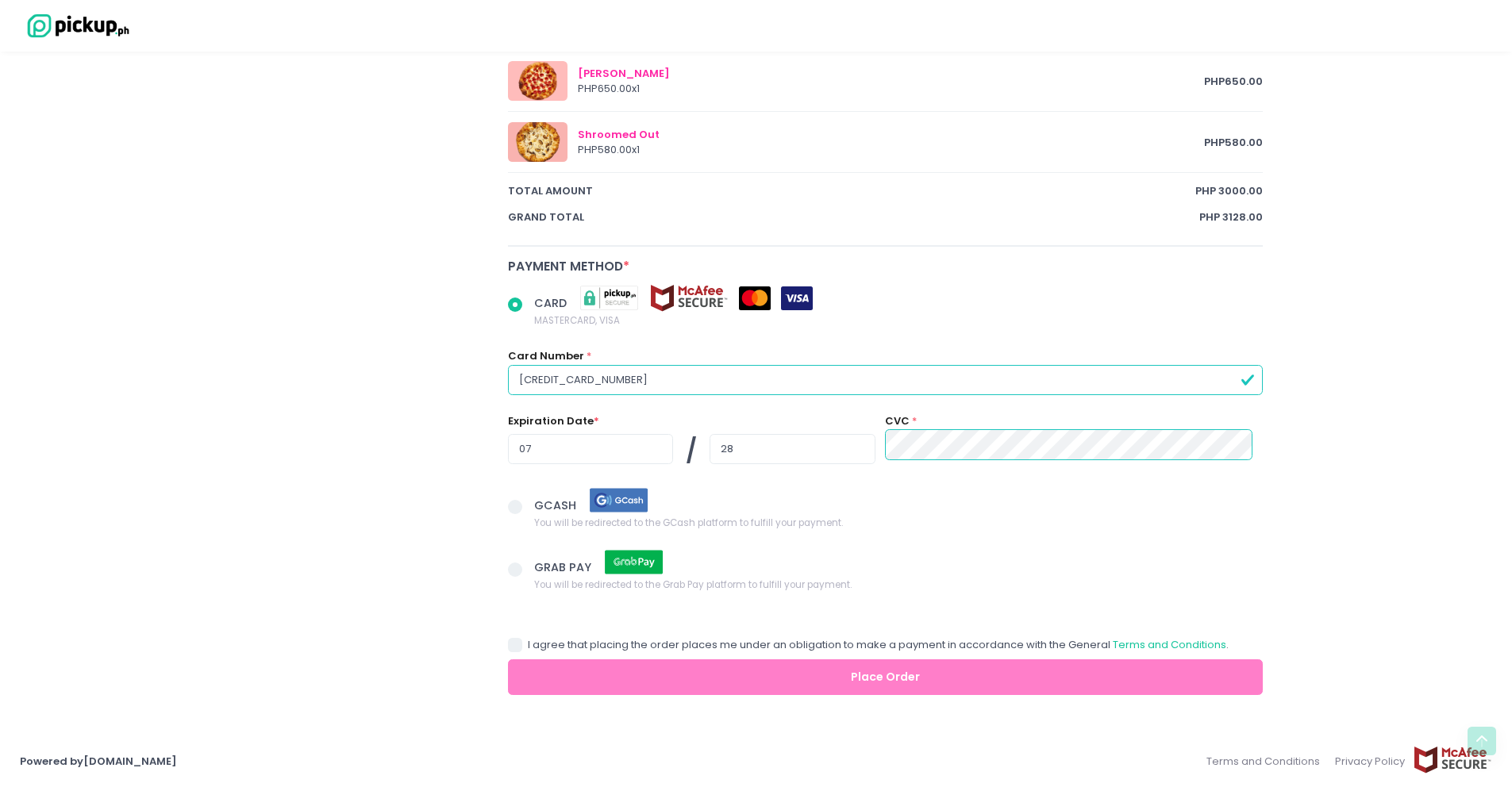
radio input "true"
click at [516, 646] on span at bounding box center [515, 644] width 14 height 14
click at [528, 646] on input "I agree that placing the order places me under an obligation to make a payment …" at bounding box center [533, 642] width 10 height 10
checkbox input "true"
radio input "true"
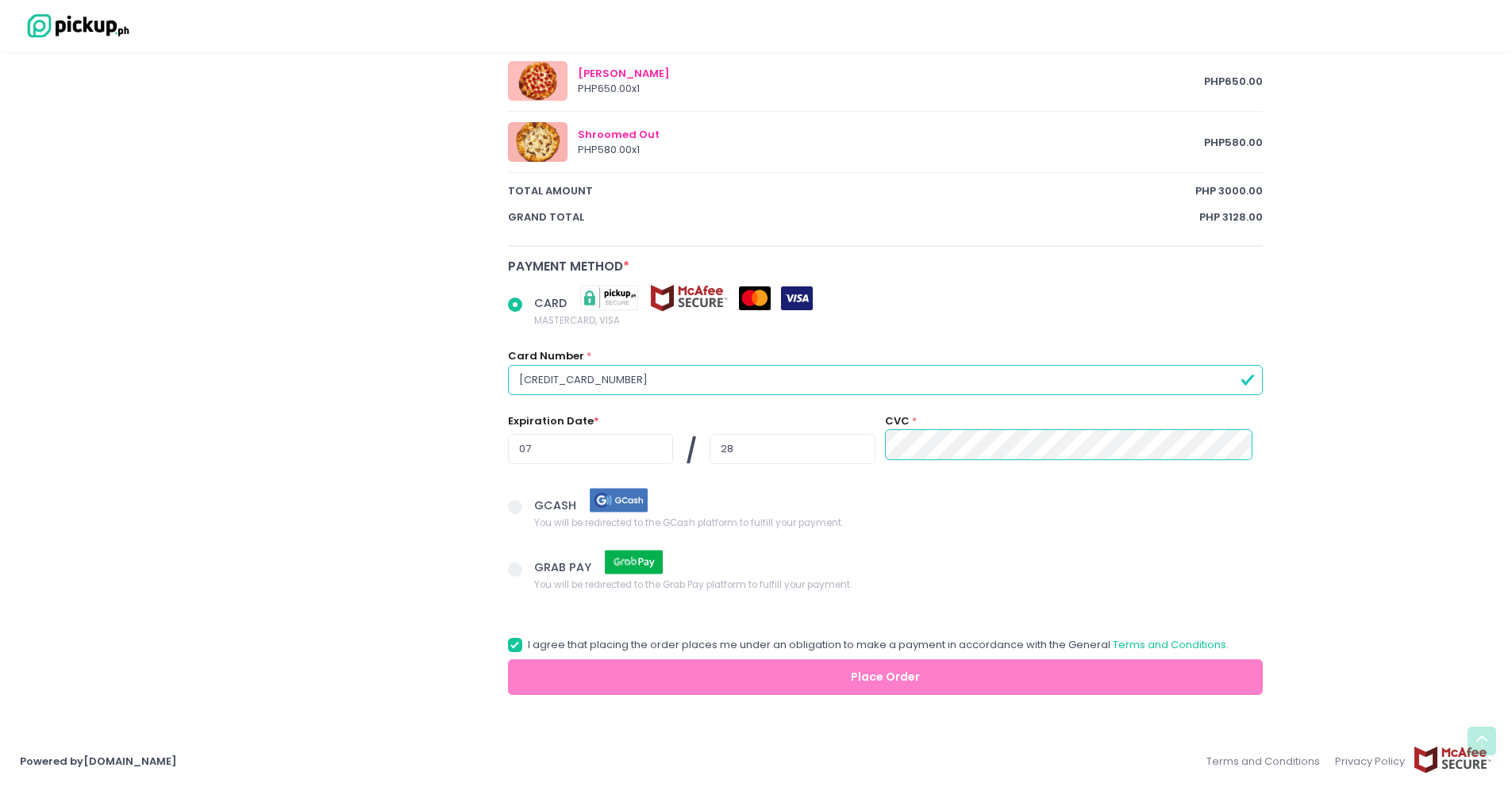
click at [874, 501] on span "GCASH You will be redirected to the GCash platform to fulfill your payment." at bounding box center [899, 508] width 729 height 43
click at [538, 501] on input "GCASH You will be redirected to the GCash platform to fulfill your payment." at bounding box center [533, 504] width 10 height 10
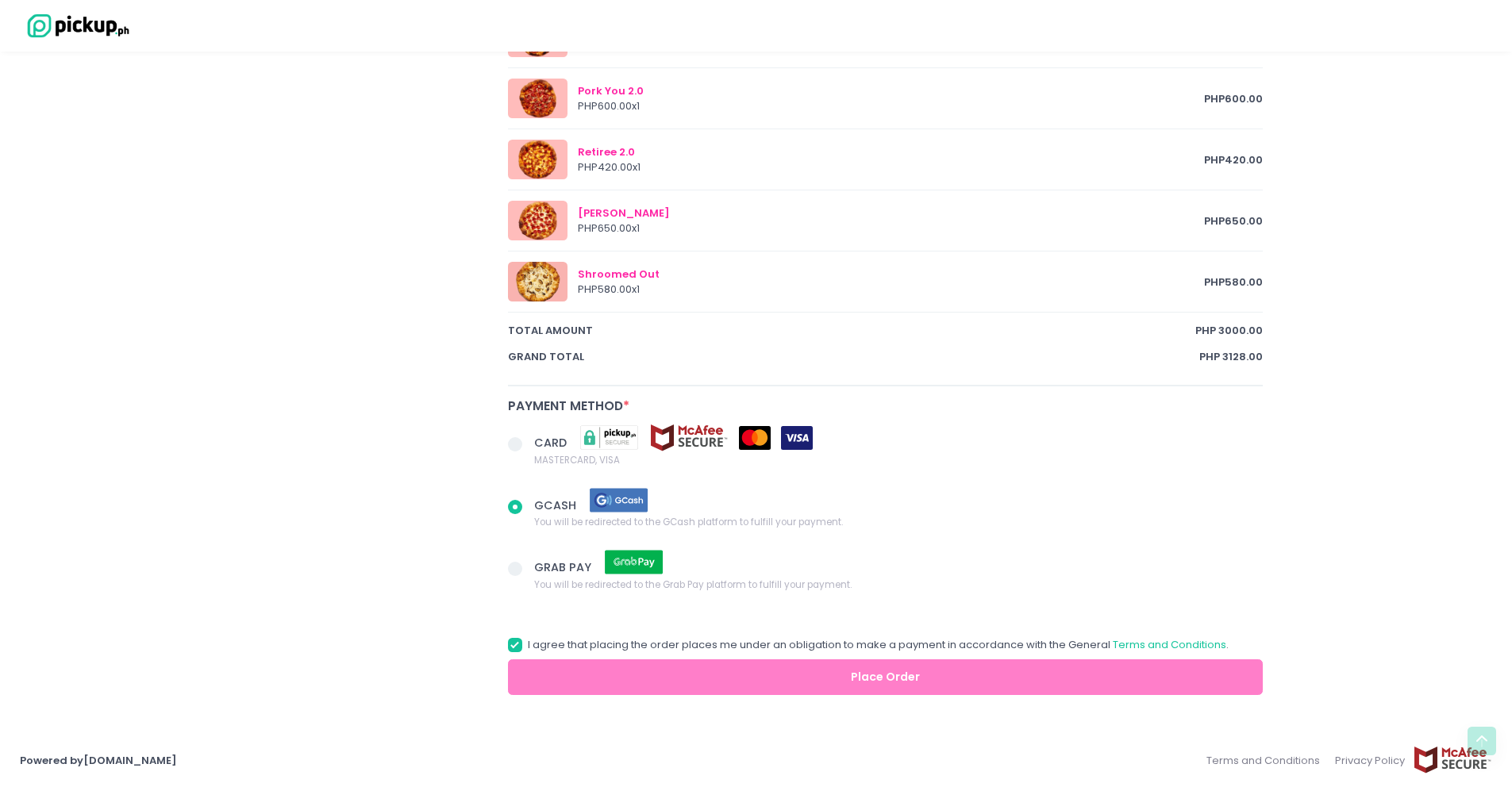
scroll to position [965, 0]
radio input "true"
click at [504, 436] on div "CARD MASTERCARD, VISA" at bounding box center [885, 458] width 776 height 63
click at [511, 442] on span at bounding box center [515, 444] width 14 height 14
click at [528, 442] on input "CARD MASTERCARD, VISA" at bounding box center [533, 441] width 10 height 10
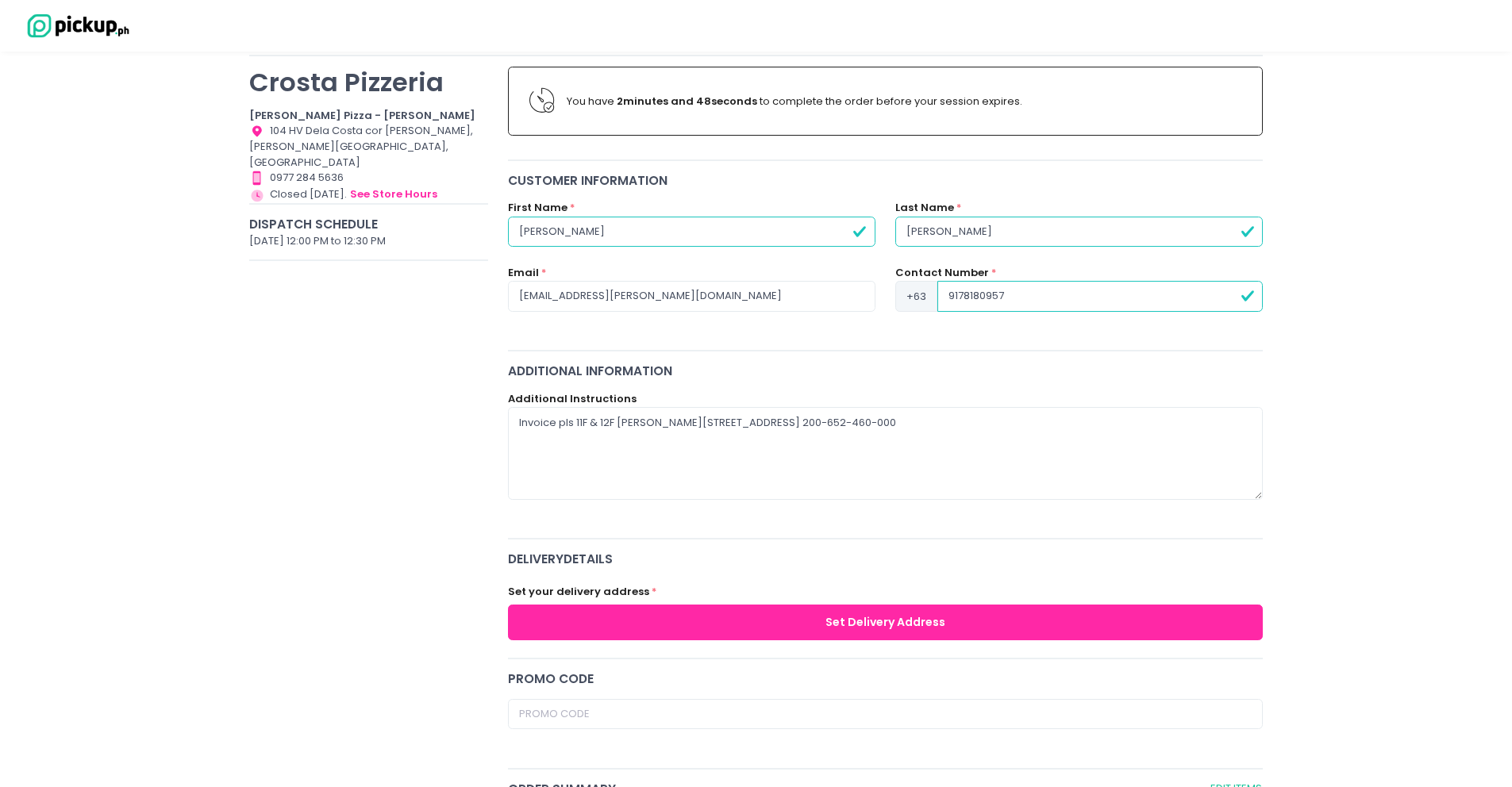
scroll to position [119, 0]
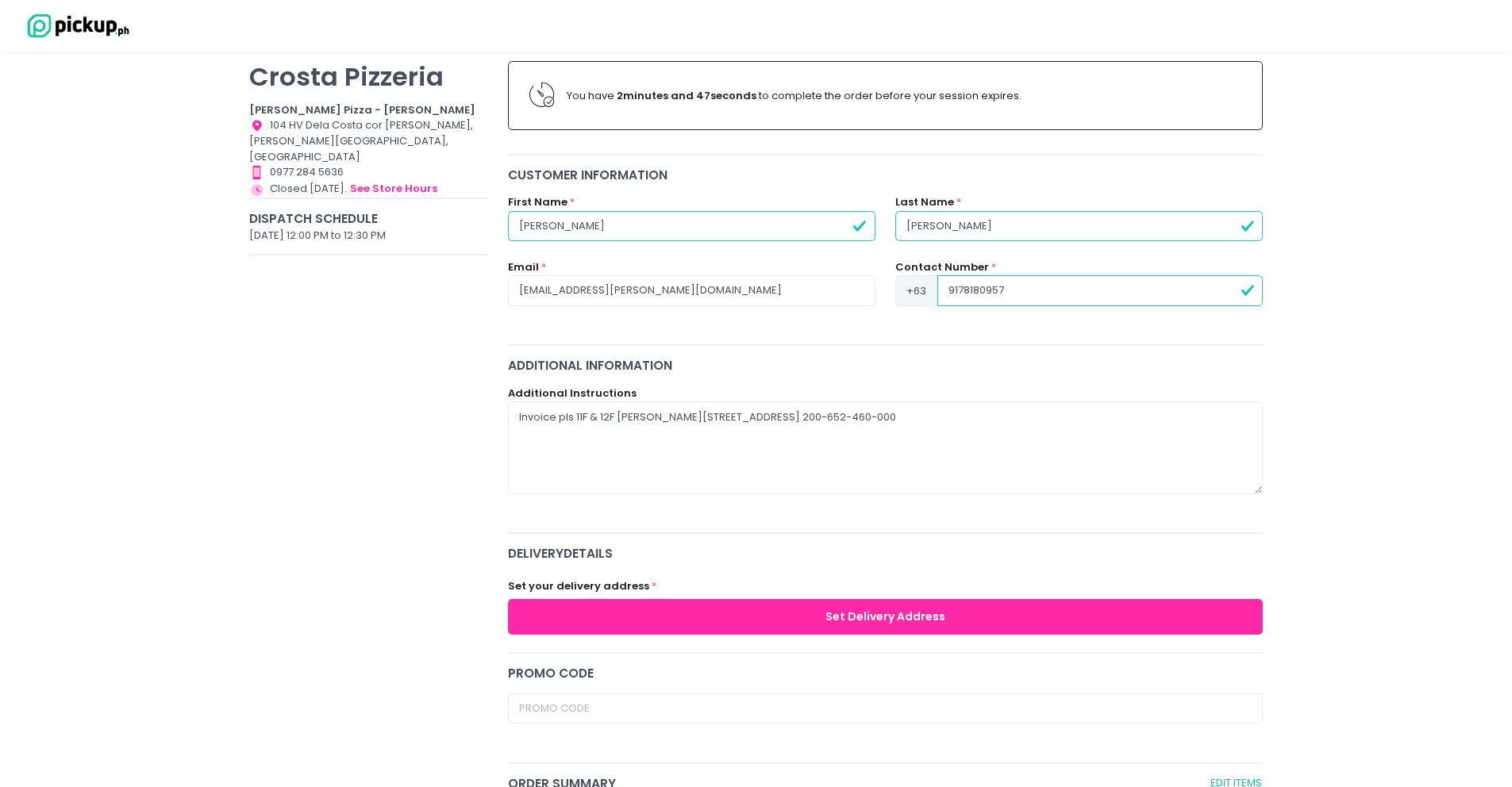
click at [719, 609] on button "Set Delivery Address" at bounding box center [885, 616] width 755 height 36
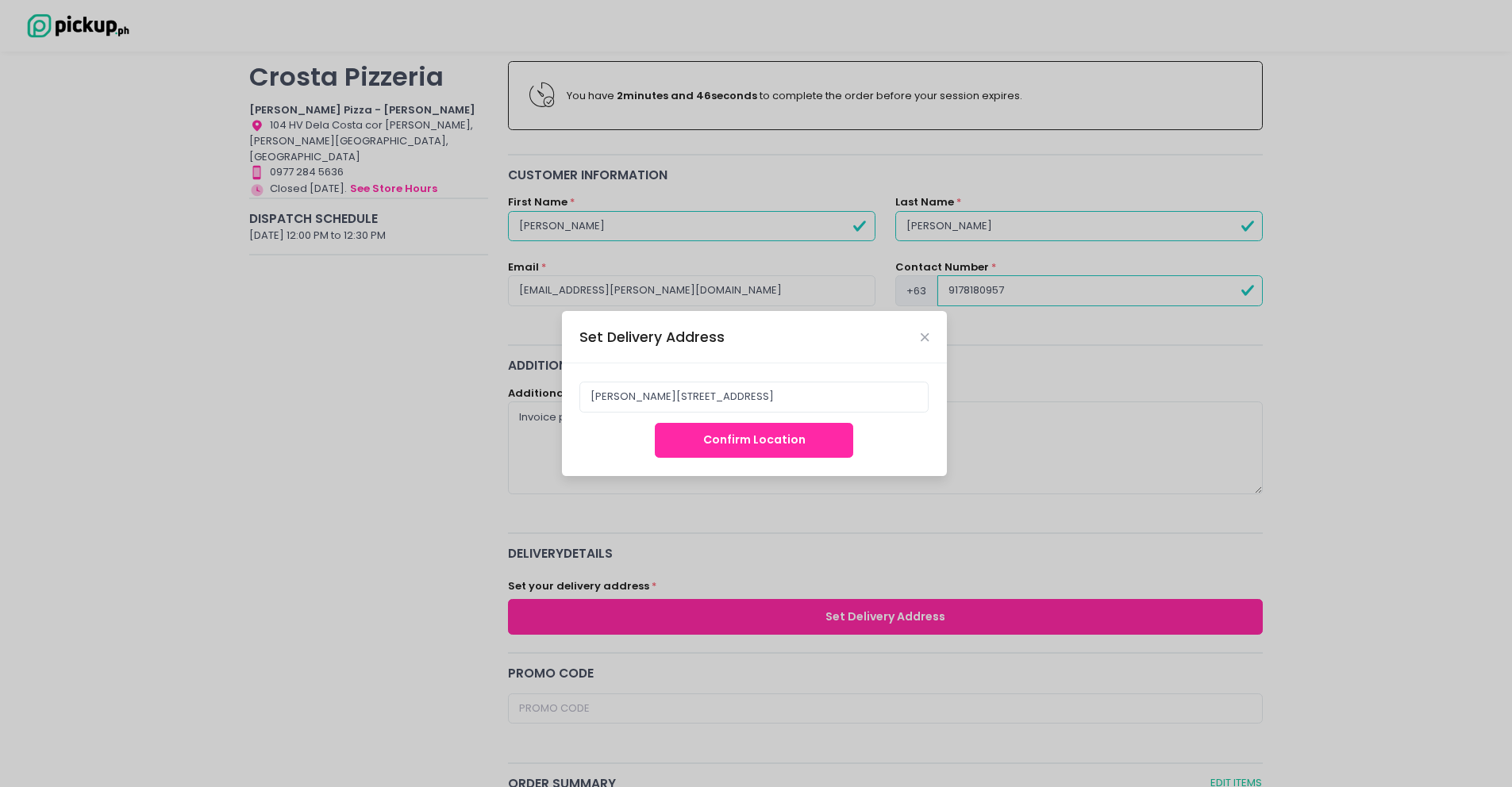
click at [752, 436] on button "Confirm Location" at bounding box center [754, 441] width 199 height 36
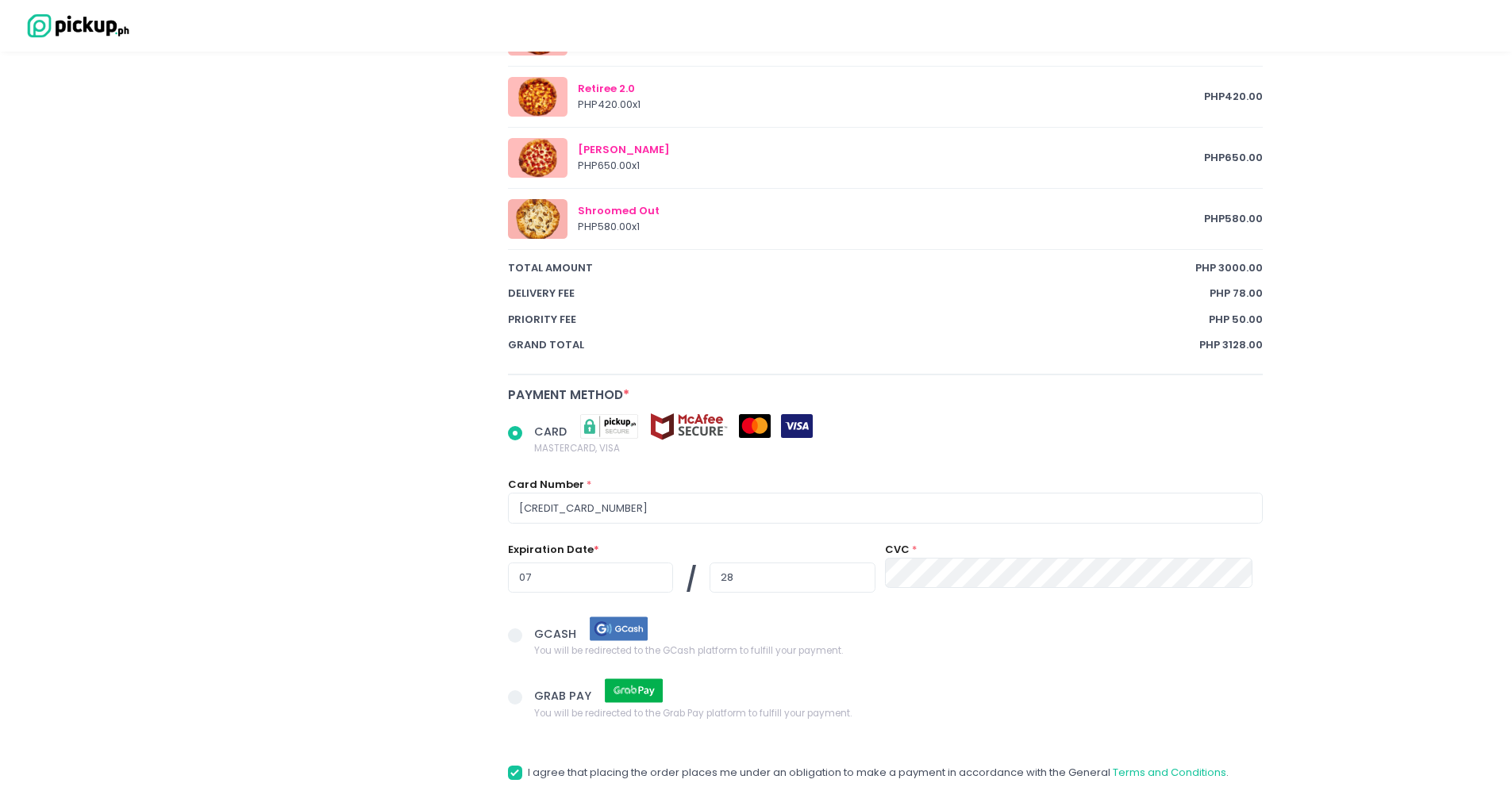
scroll to position [1225, 0]
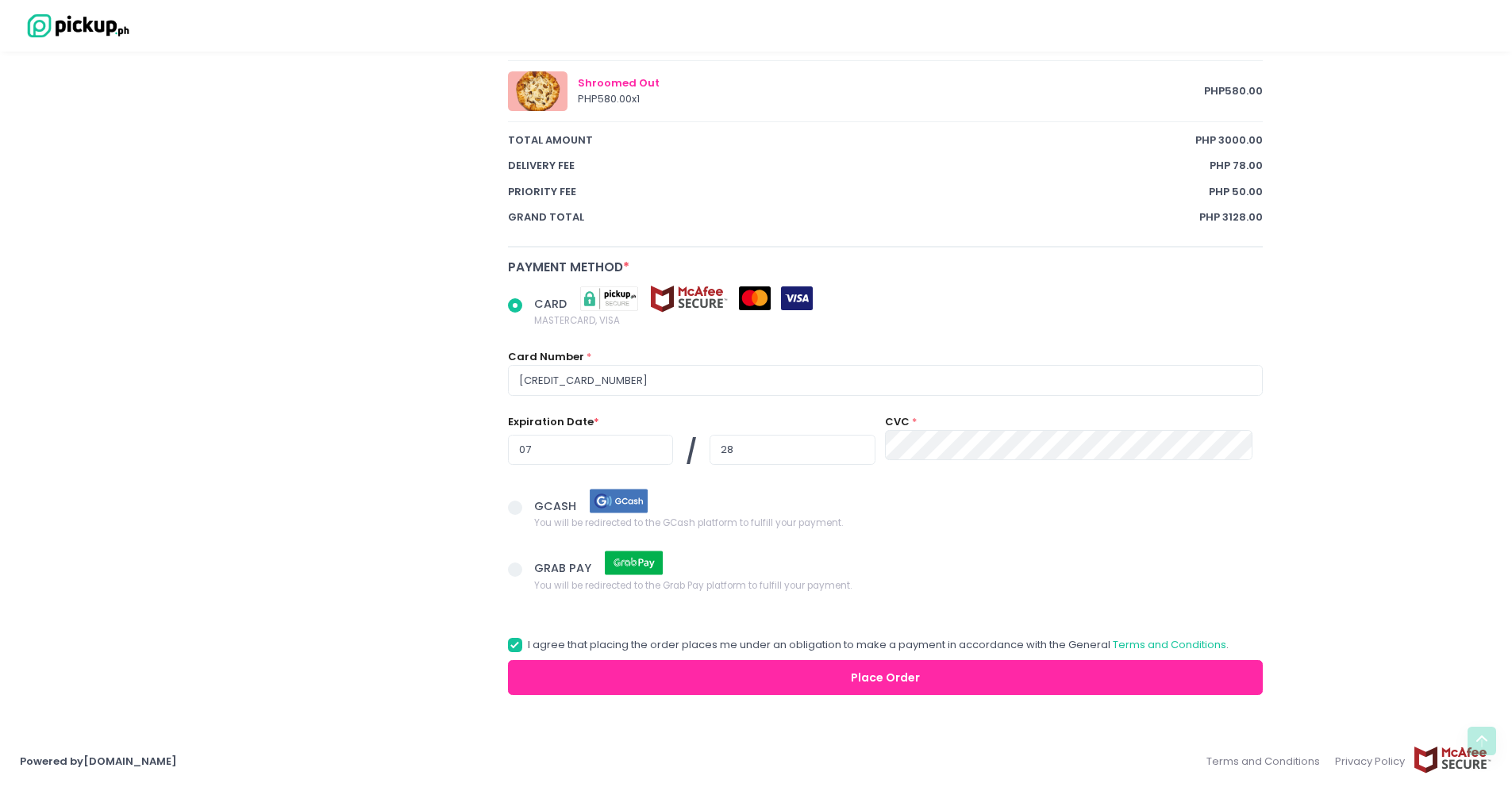
click at [743, 684] on button "Place Order" at bounding box center [885, 677] width 755 height 36
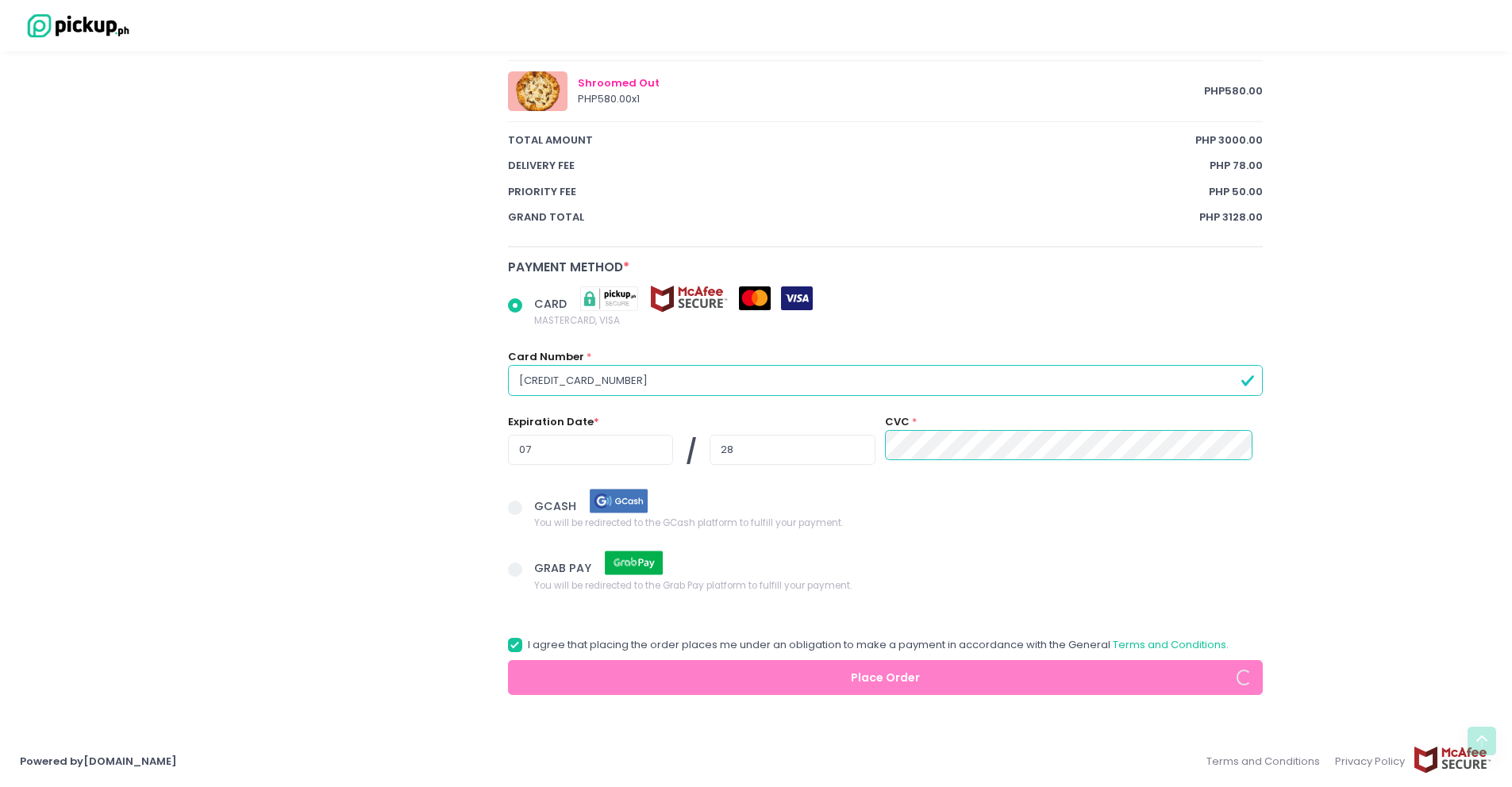
radio input "true"
select select "[DATE]"
select select "12:00"
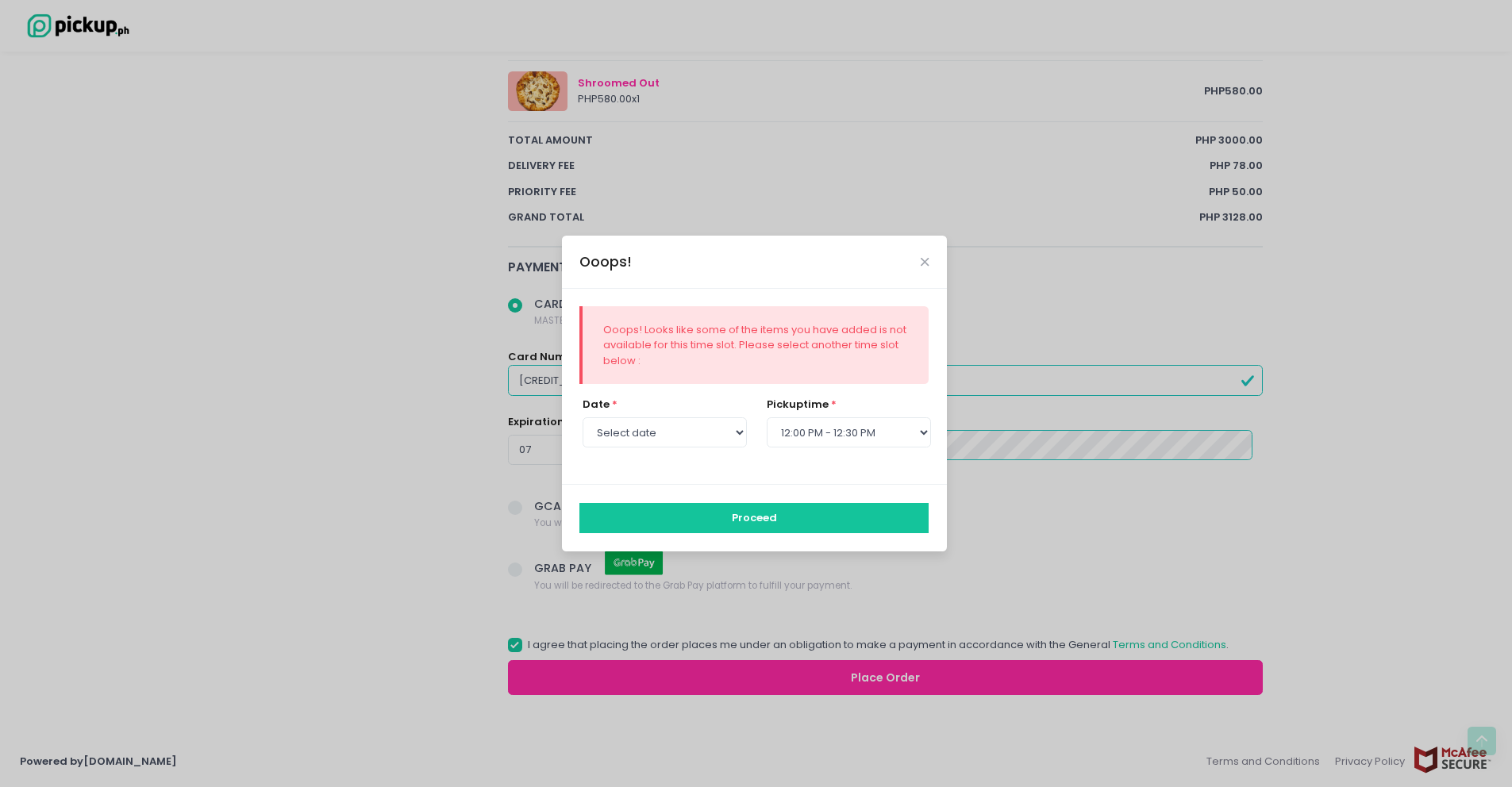
click at [780, 517] on button "Proceed" at bounding box center [753, 518] width 349 height 31
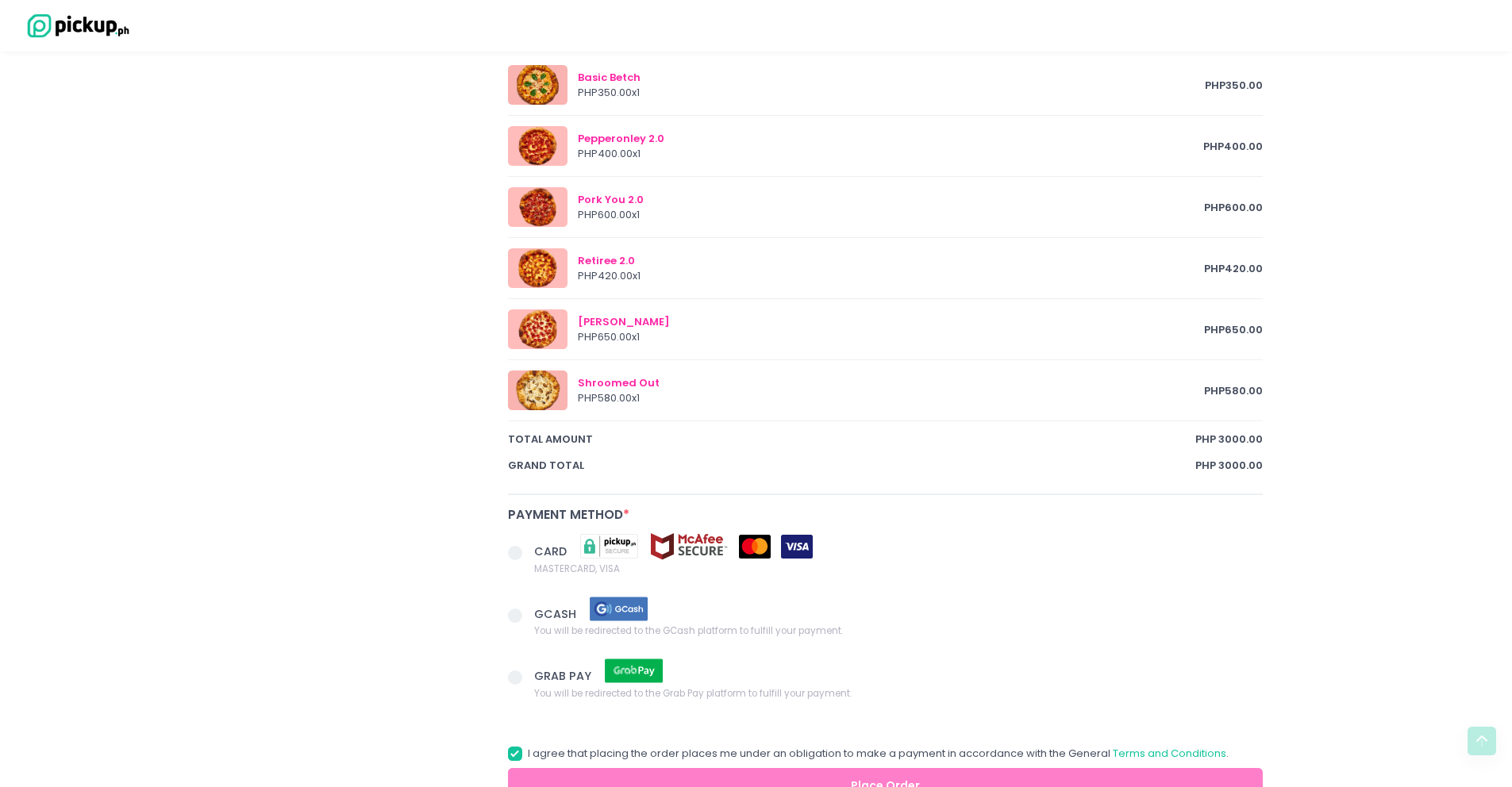
scroll to position [858, 0]
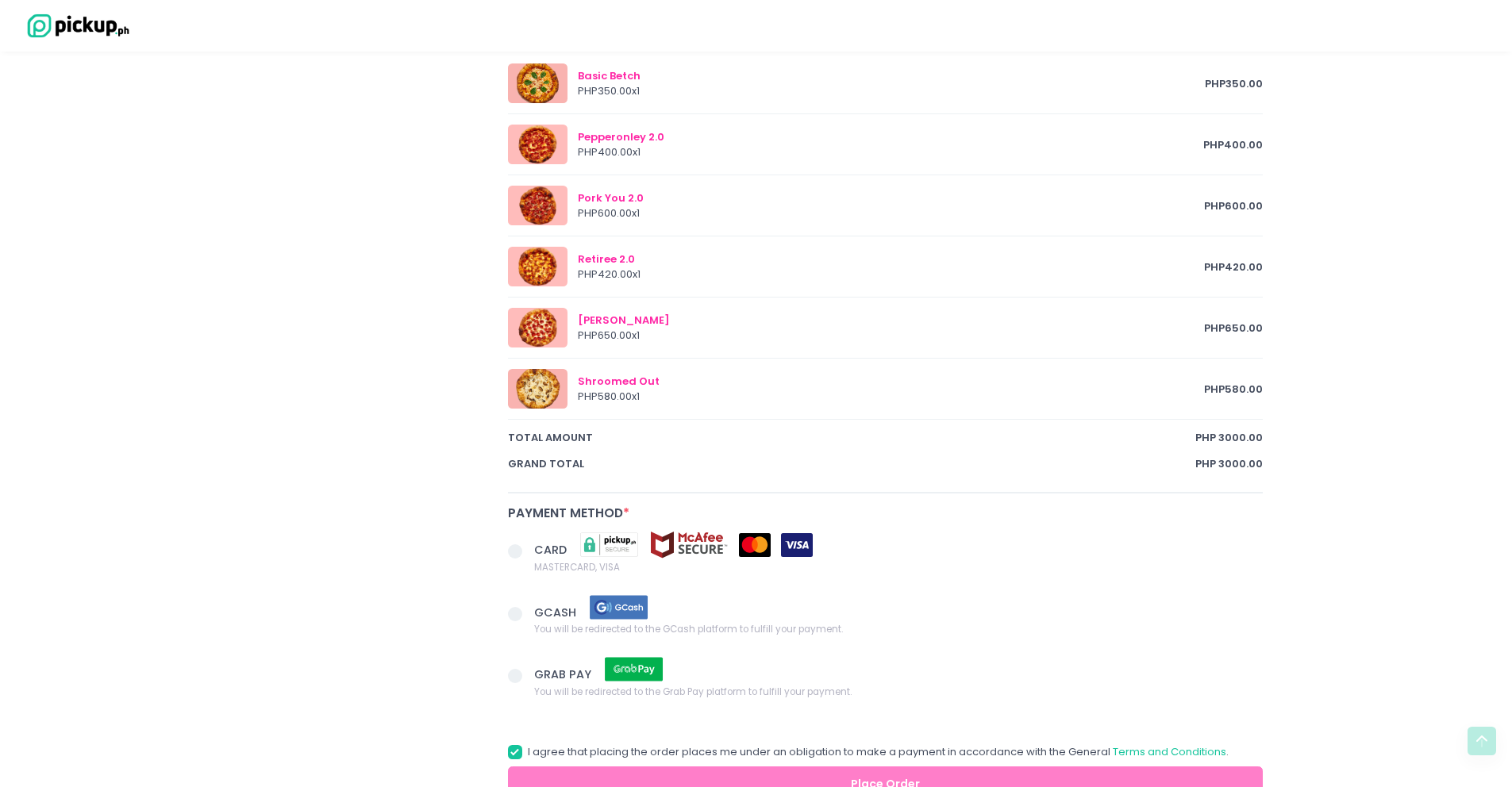
click at [519, 544] on span at bounding box center [522, 553] width 27 height 22
click at [528, 544] on input "CARD MASTERCARD, VISA" at bounding box center [533, 548] width 10 height 10
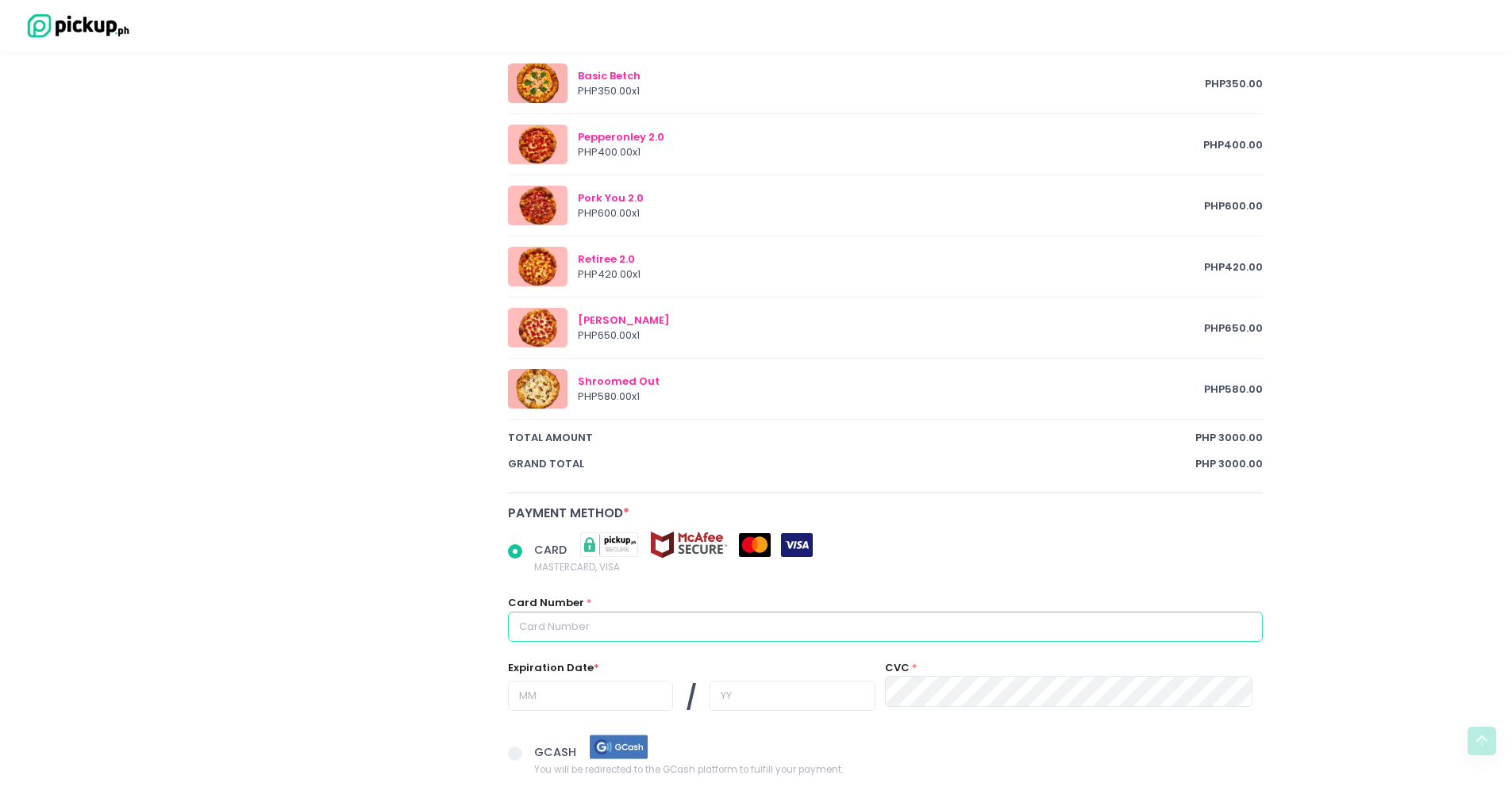
click at [597, 625] on input "text" at bounding box center [885, 627] width 755 height 31
radio input "true"
type input "[CREDIT_CARD_NUMBER]"
type input "07"
type input "28"
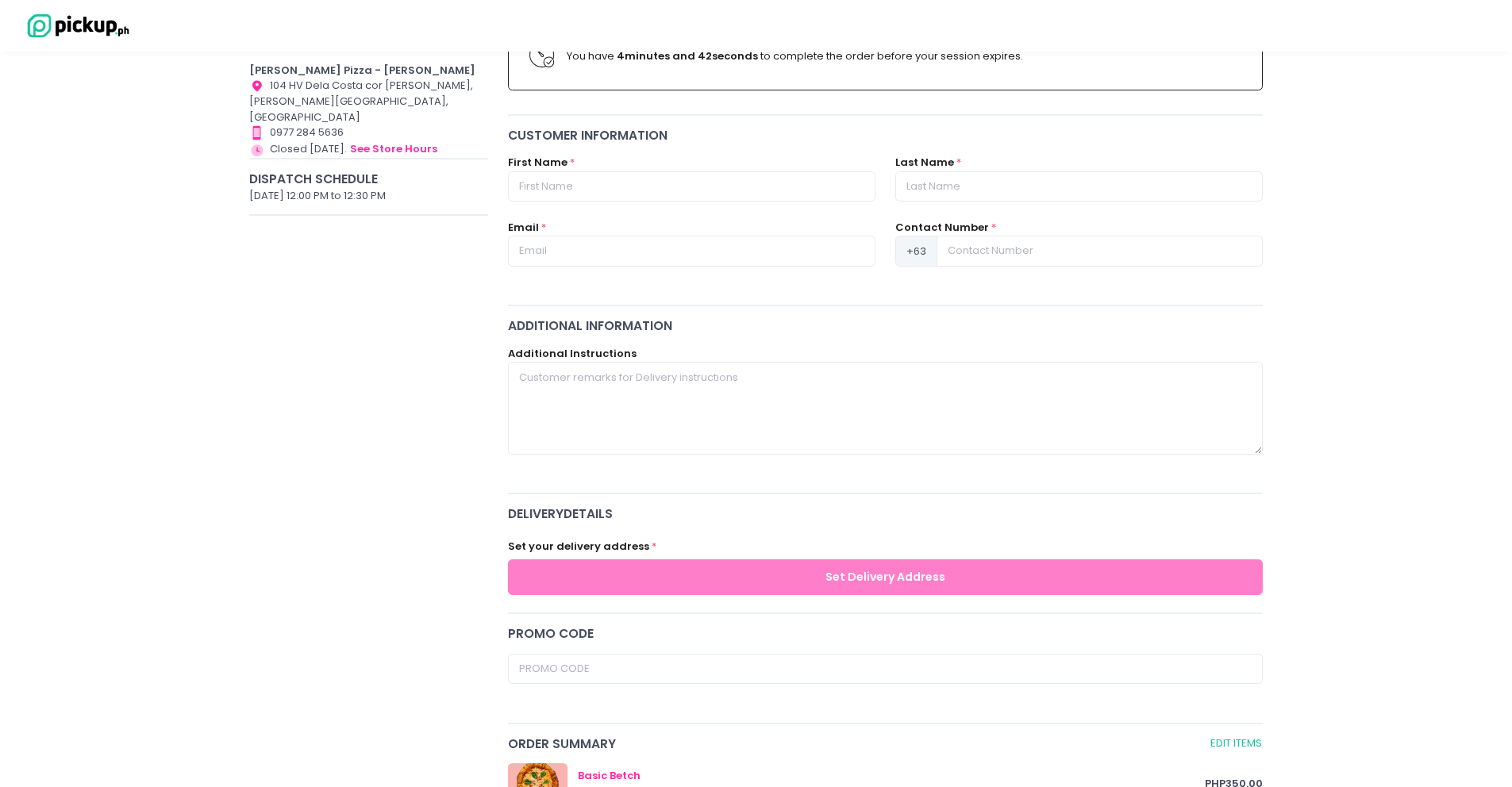
scroll to position [0, 0]
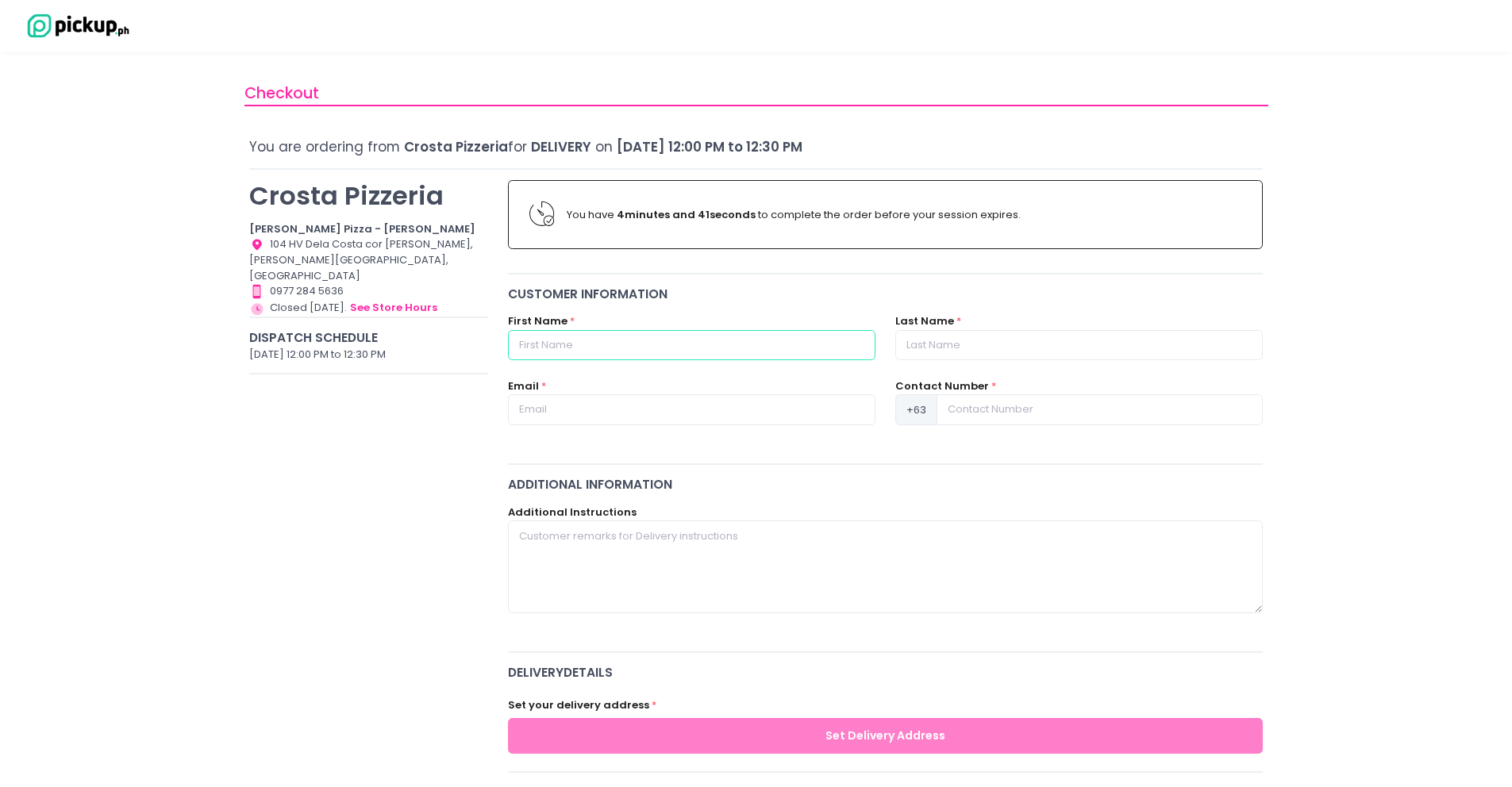
radio input "true"
click at [586, 358] on input "text" at bounding box center [691, 346] width 368 height 31
type input "G"
radio input "true"
type input "Gu"
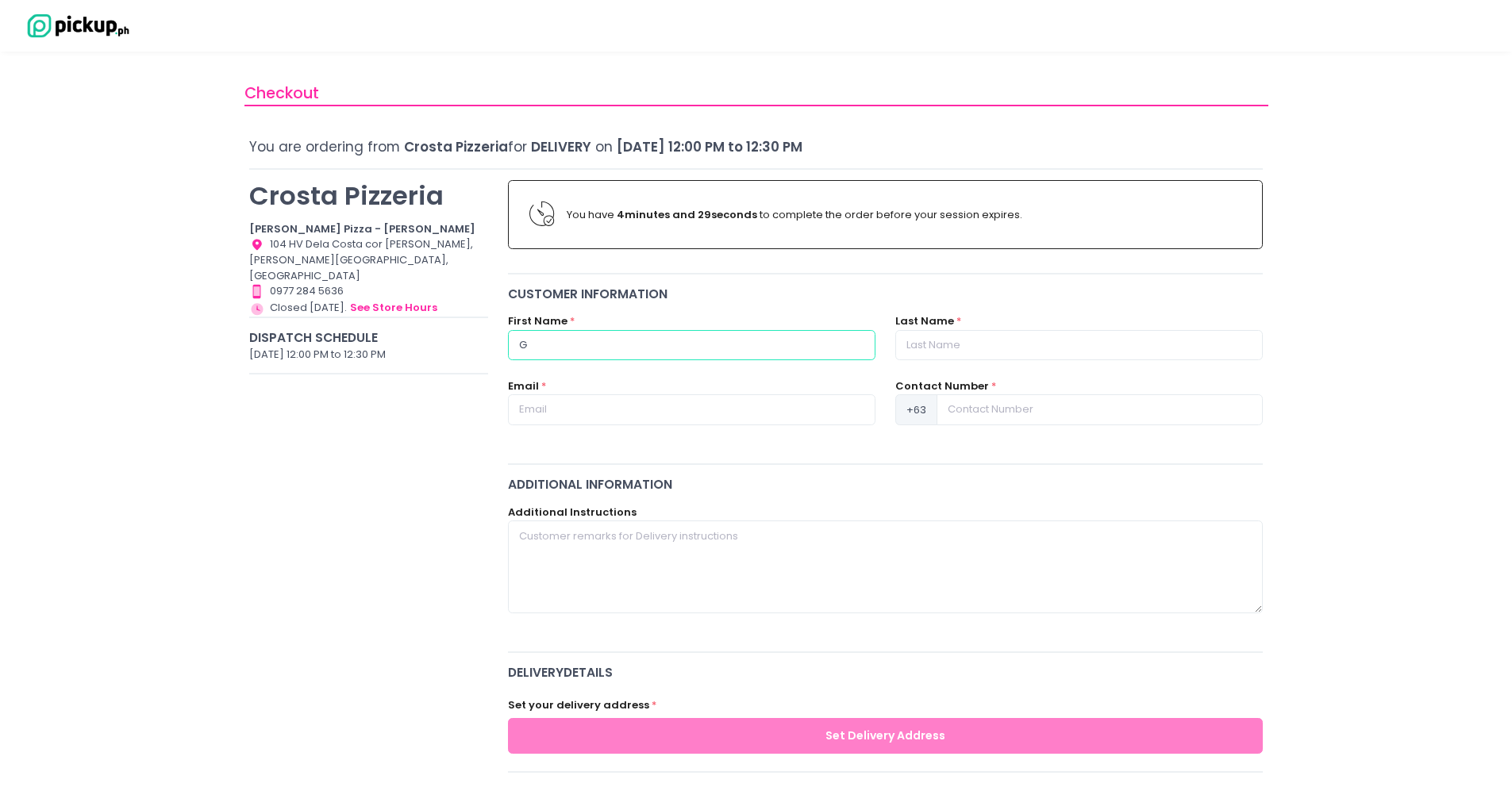
radio input "true"
type input "Gui"
radio input "true"
type input "Guia"
radio input "true"
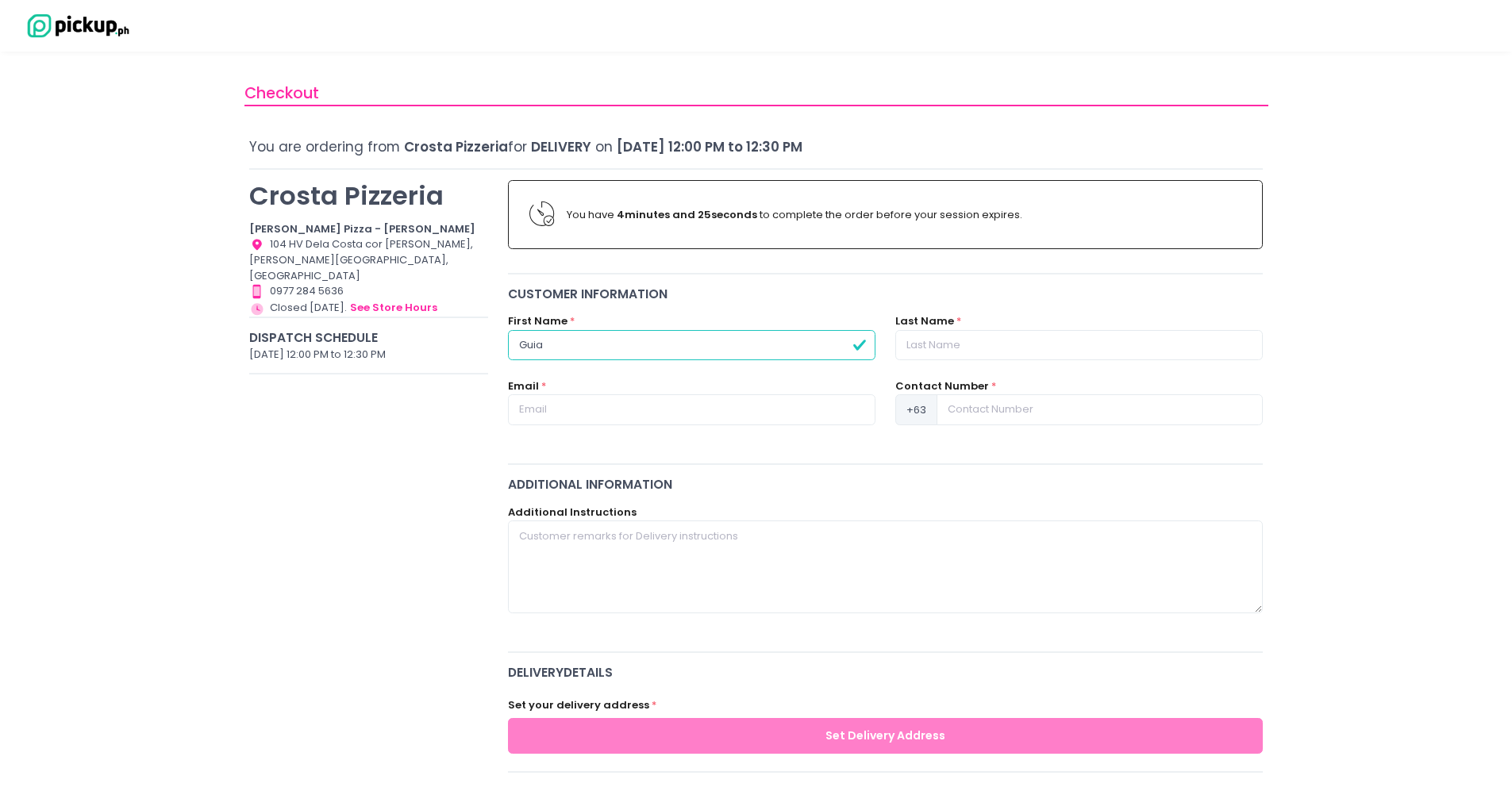
type input "Guia"
radio input "true"
type input "Guia J"
radio input "true"
type input "[PERSON_NAME]"
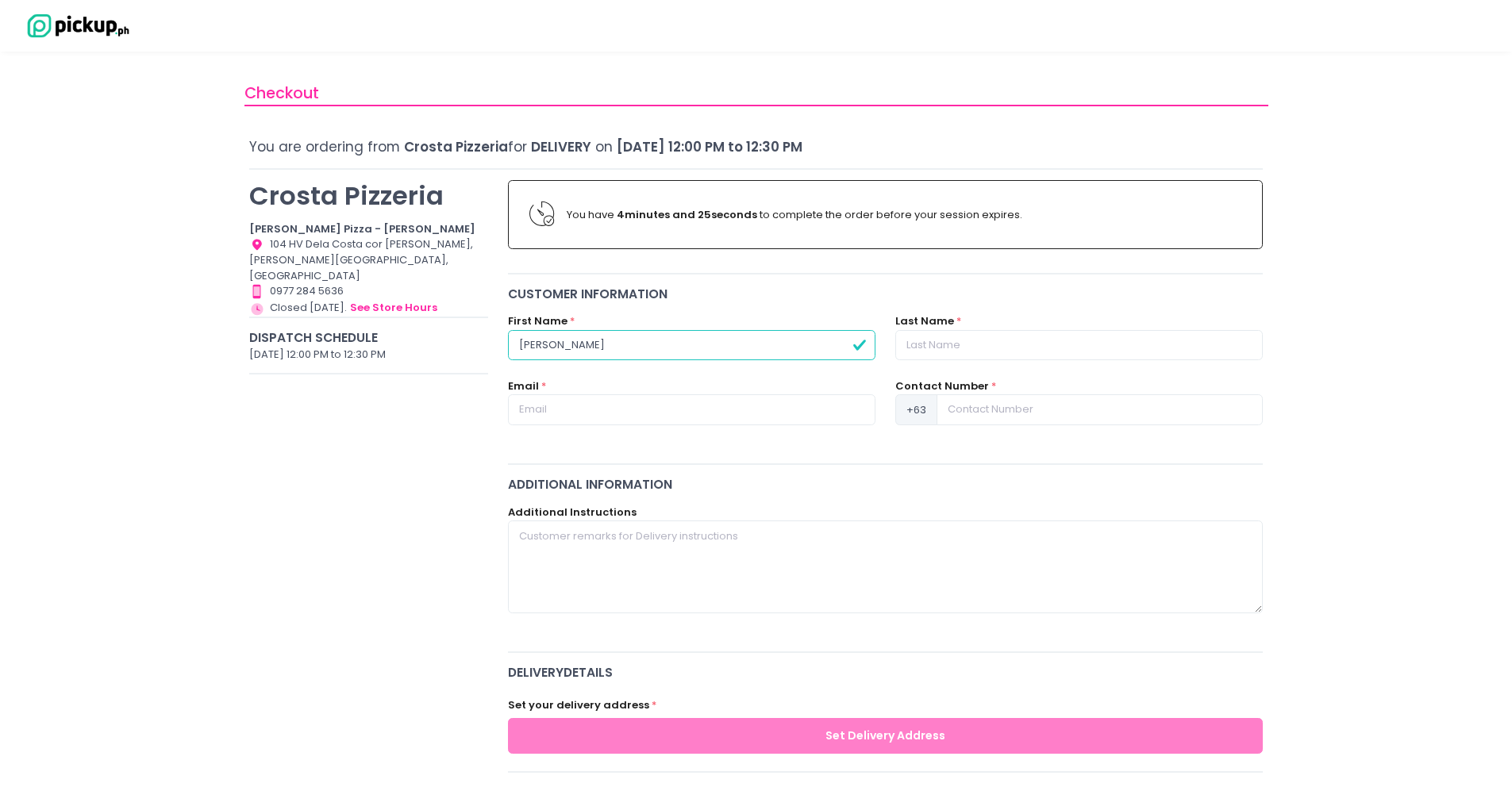
radio input "true"
type input "Guia Jad"
radio input "true"
type input "[PERSON_NAME]"
radio input "true"
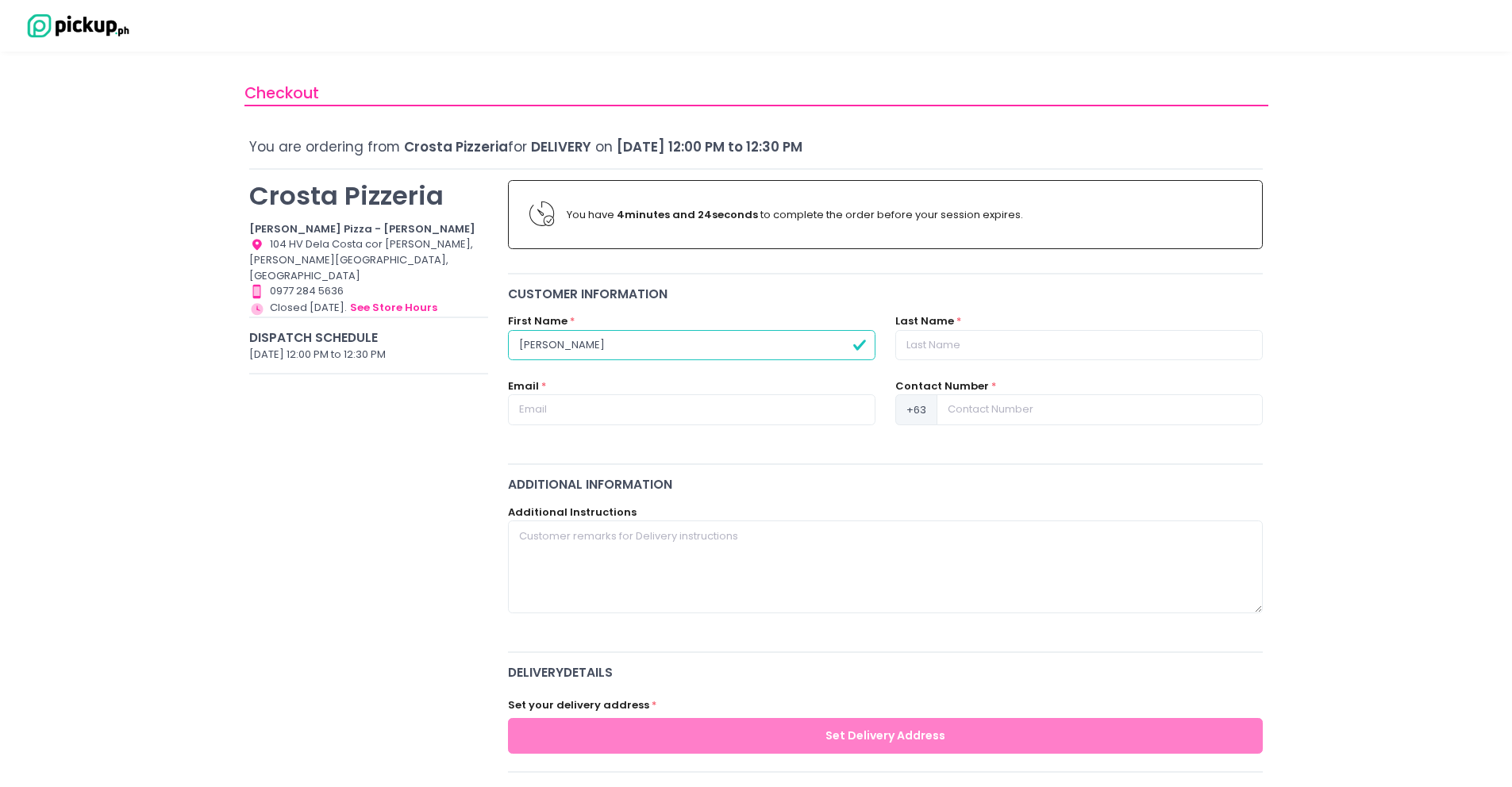
type input "[PERSON_NAME]"
radio input "true"
click at [921, 346] on input "text" at bounding box center [1079, 346] width 368 height 31
type input "B"
radio input "true"
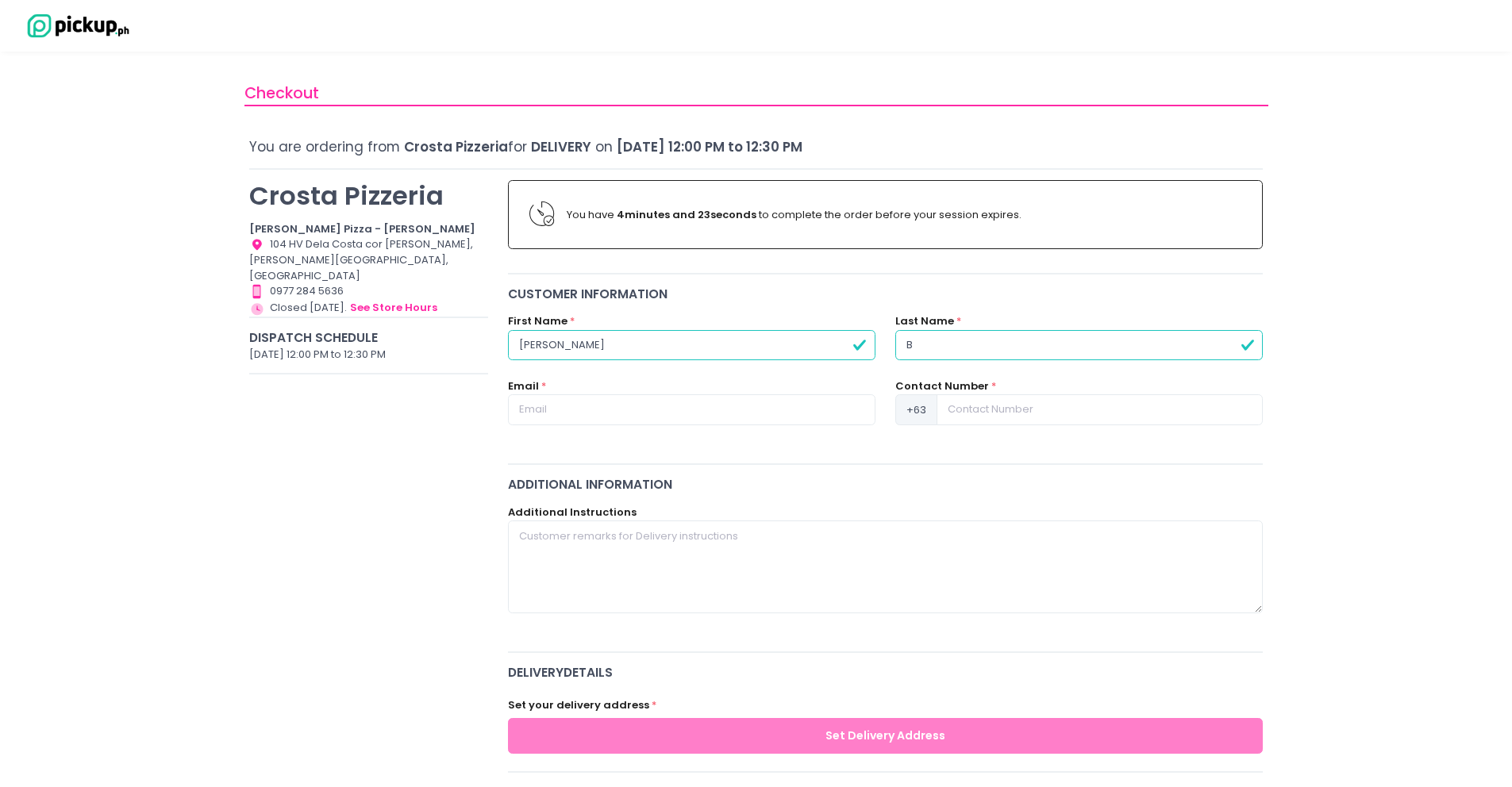
type input "Ba"
radio input "true"
type input "Bau"
radio input "true"
type input "Baut"
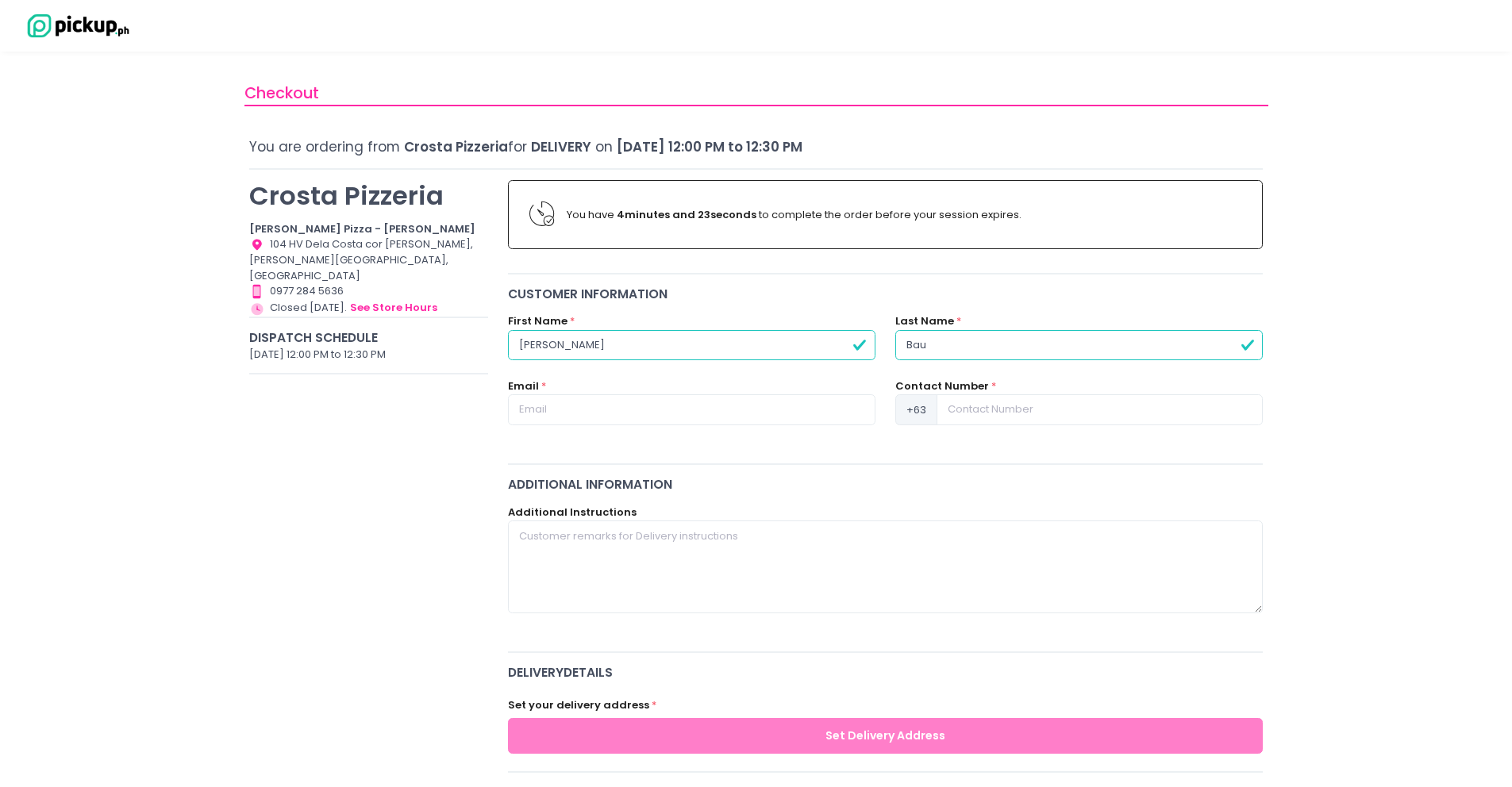
radio input "true"
type input "Bautsu"
radio input "true"
type input "Bauts"
radio input "true"
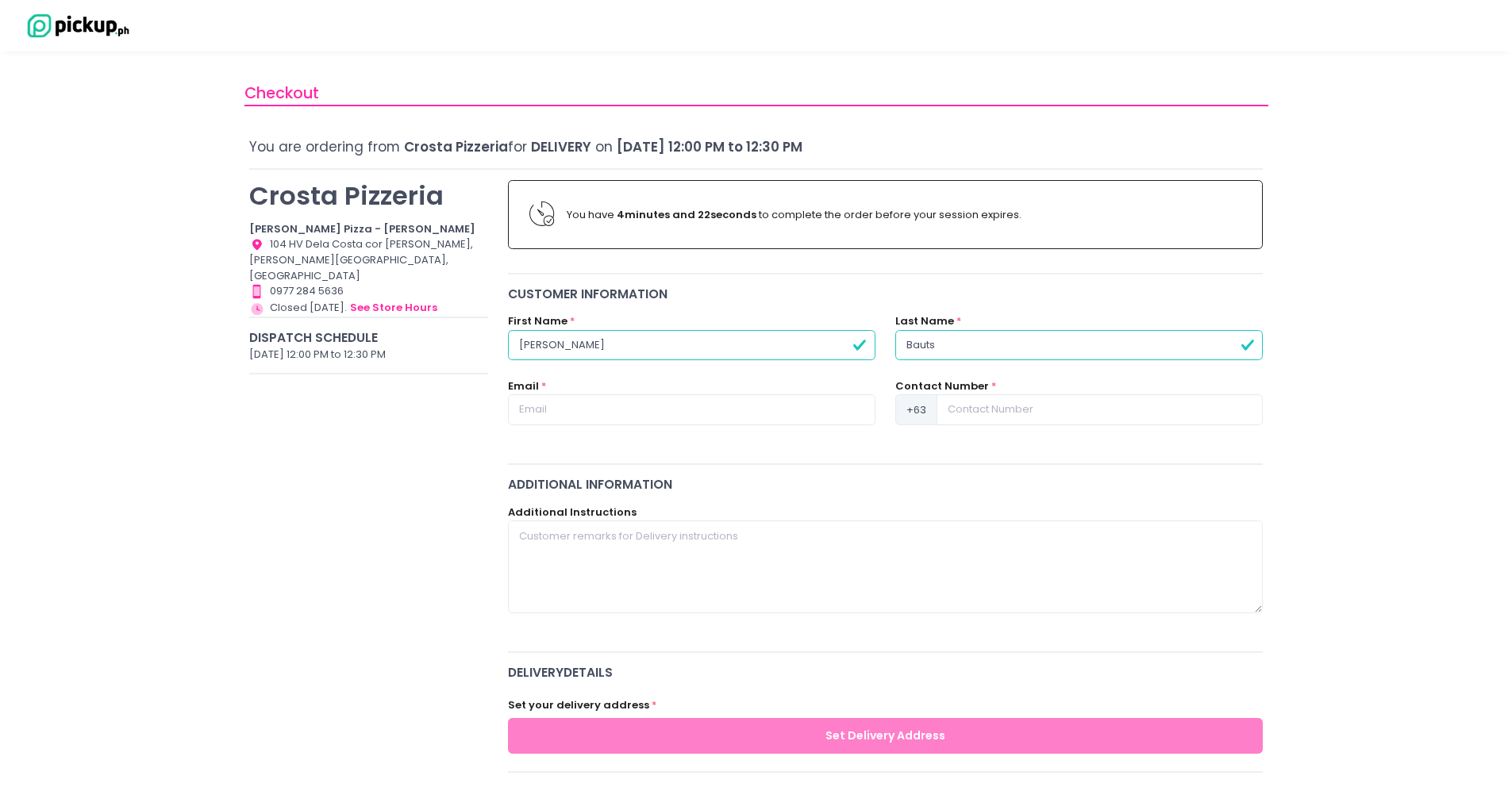
type input "Baut"
radio input "true"
type input "Bauti"
radio input "true"
type input "Bautis"
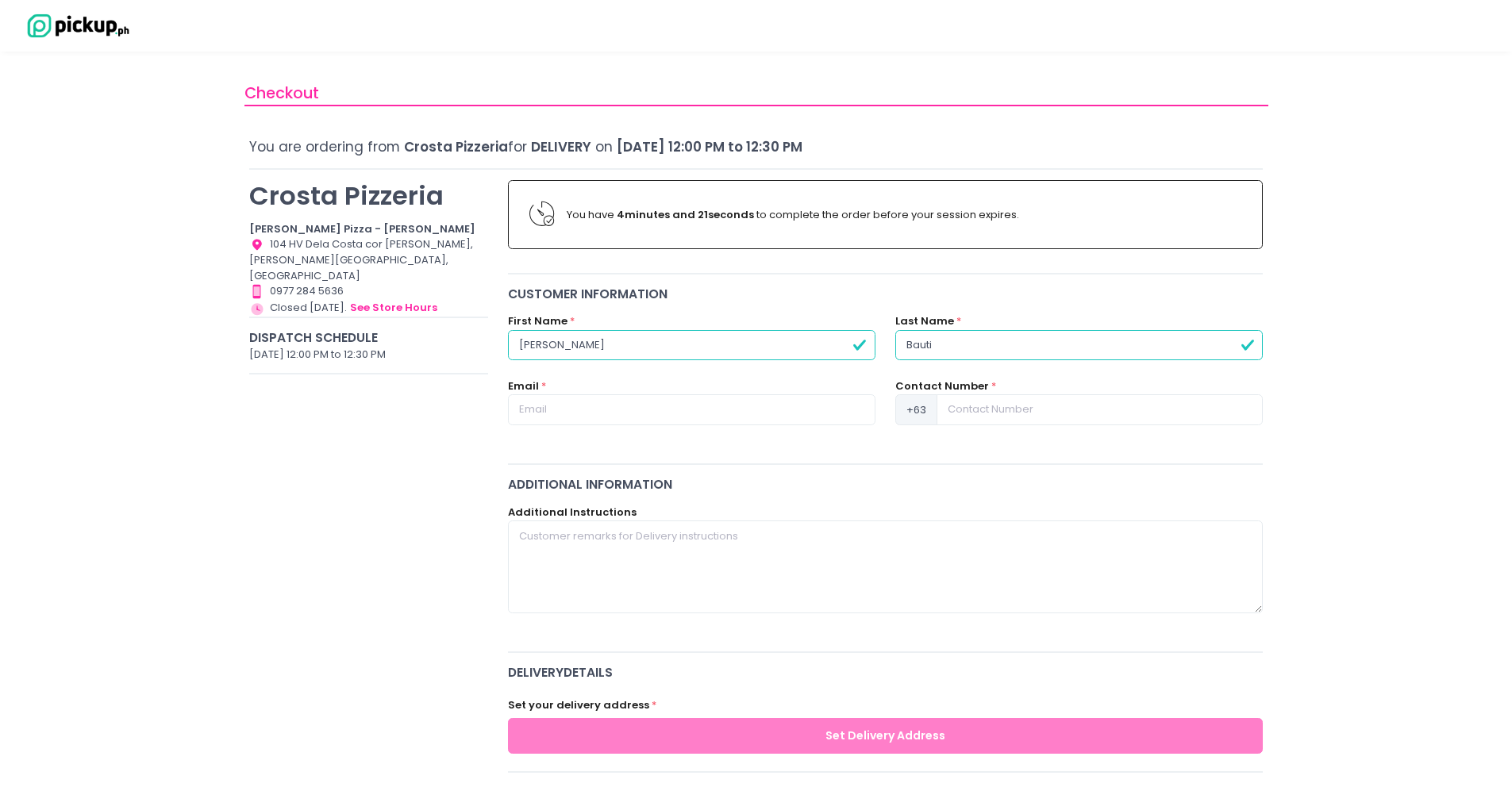
radio input "true"
type input "Bautist"
radio input "true"
type input "[PERSON_NAME]"
radio input "true"
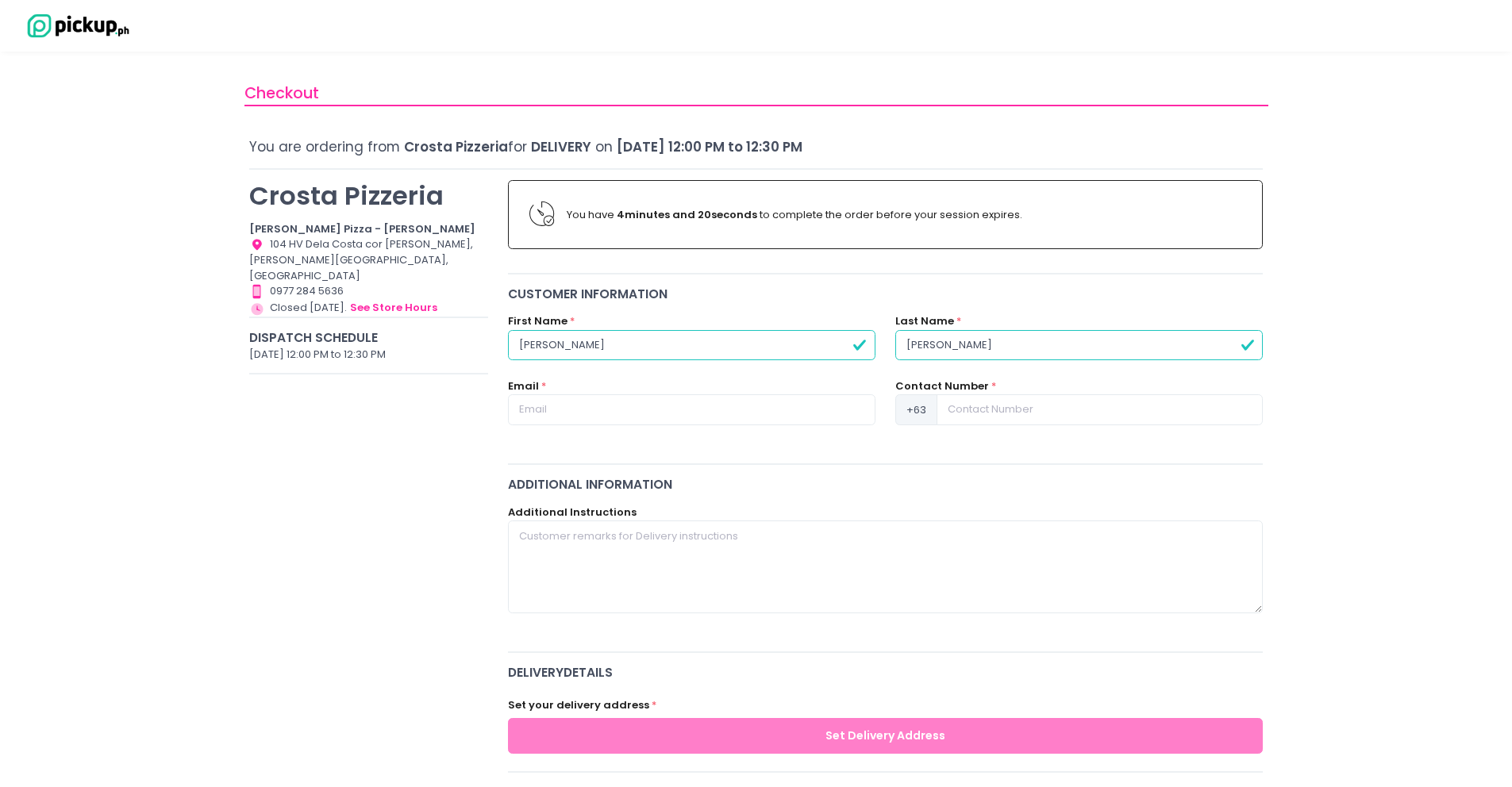
type input "[PERSON_NAME]"
radio input "true"
click at [573, 424] on input "text" at bounding box center [691, 409] width 368 height 31
type input "[EMAIL_ADDRESS][PERSON_NAME][DOMAIN_NAME]"
radio input "true"
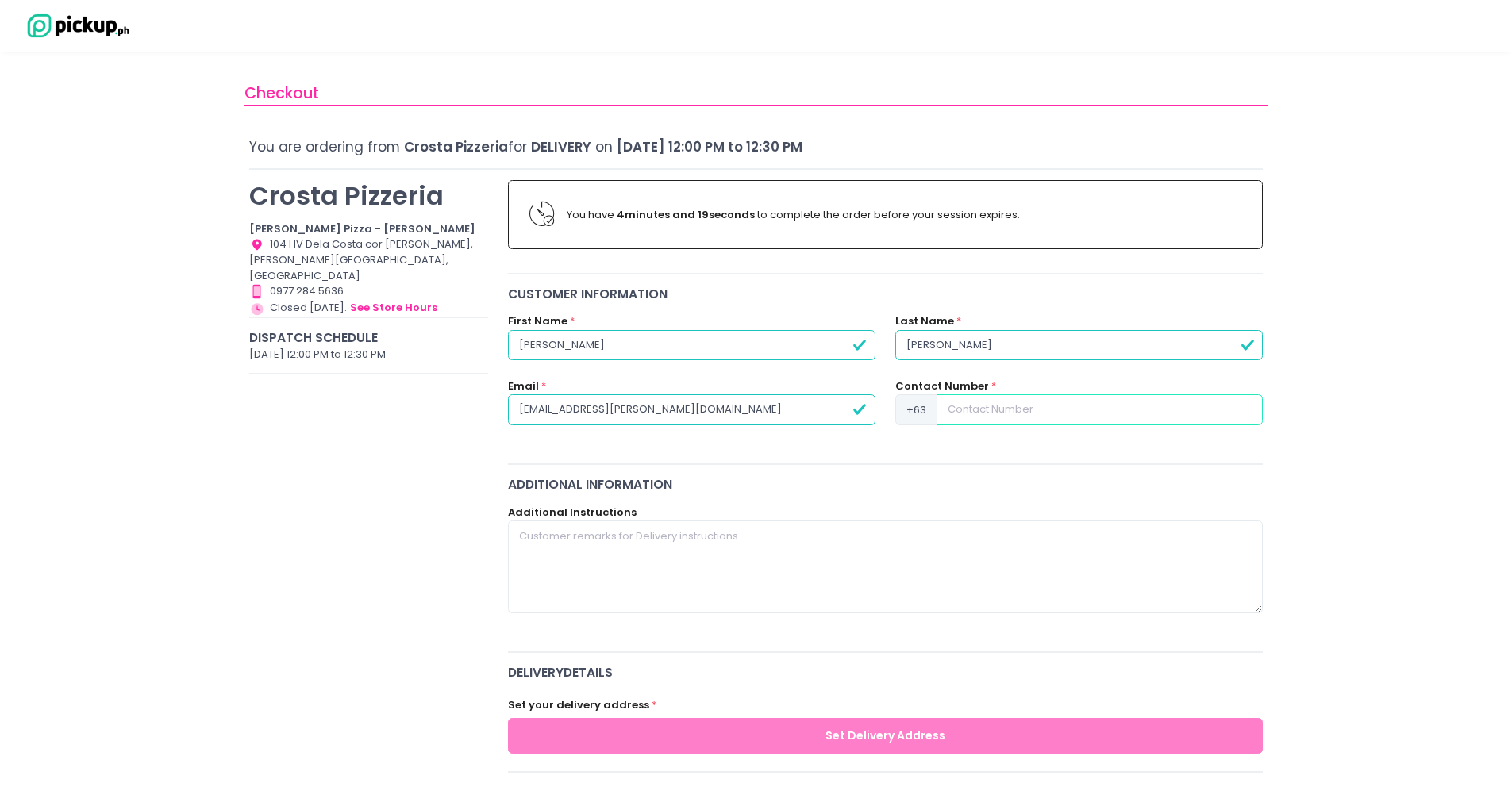
click at [972, 415] on input at bounding box center [1099, 409] width 326 height 31
type input "9"
radio input "true"
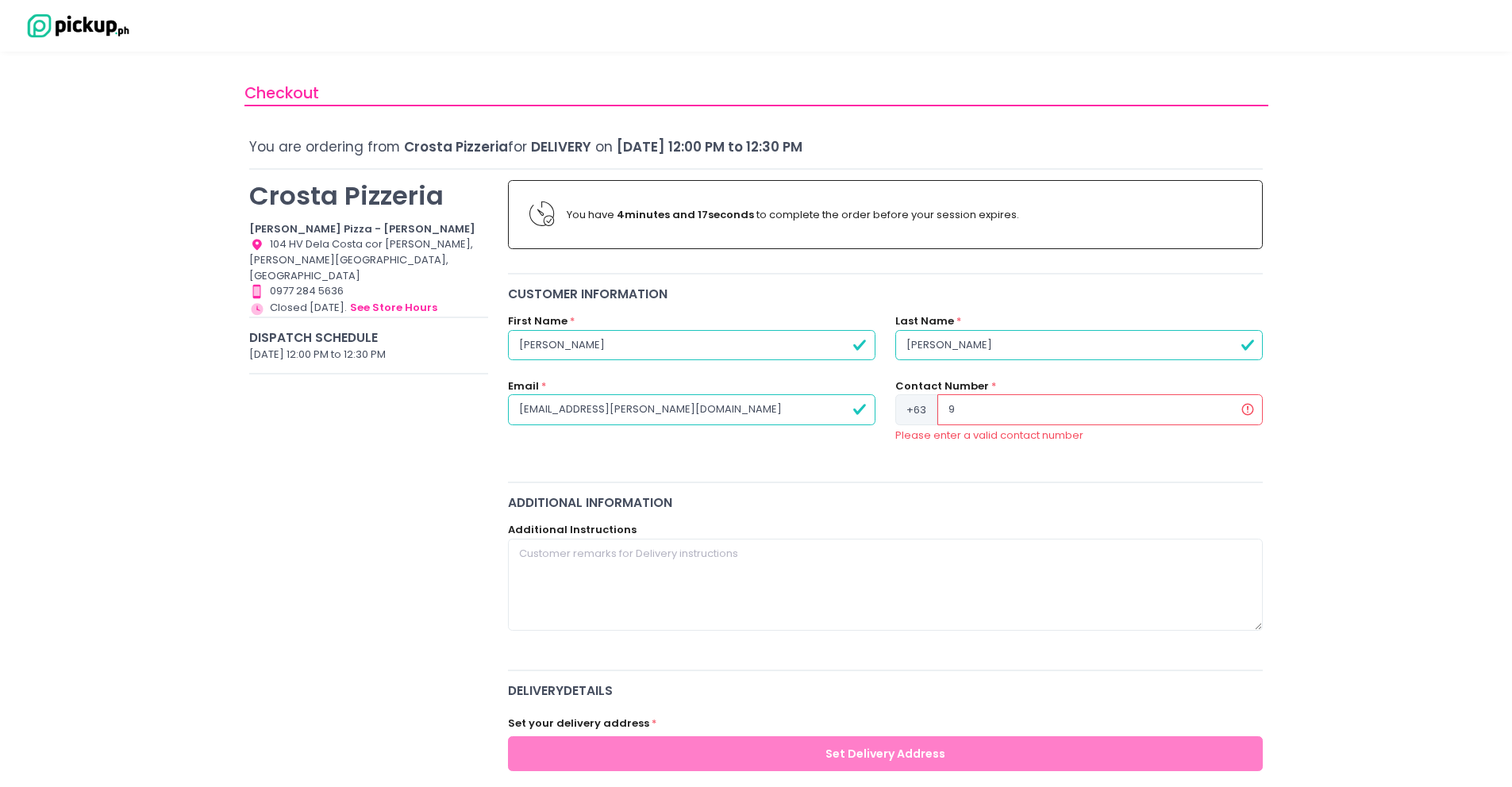
type input "91"
radio input "true"
type input "917"
radio input "true"
type input "9178"
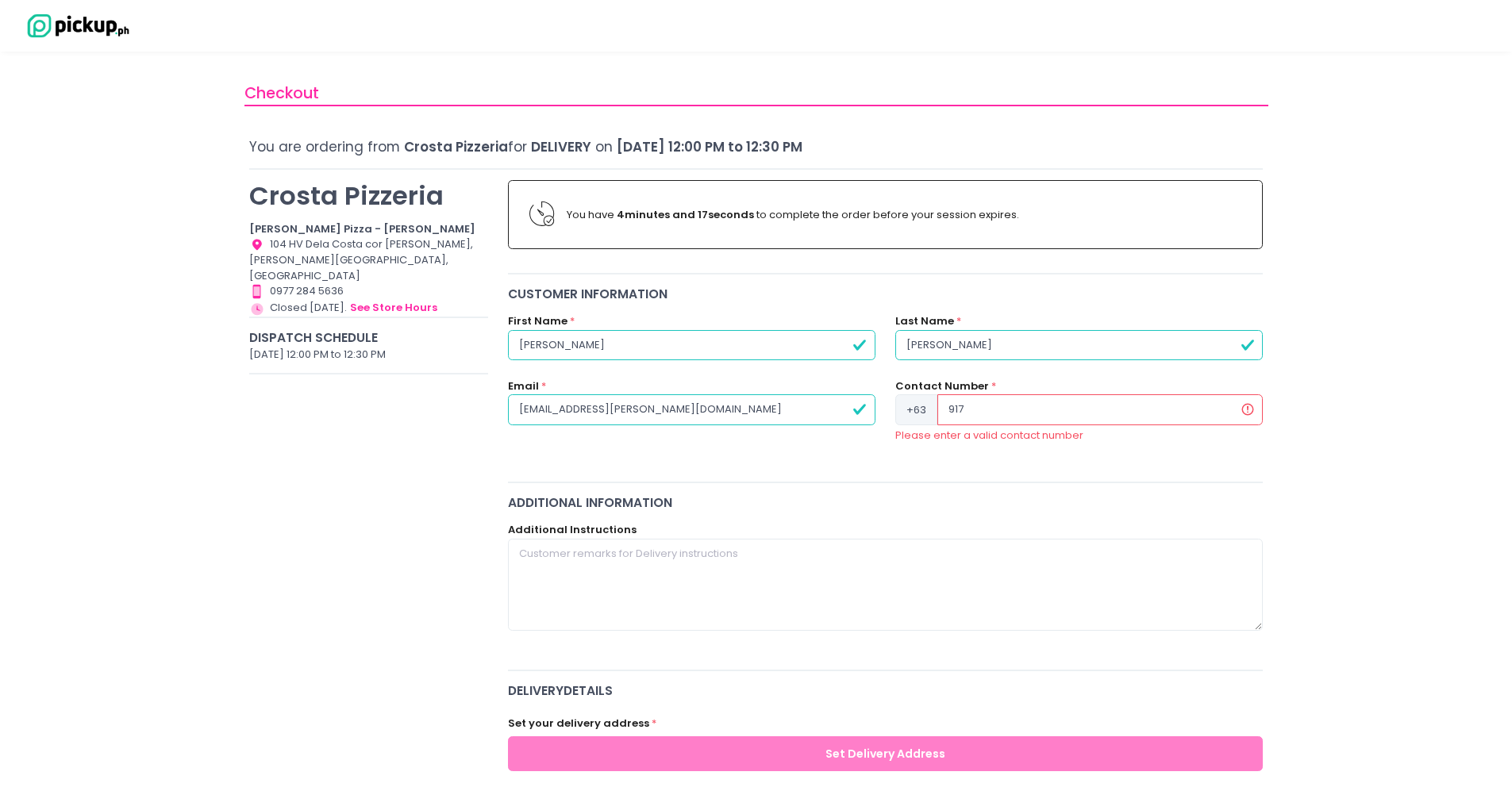
radio input "true"
type input "91781"
radio input "true"
type input "917818"
radio input "true"
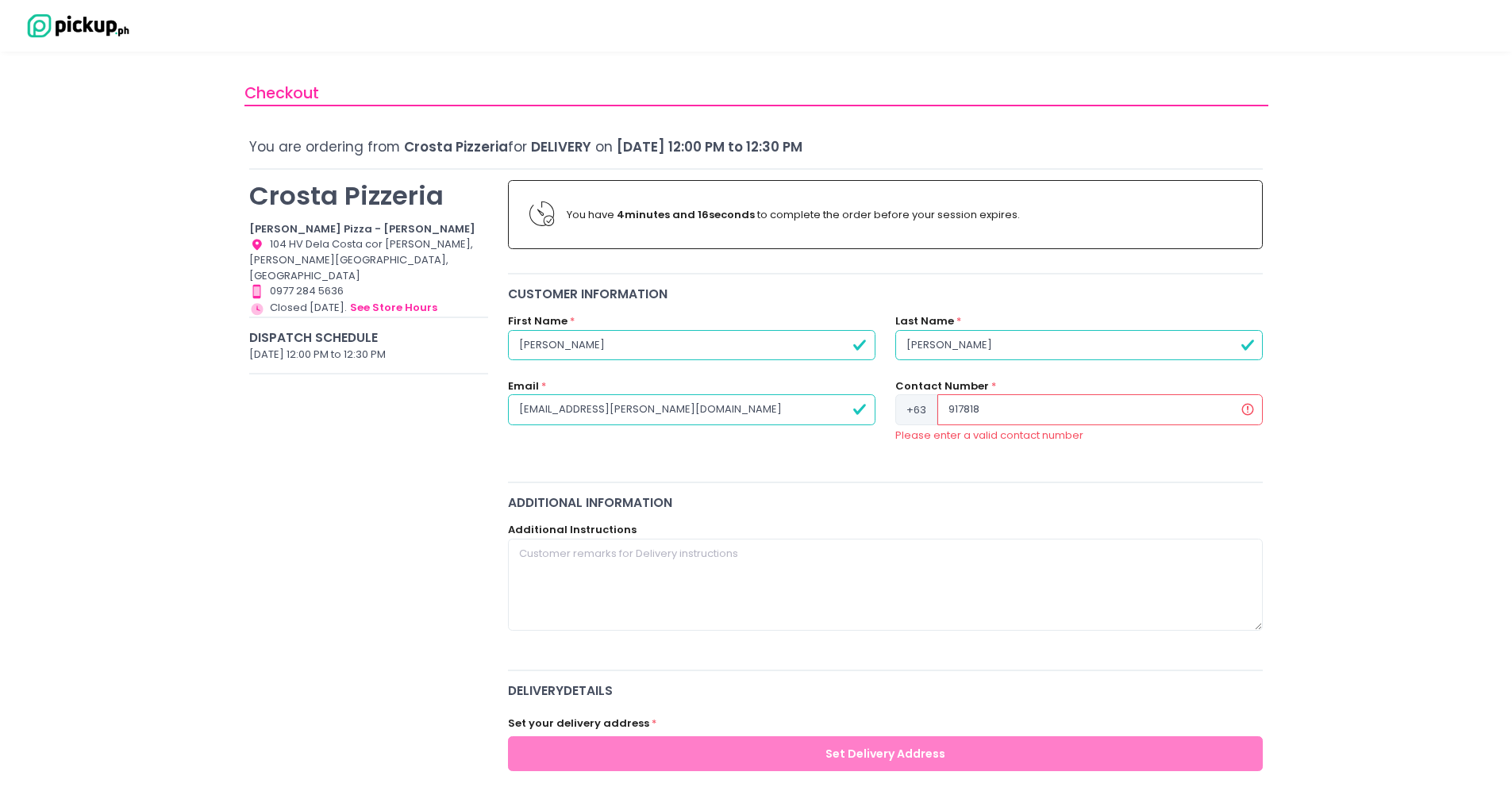
type input "9178180"
radio input "true"
type input "91781809"
radio input "true"
type input "917818096"
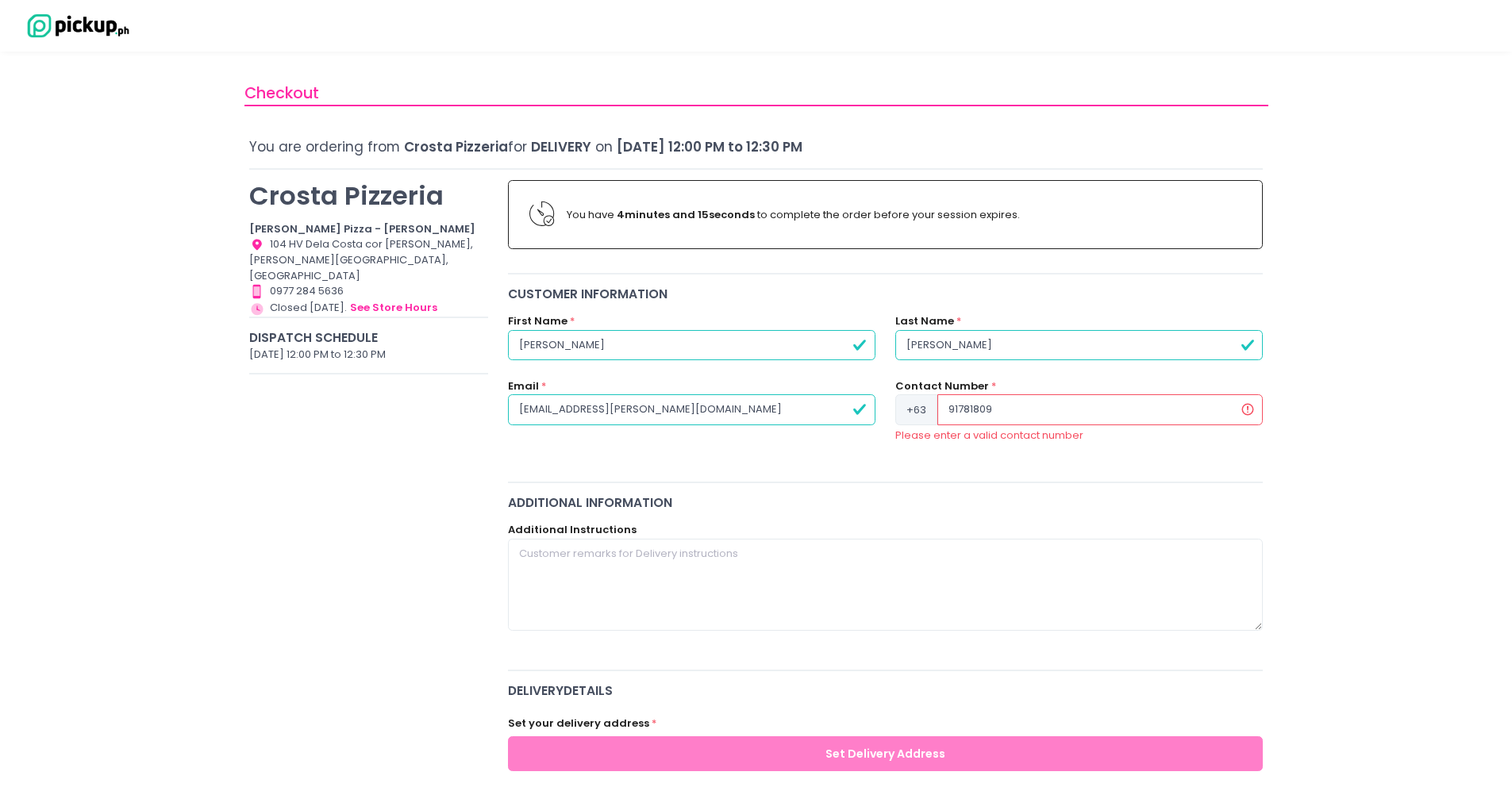
radio input "true"
type input "91781809"
radio input "true"
type input "917818095"
radio input "true"
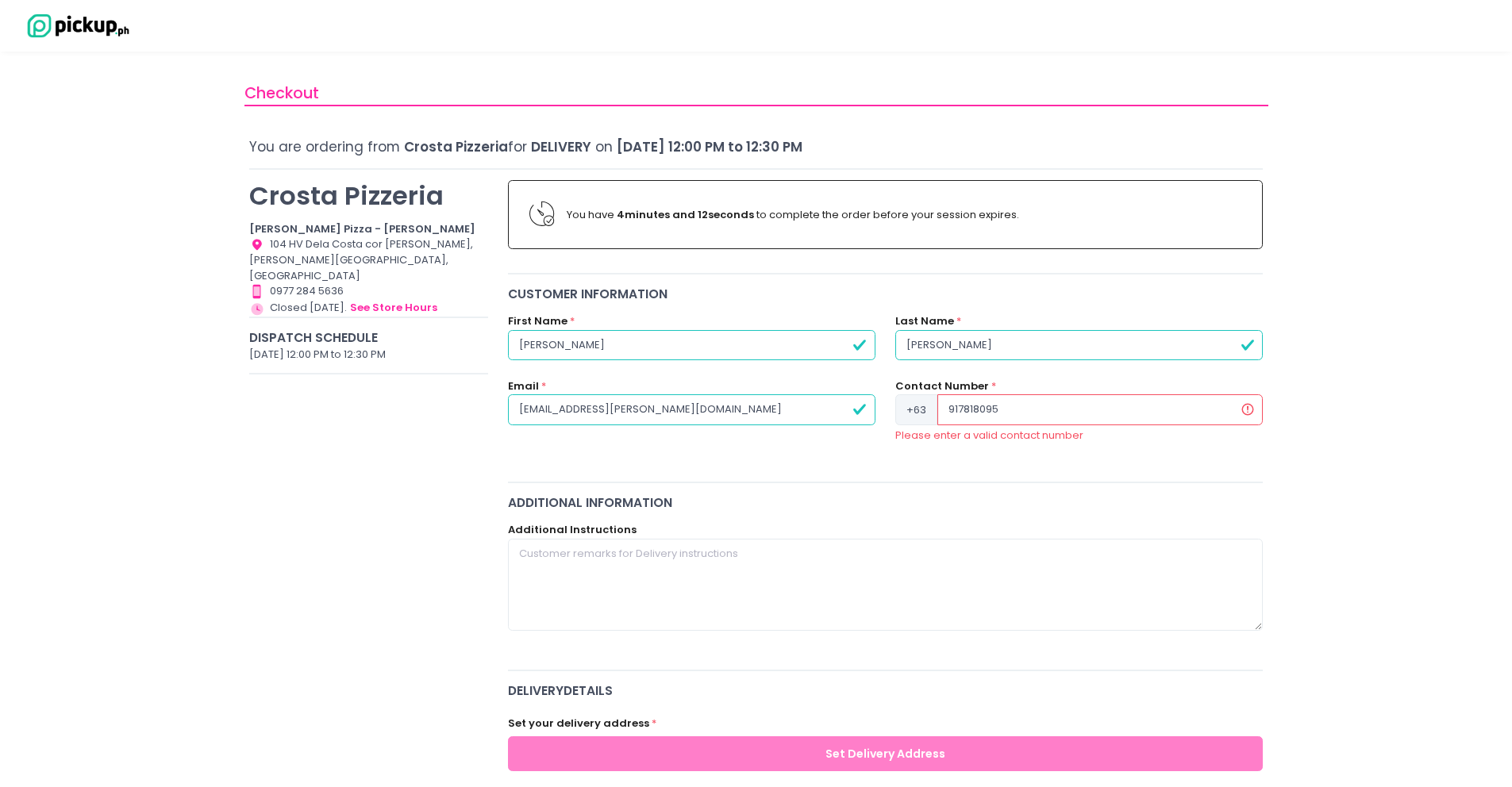
type input "9178180957"
radio input "true"
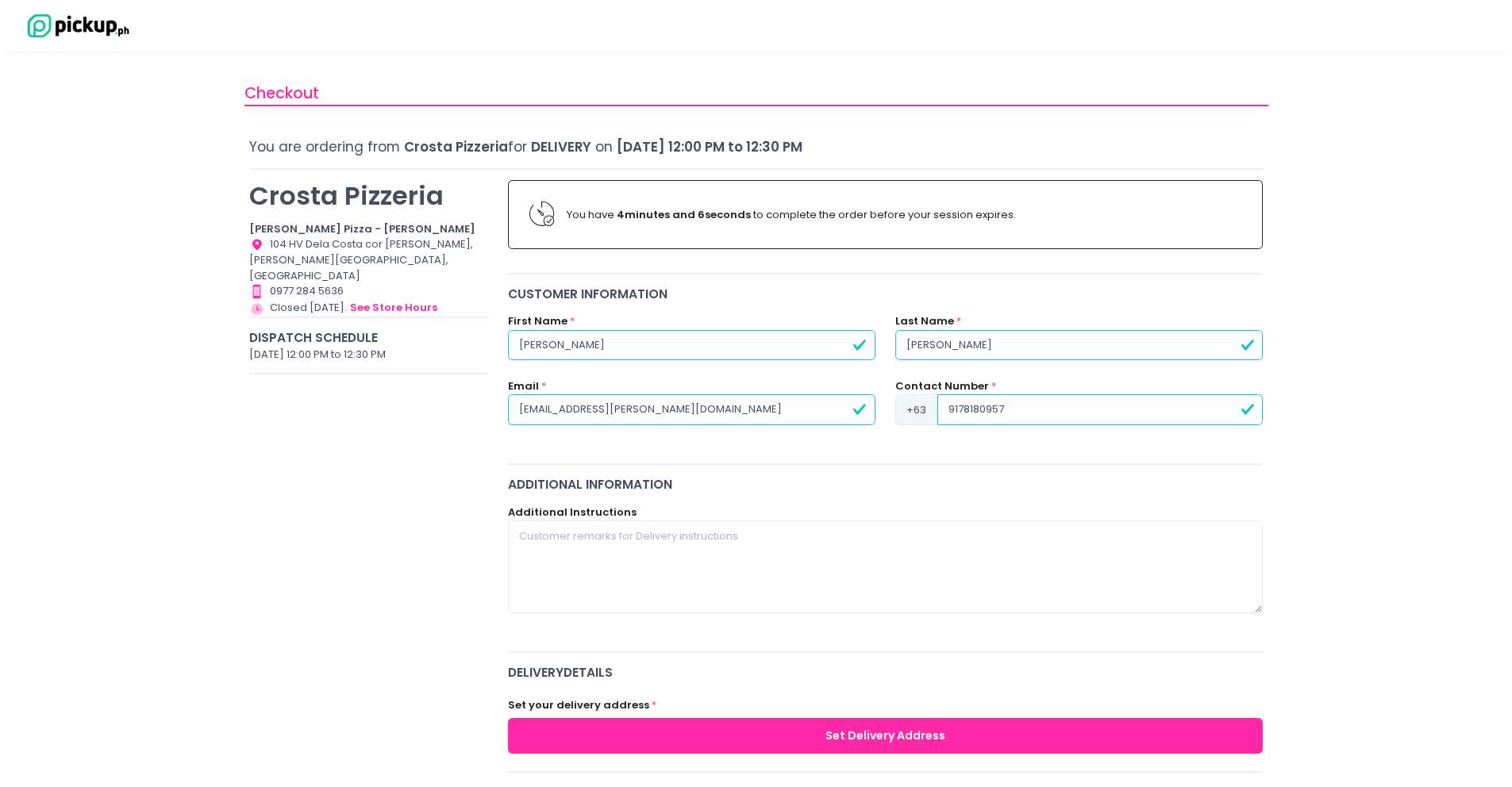
type input "9178180957"
radio input "true"
click at [591, 548] on textarea at bounding box center [885, 566] width 755 height 92
type textarea "I"
radio input "true"
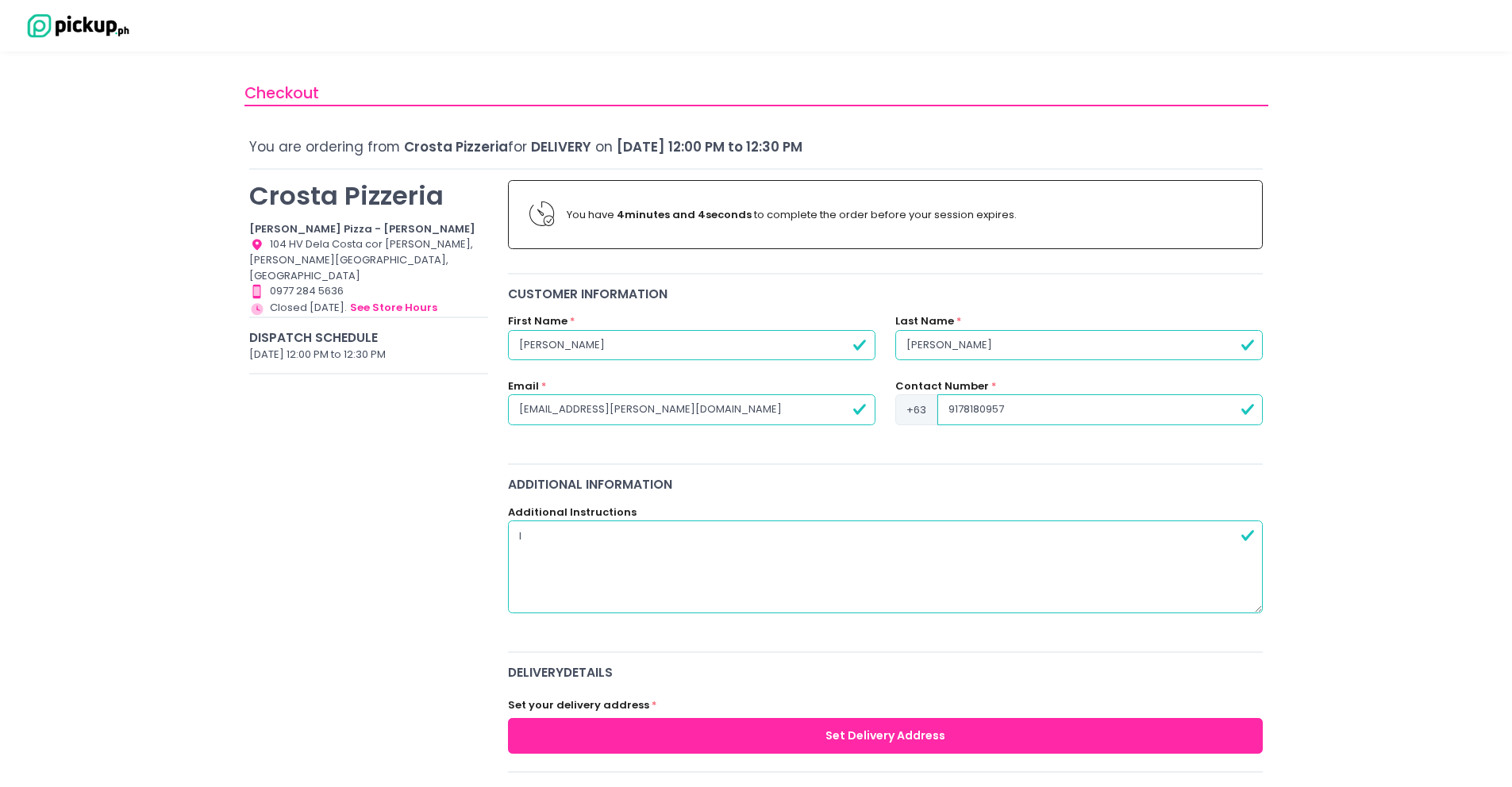
type textarea "In"
radio input "true"
type textarea "Inv"
radio input "true"
type textarea "Inv"
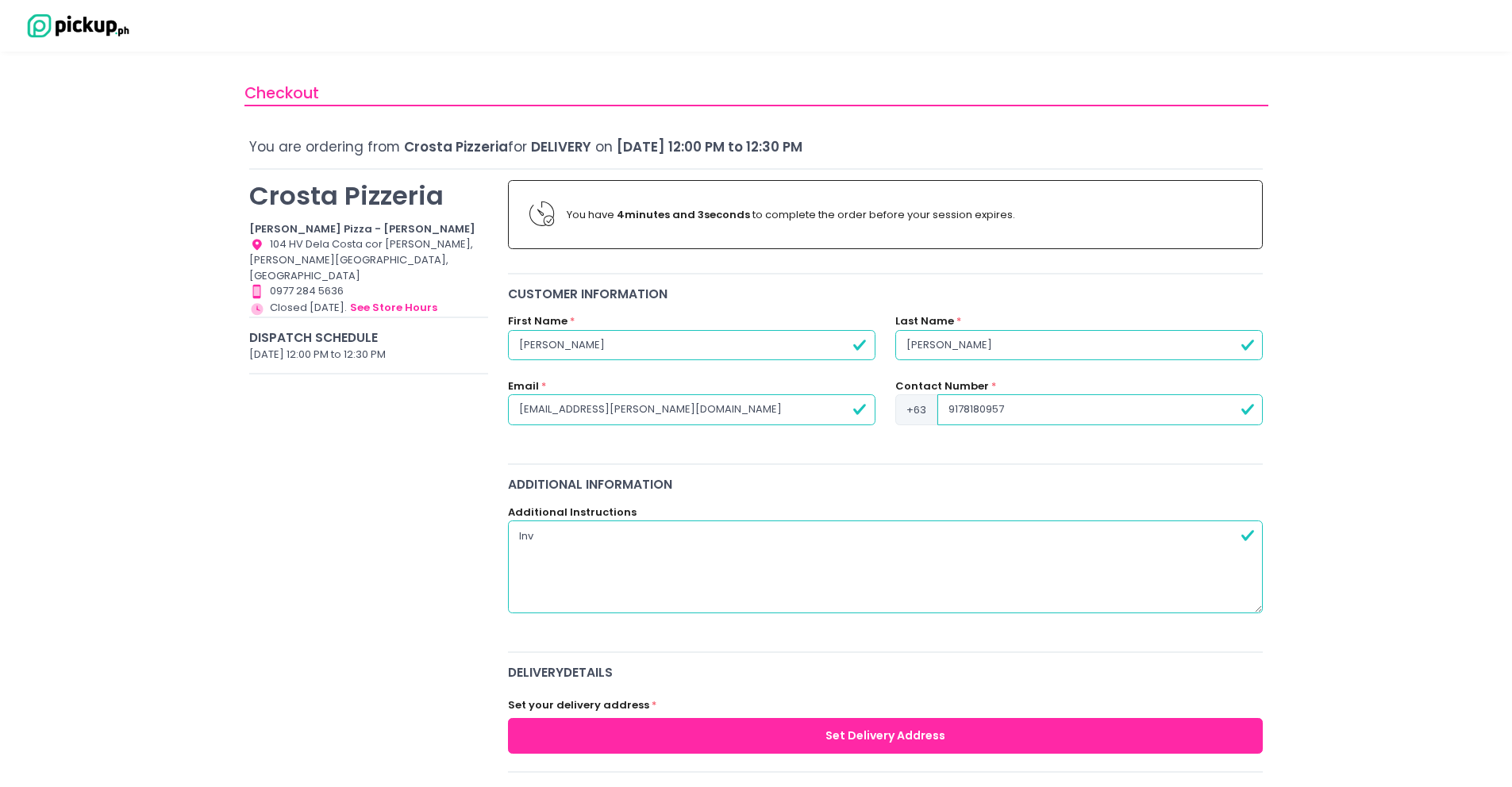
radio input "true"
type textarea "Inv"
radio input "true"
type textarea "Inv"
radio input "true"
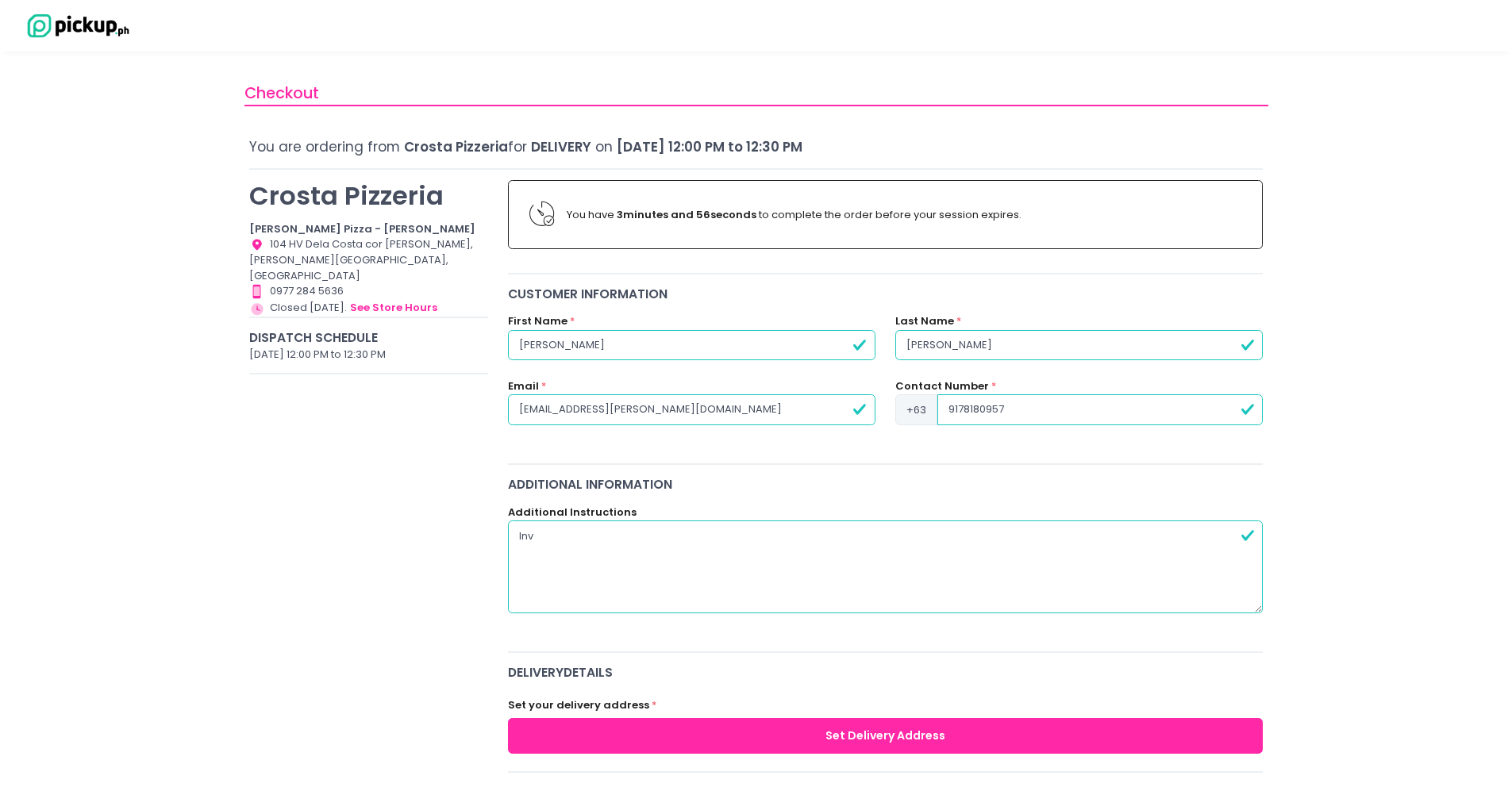
type textarea "Invo"
radio input "true"
type textarea "Invoi"
radio input "true"
type textarea "Invoic"
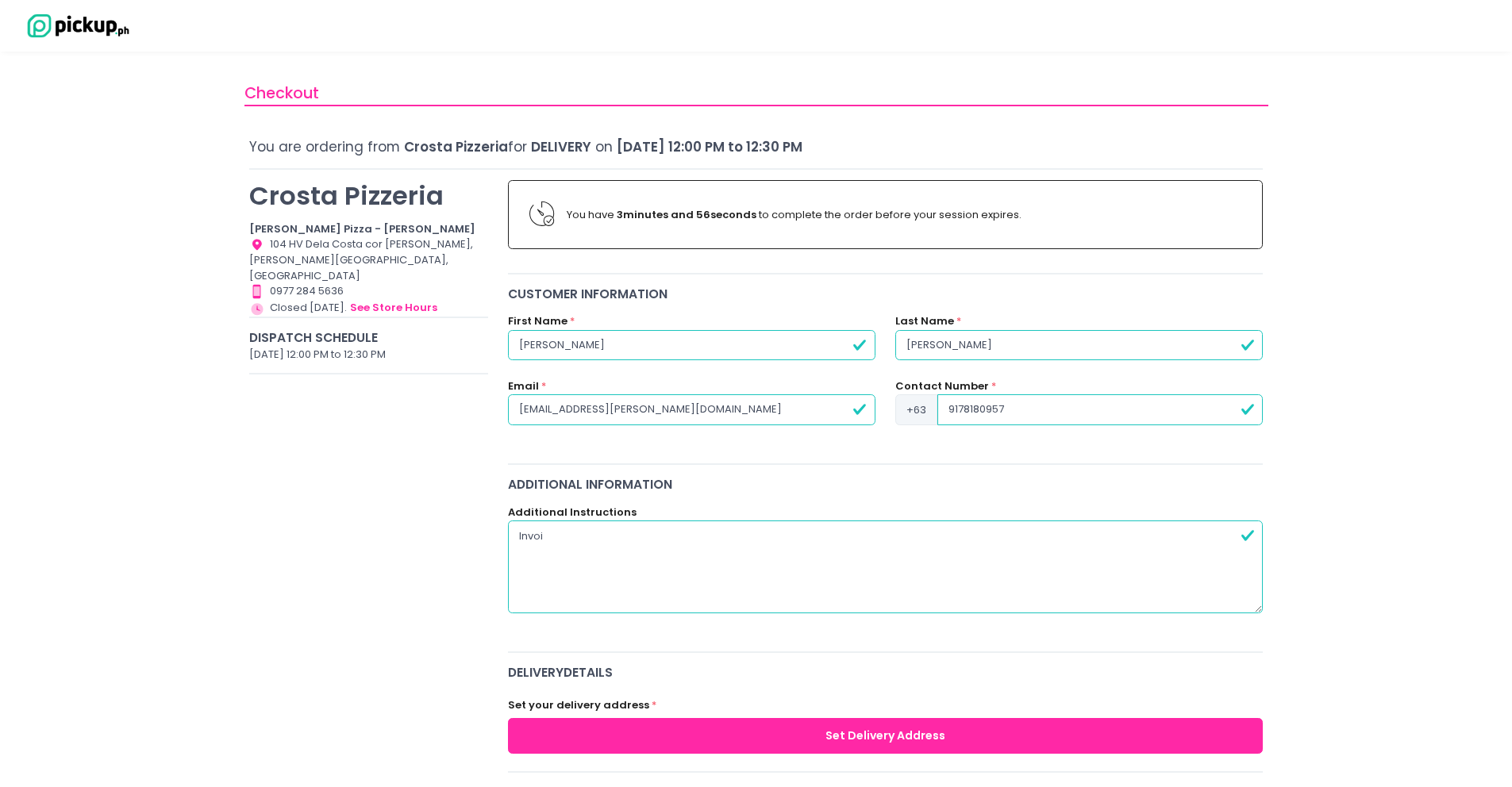
radio input "true"
type textarea "Invoice"
radio input "true"
type textarea "Invoice"
radio input "true"
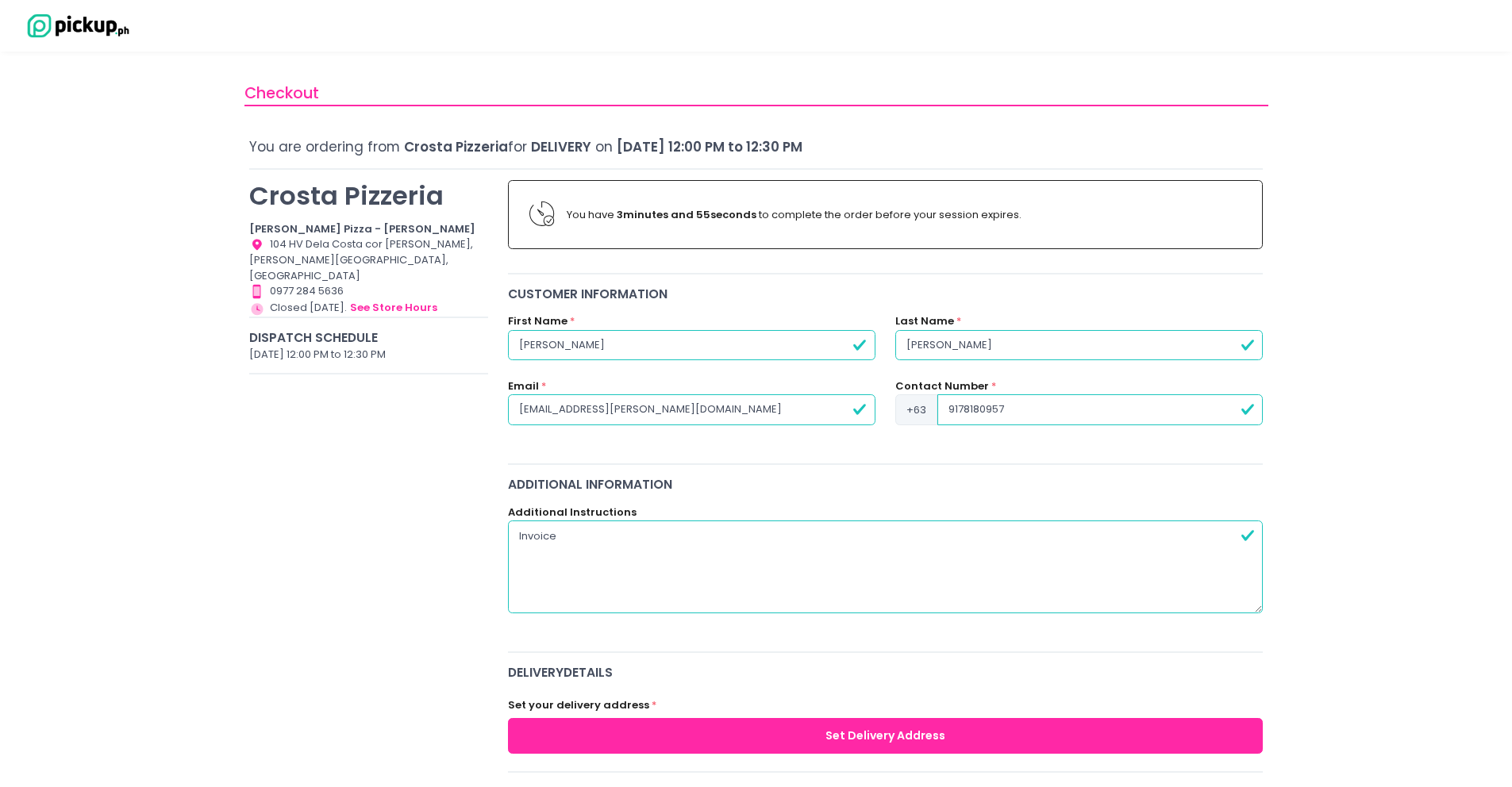
paste textarea "11F & 12F [PERSON_NAME] Triangle Gardens Tower [STREET_ADDRESS]"
type textarea "Invoice 11F & 12F [PERSON_NAME][STREET_ADDRESS]"
radio input "true"
type textarea "Invoice 11F & 12F [PERSON_NAME][STREET_ADDRESS]"
radio input "true"
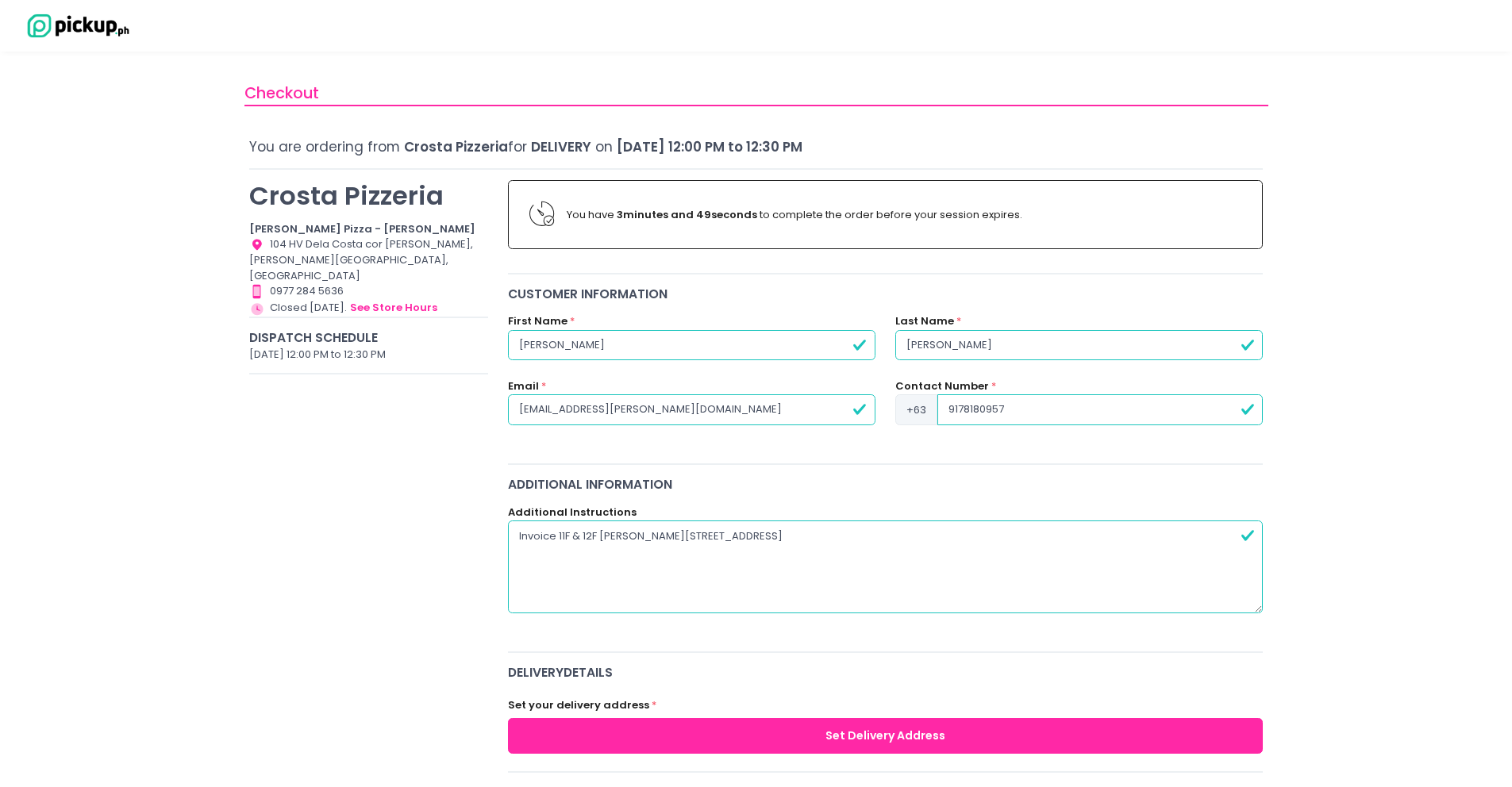
drag, startPoint x: 1107, startPoint y: 535, endPoint x: 1142, endPoint y: 562, distance: 44.2
click at [1142, 562] on textarea "Invoice 11F & 12F [PERSON_NAME][STREET_ADDRESS]" at bounding box center [885, 566] width 755 height 92
type textarea "Invoice 11F & 12F [PERSON_NAME][STREET_ADDRESS],"
radio input "true"
type textarea "Invoice 11F & 12F [PERSON_NAME][STREET_ADDRESS],"
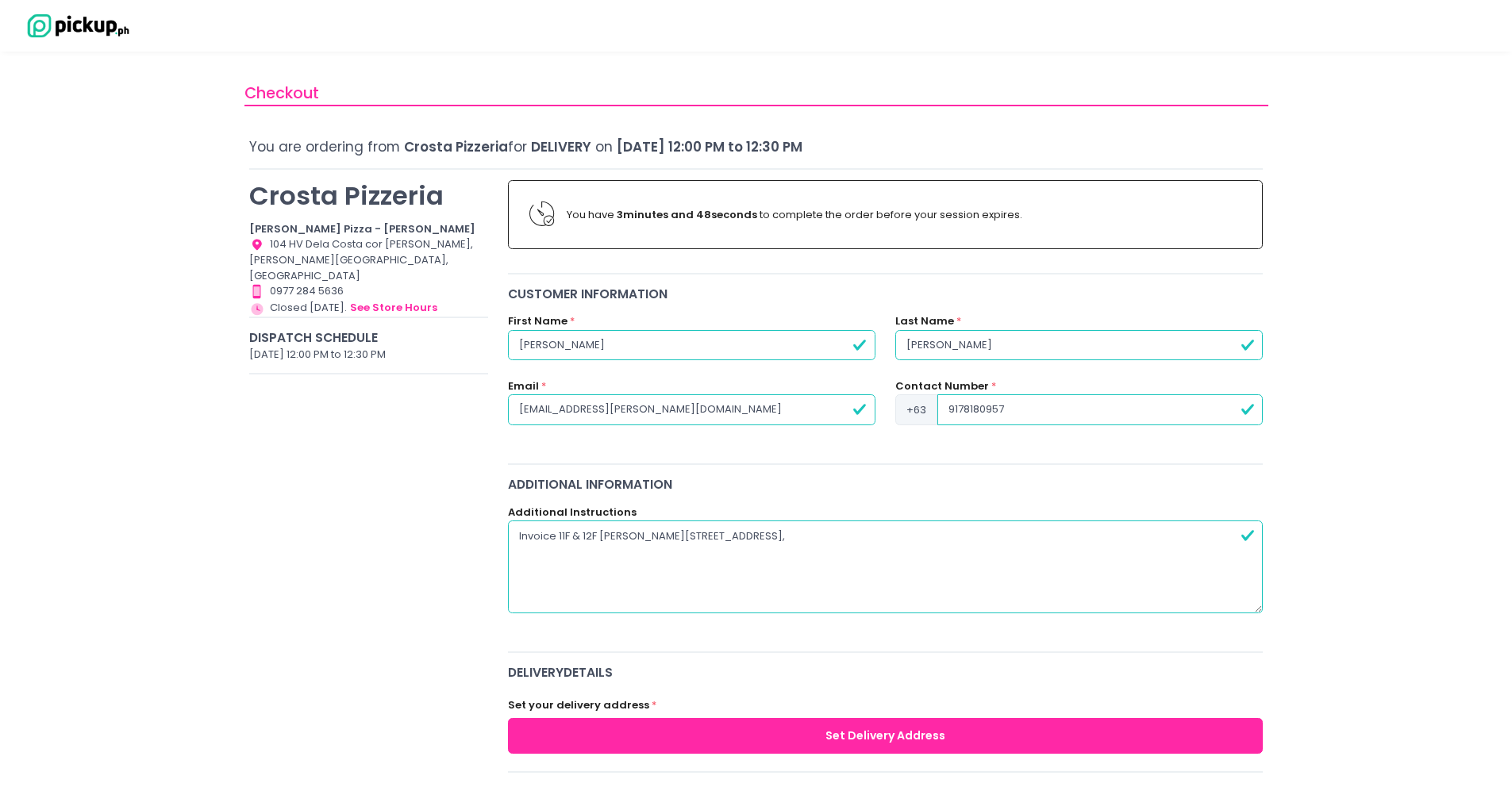
radio input "true"
type textarea "Invoice 11F & 12F [PERSON_NAME][STREET_ADDRESS]"
radio input "true"
type textarea "Invoice 11F & 12F [PERSON_NAME][STREET_ADDRESS]"
radio input "true"
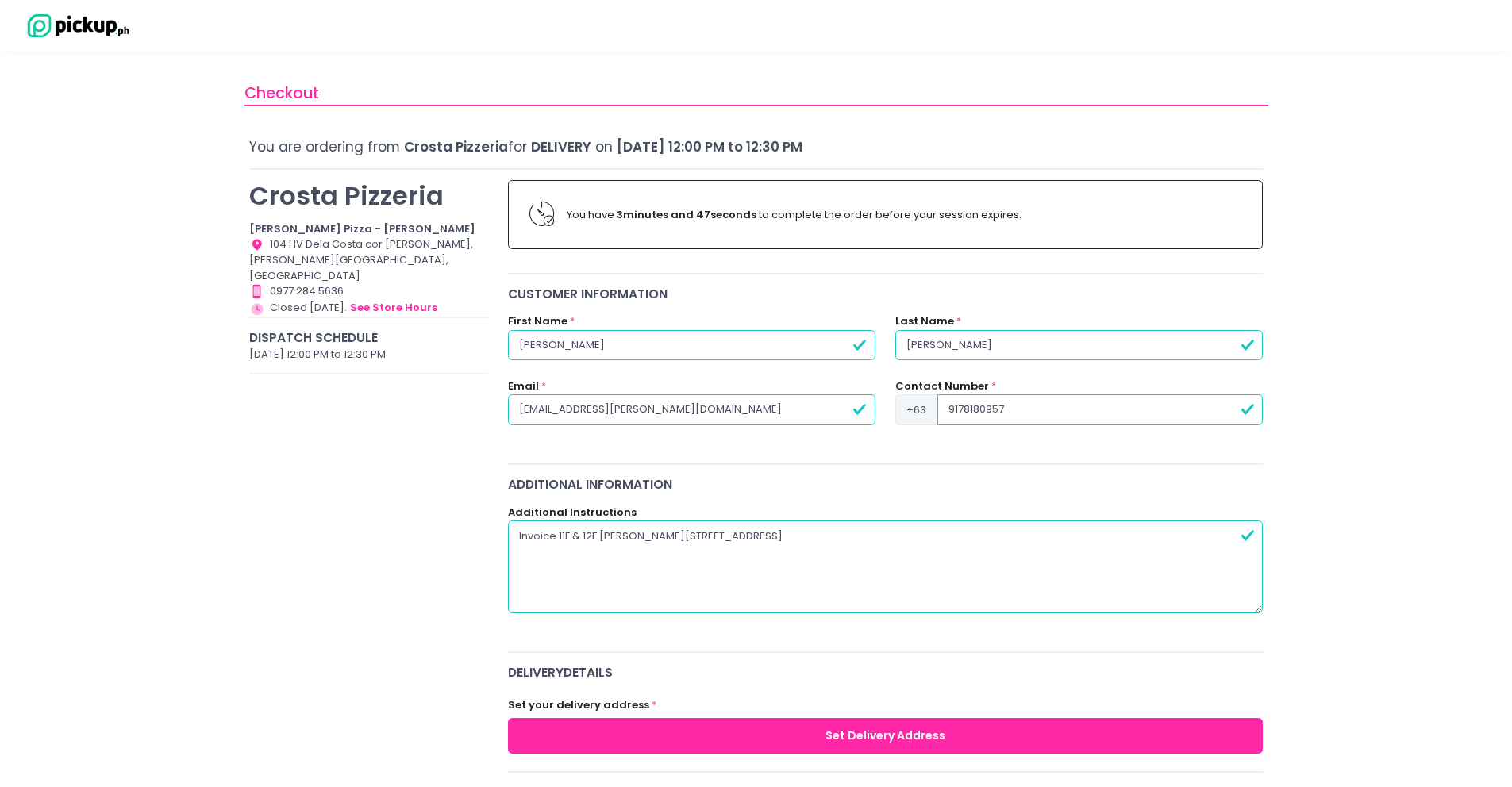
paste textarea "200-652-460-000"
type textarea "Invoice 11F & 12F [PERSON_NAME][STREET_ADDRESS] 200-652-460-000"
radio input "true"
type textarea "Invoice 11F & 12F [PERSON_NAME][STREET_ADDRESS] 200-652-460-000"
click at [1006, 491] on div "Additional Information" at bounding box center [885, 484] width 755 height 18
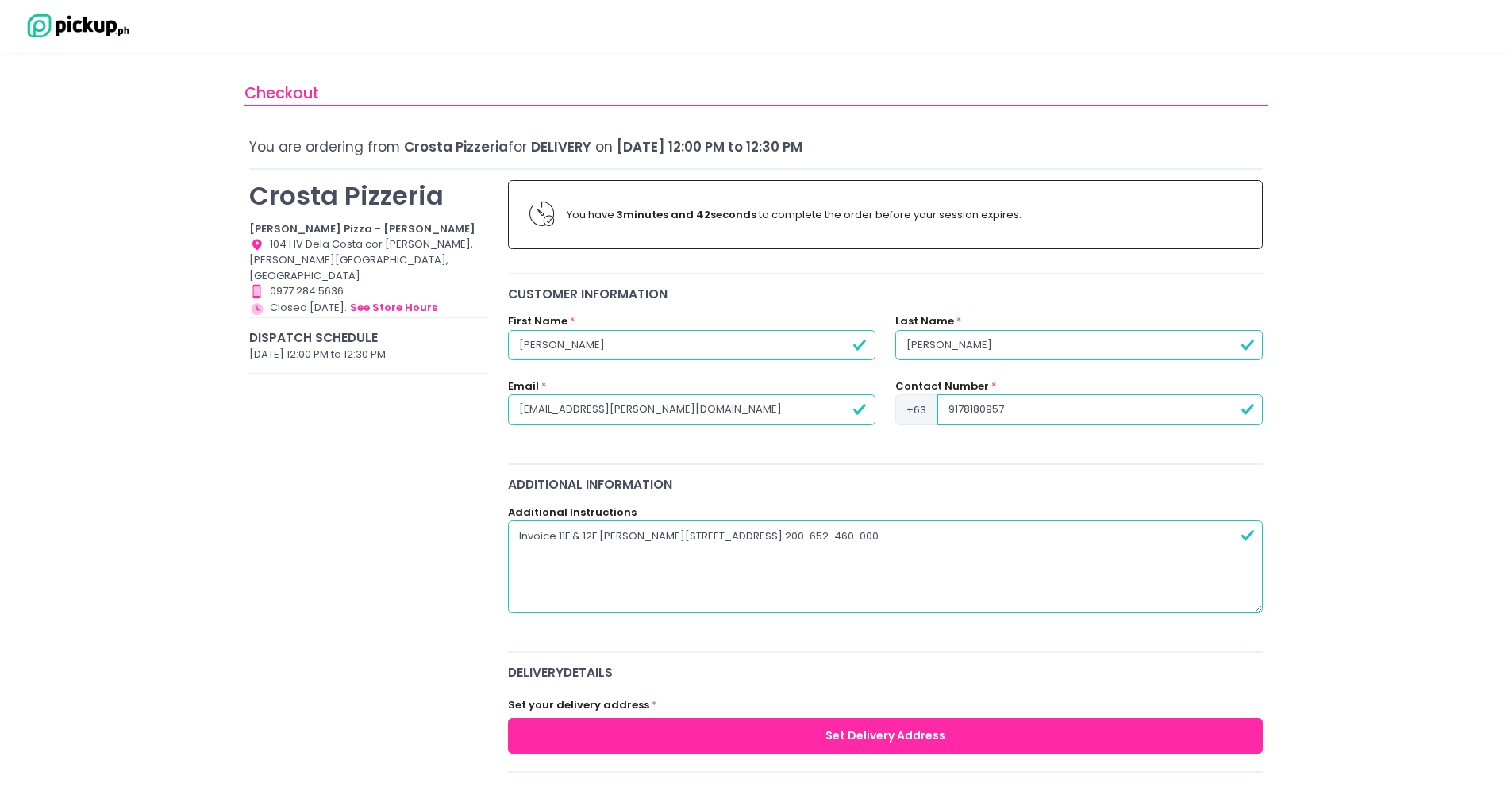
click at [808, 727] on button "Set Delivery Address" at bounding box center [885, 736] width 755 height 36
radio input "true"
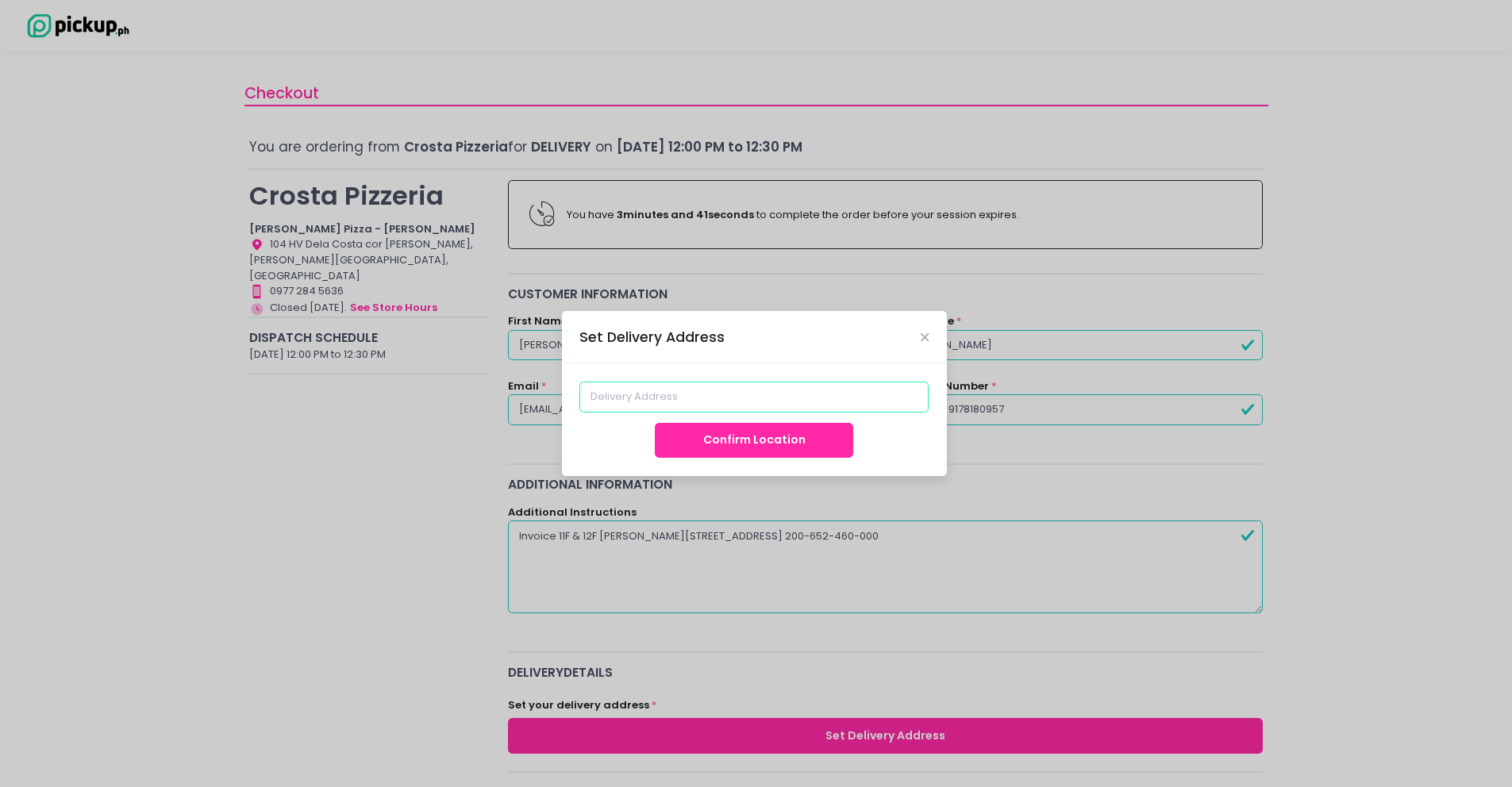
click at [730, 391] on input at bounding box center [753, 396] width 349 height 31
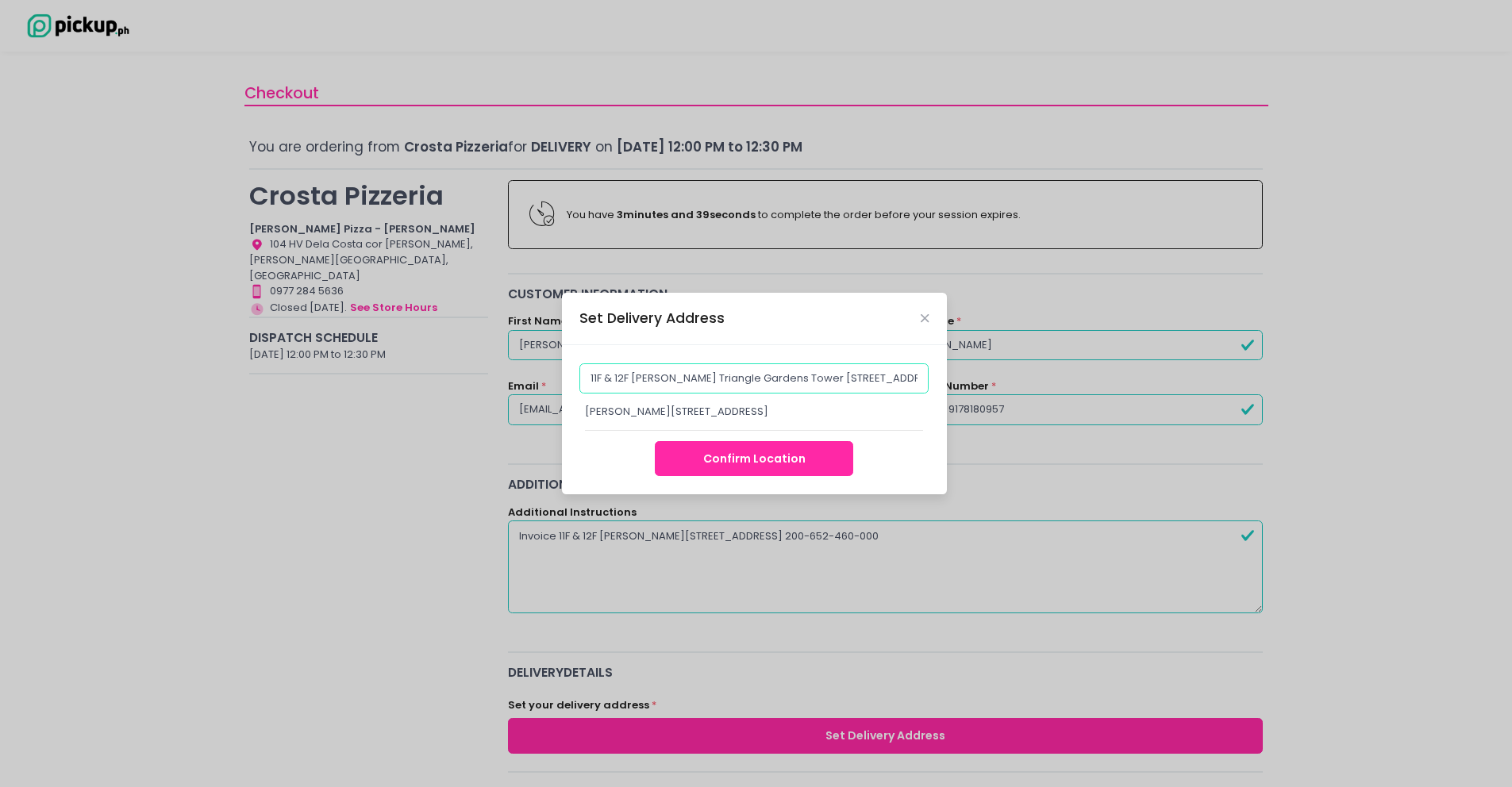
click at [617, 373] on input "11F & 12F [PERSON_NAME] Triangle Gardens Tower [STREET_ADDRESS]" at bounding box center [753, 379] width 349 height 31
click at [660, 418] on div "[PERSON_NAME][STREET_ADDRESS]" at bounding box center [754, 412] width 339 height 16
type input "[PERSON_NAME][STREET_ADDRESS]"
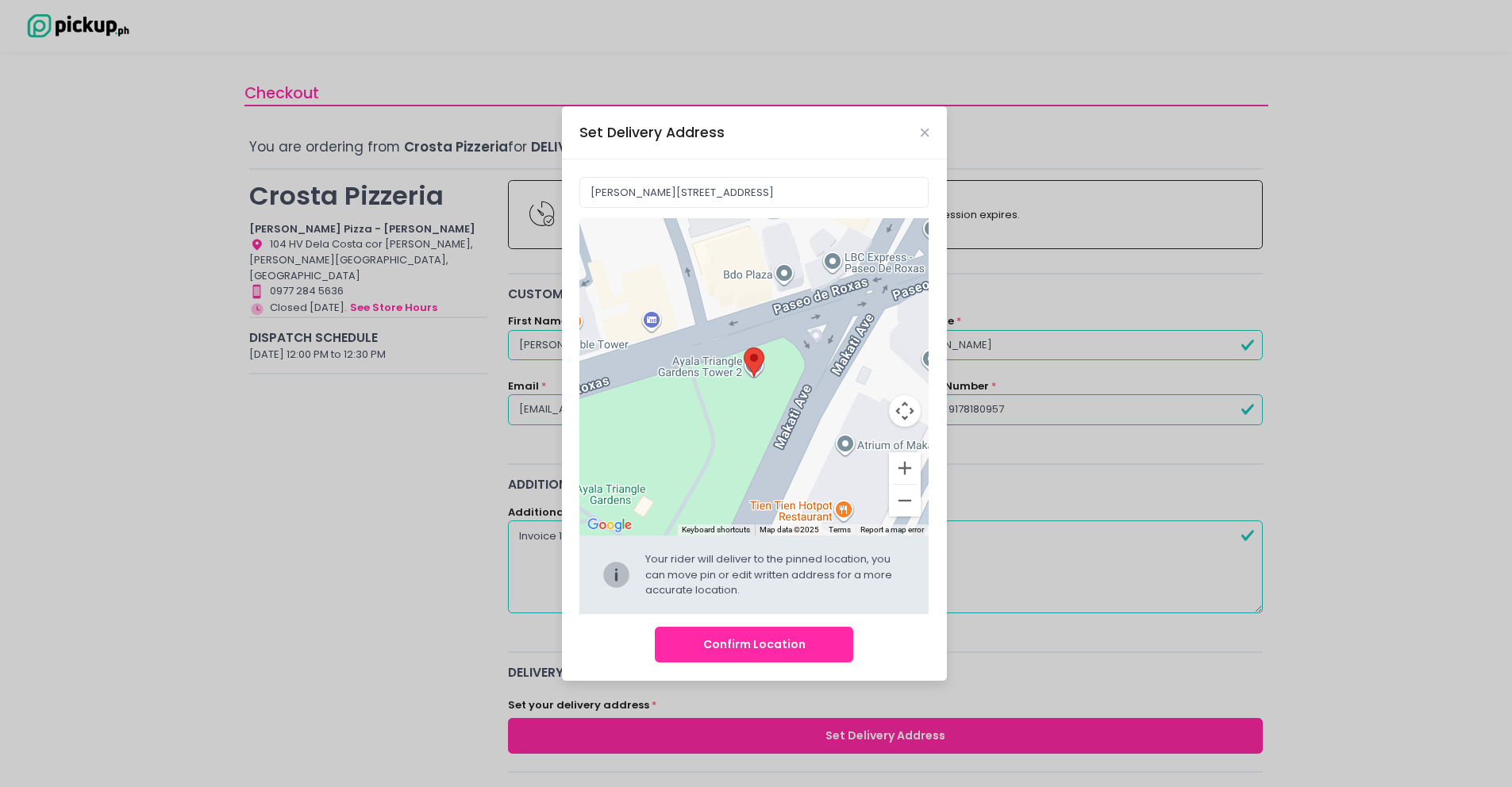
click at [793, 647] on button "Confirm Location" at bounding box center [754, 644] width 199 height 36
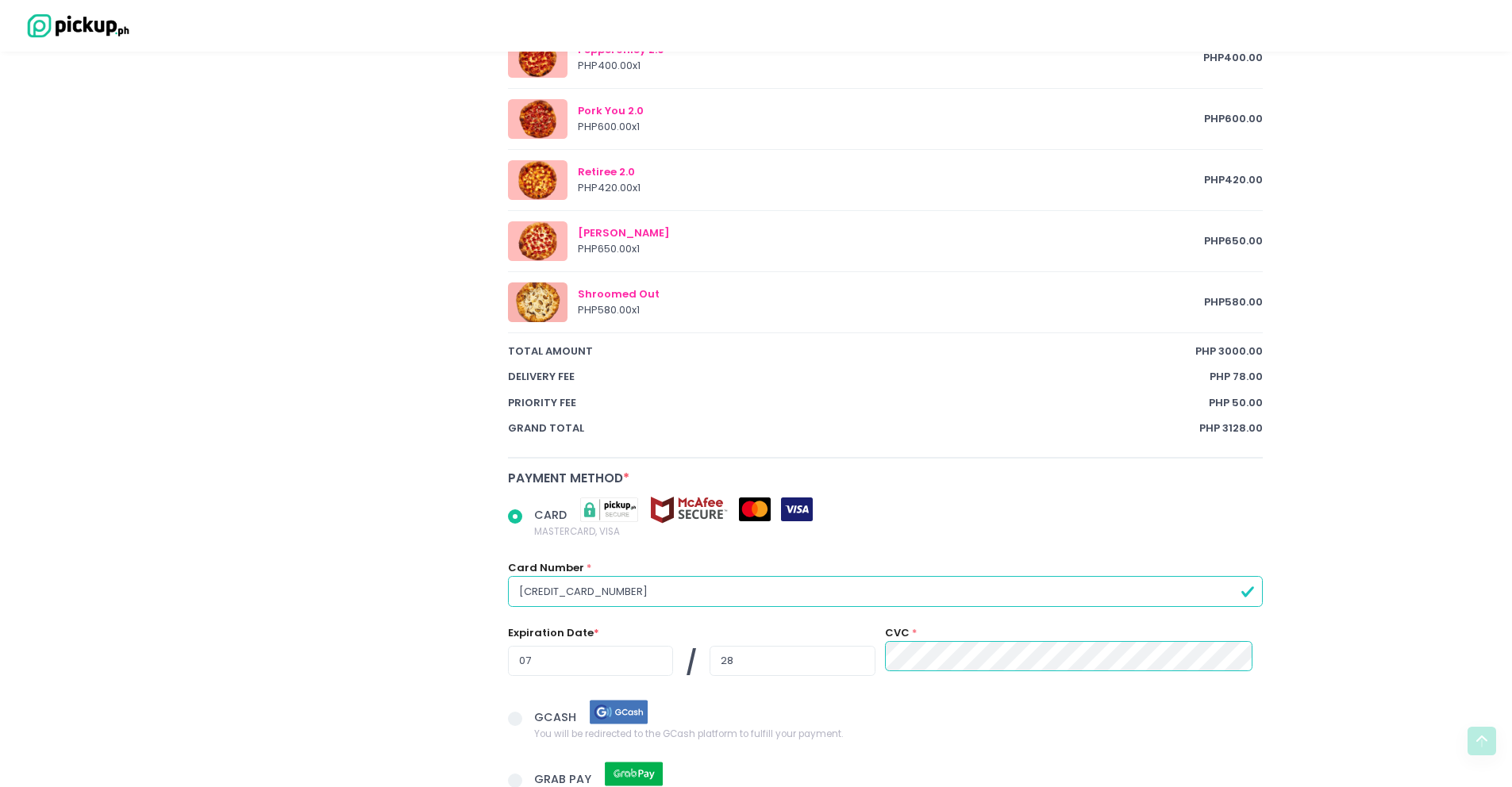
scroll to position [1225, 0]
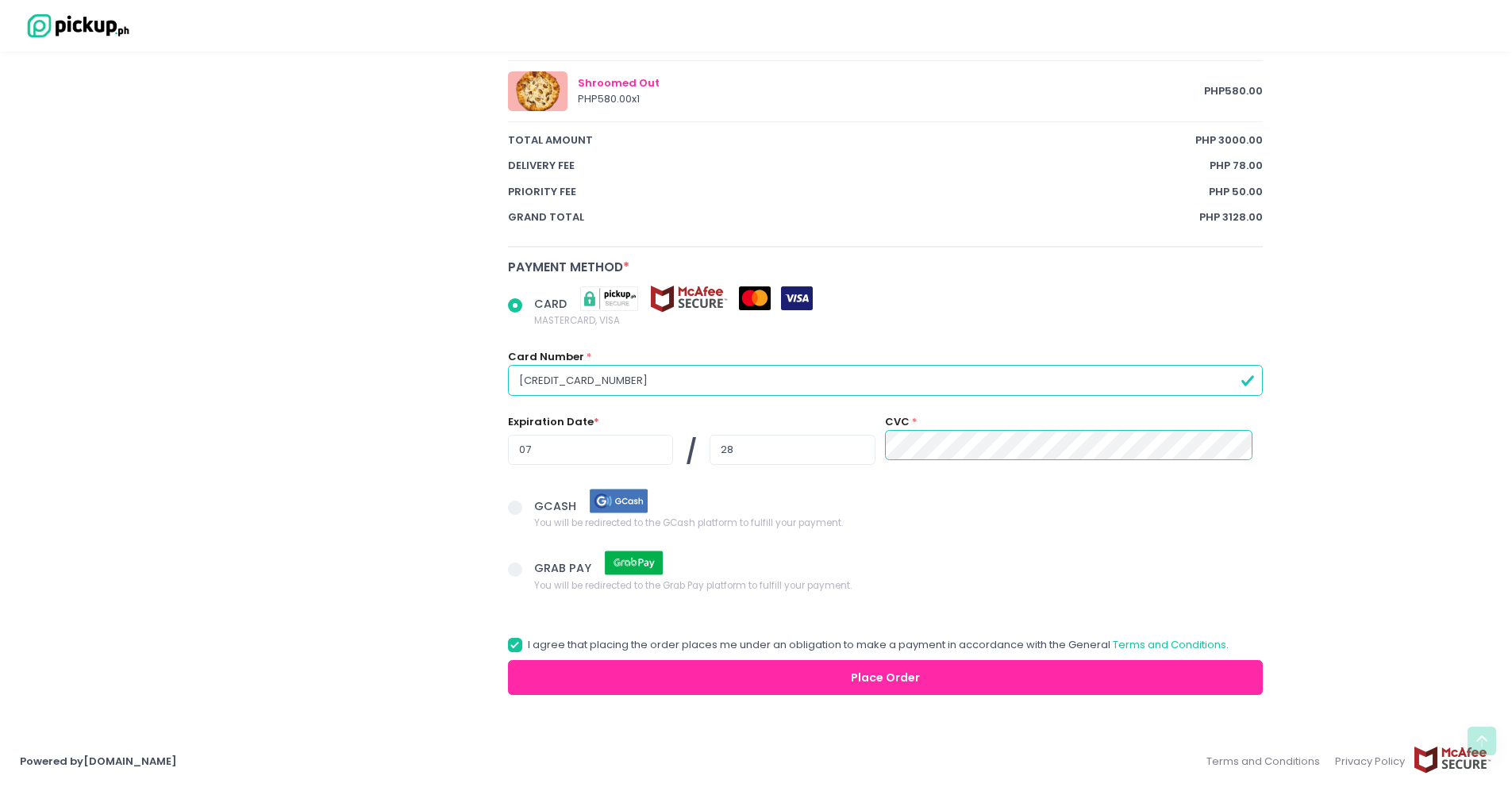
click at [742, 673] on button "Place Order" at bounding box center [885, 677] width 755 height 36
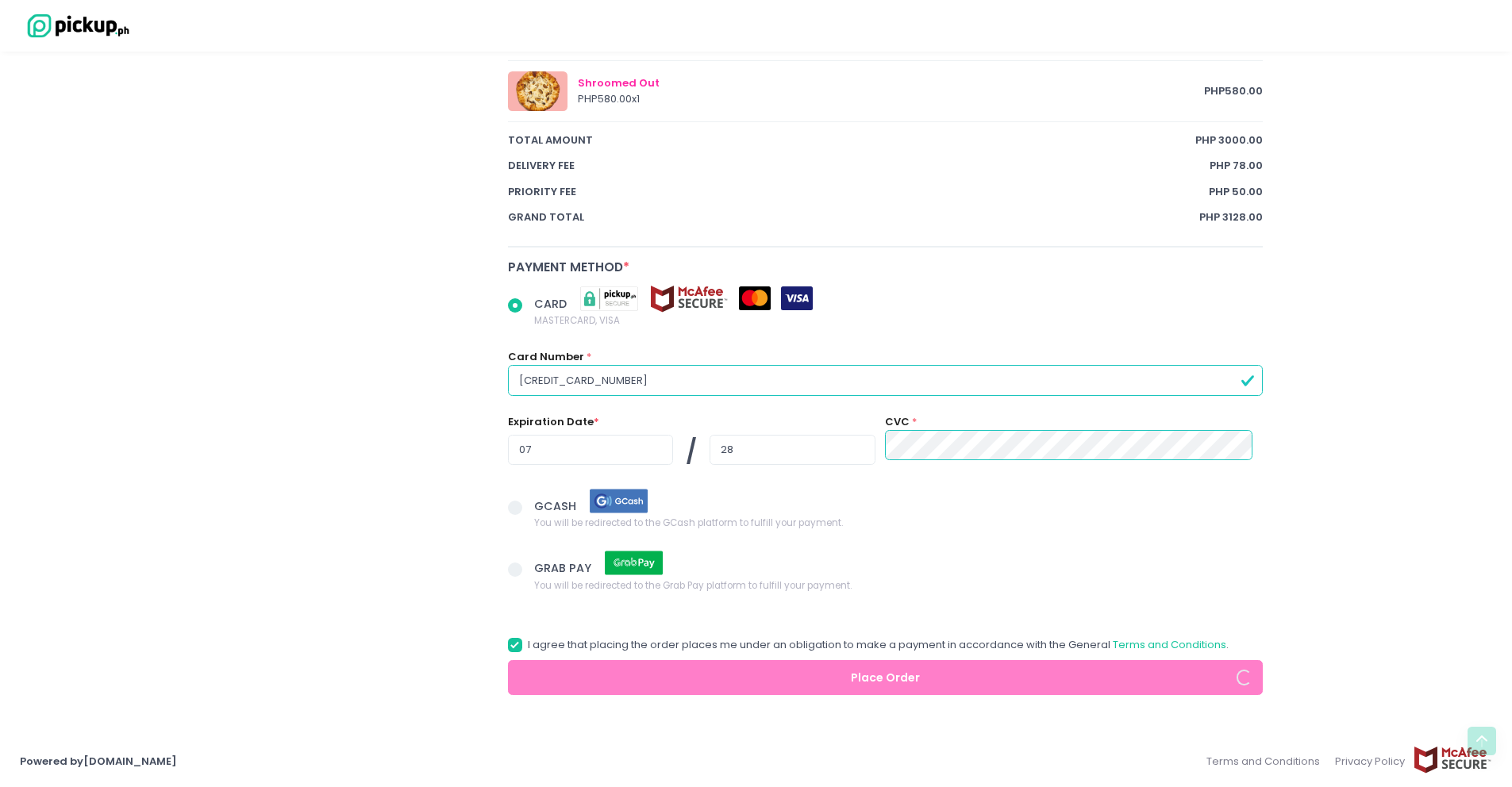
radio input "true"
select select "12:00"
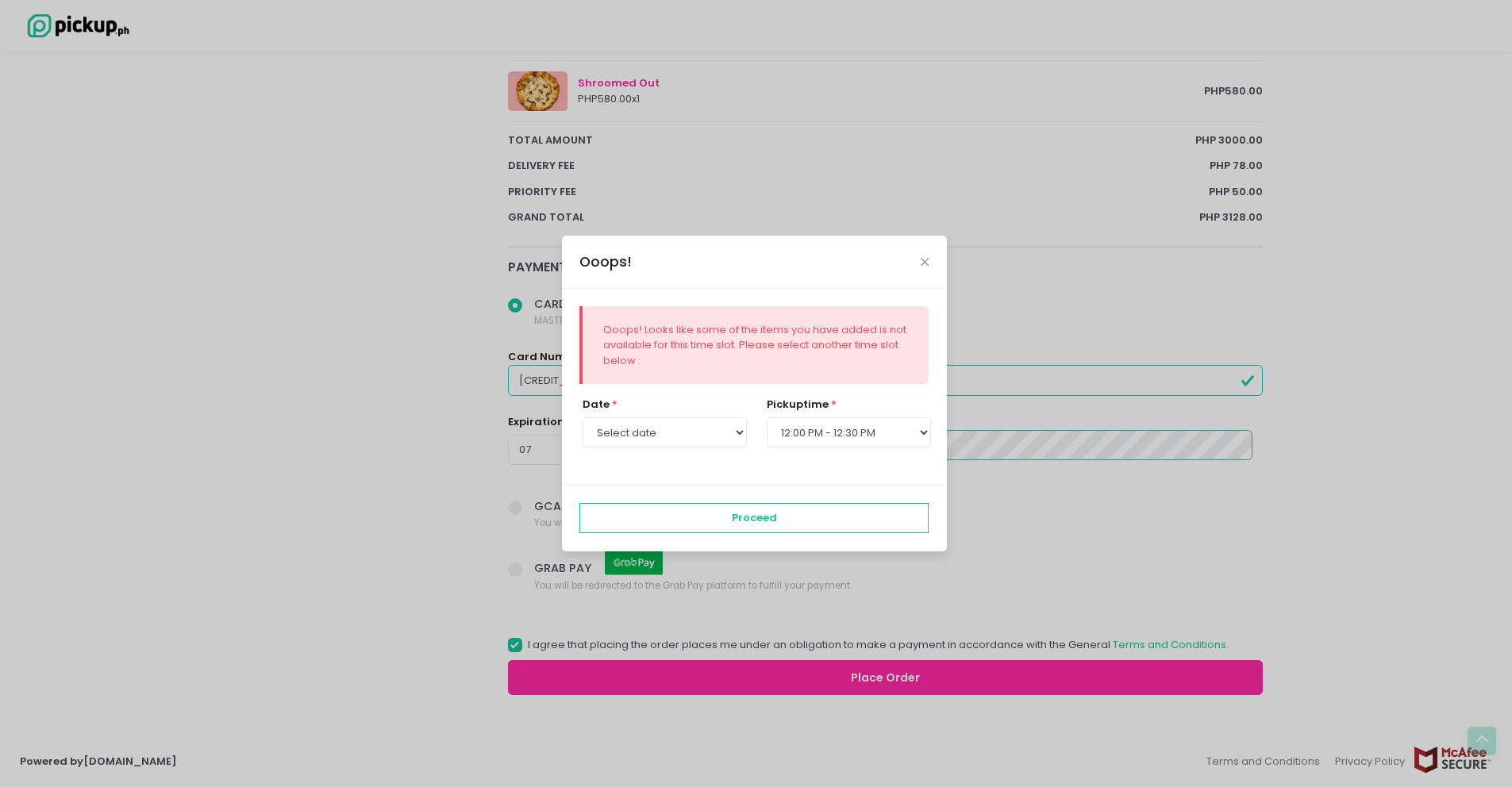
select select "[DATE]"
click at [923, 260] on icon "Close" at bounding box center [924, 262] width 8 height 12
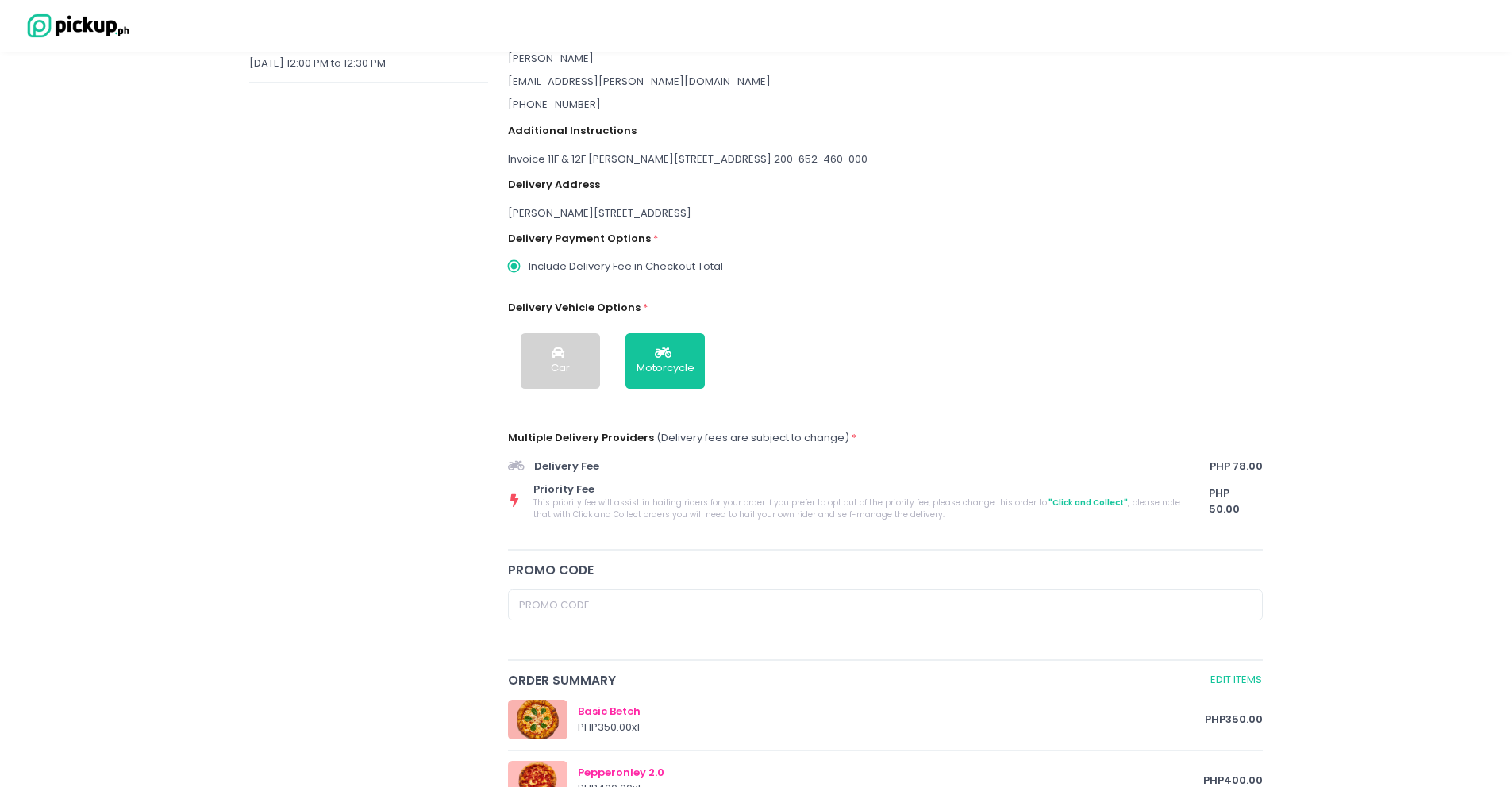
scroll to position [0, 0]
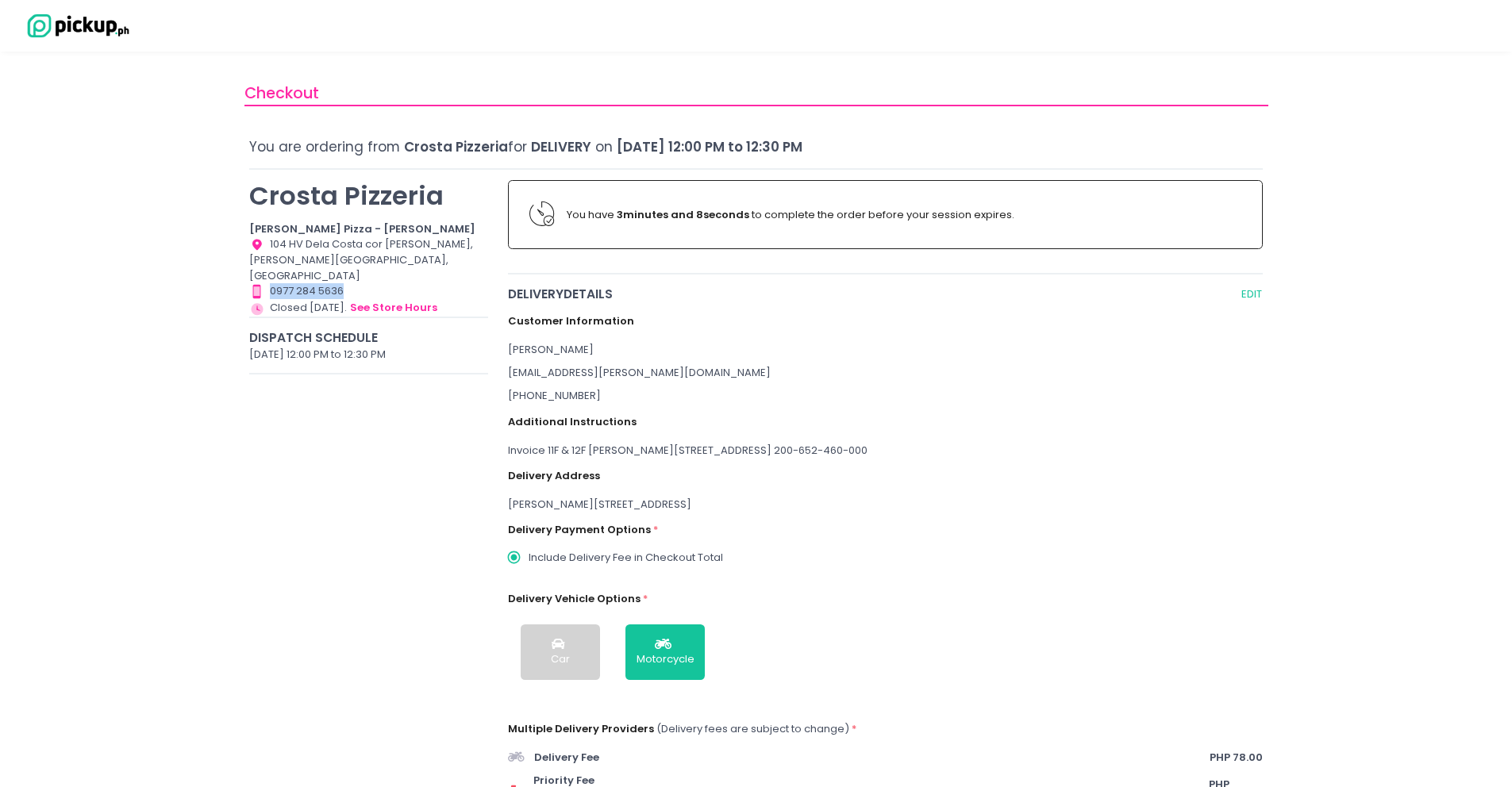
drag, startPoint x: 342, startPoint y: 276, endPoint x: 272, endPoint y: 277, distance: 70.0
click at [272, 284] on div "Contact Number Created with Sketch. 0977 284 5636" at bounding box center [368, 291] width 239 height 16
copy div "0977 284 5636"
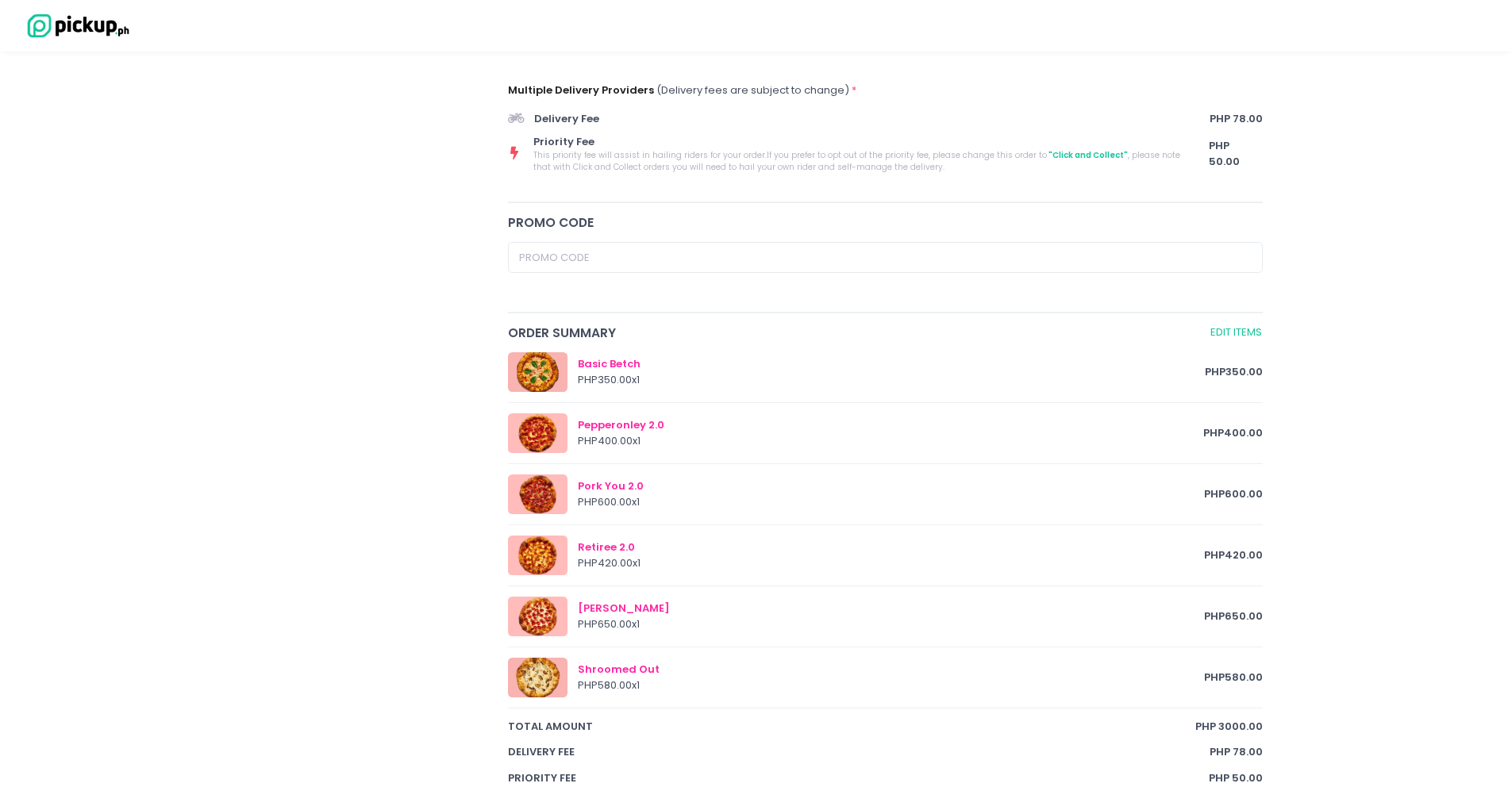
scroll to position [1225, 0]
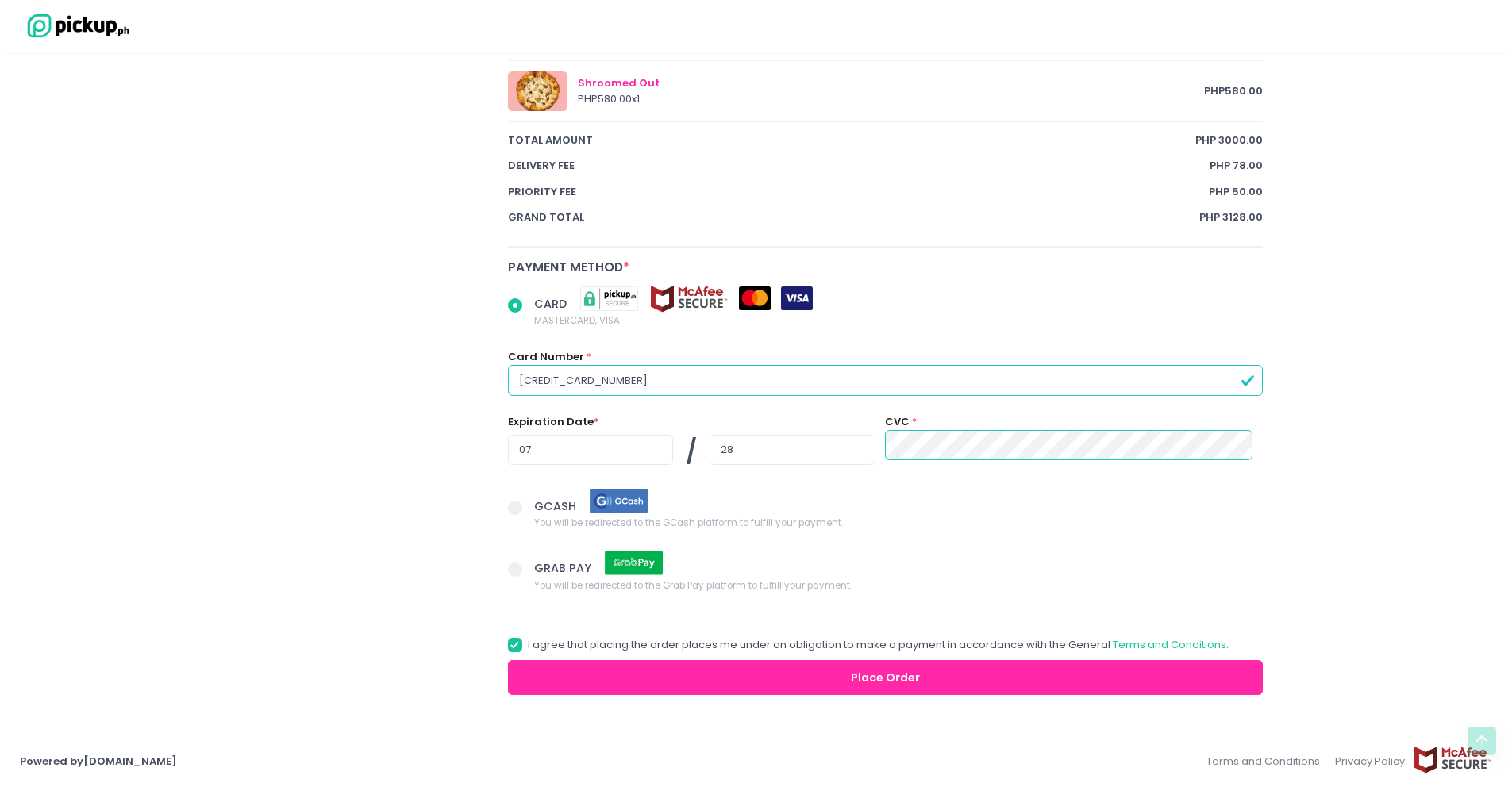
click at [829, 674] on button "Place Order" at bounding box center [885, 677] width 755 height 36
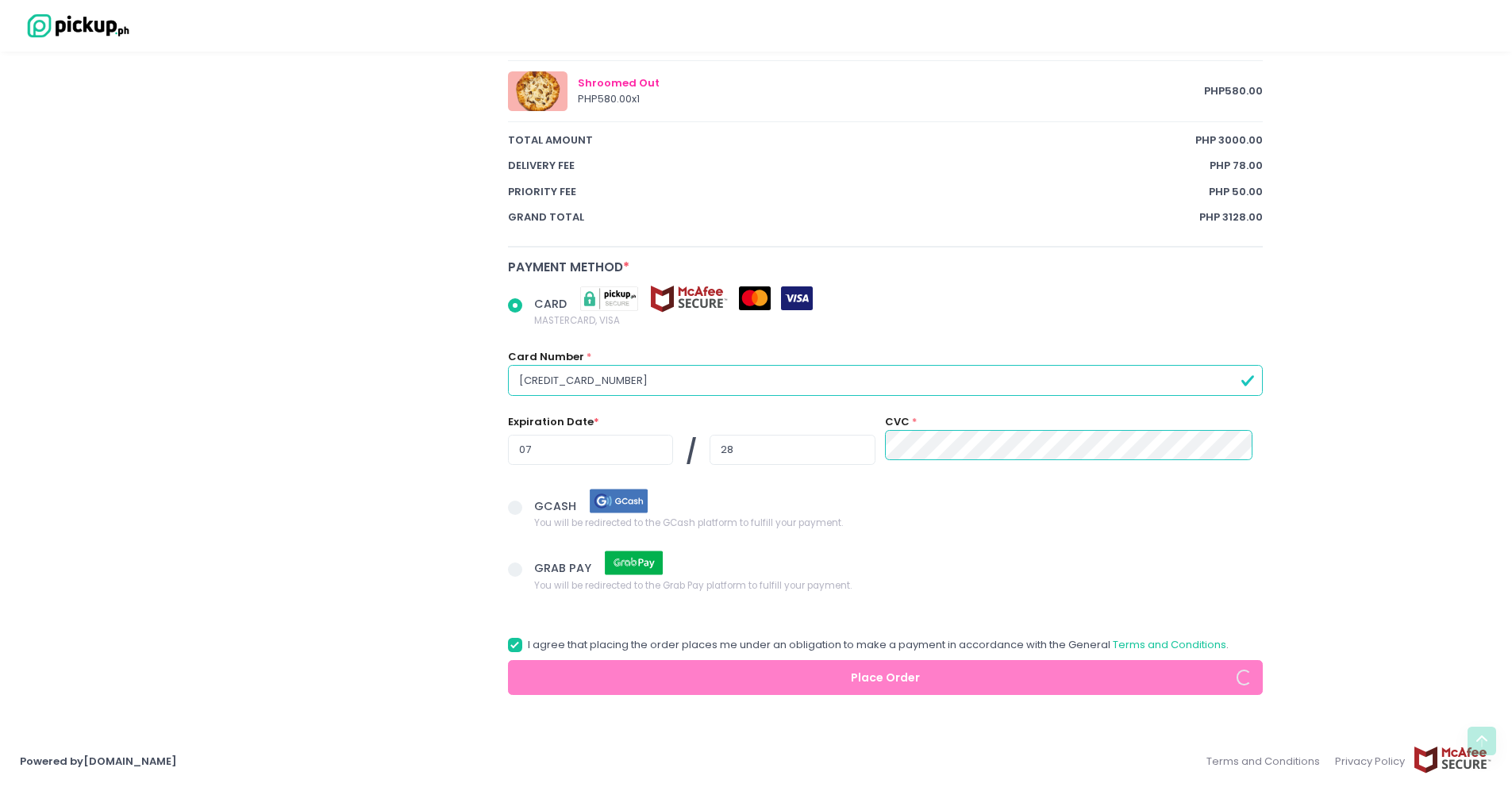
radio input "true"
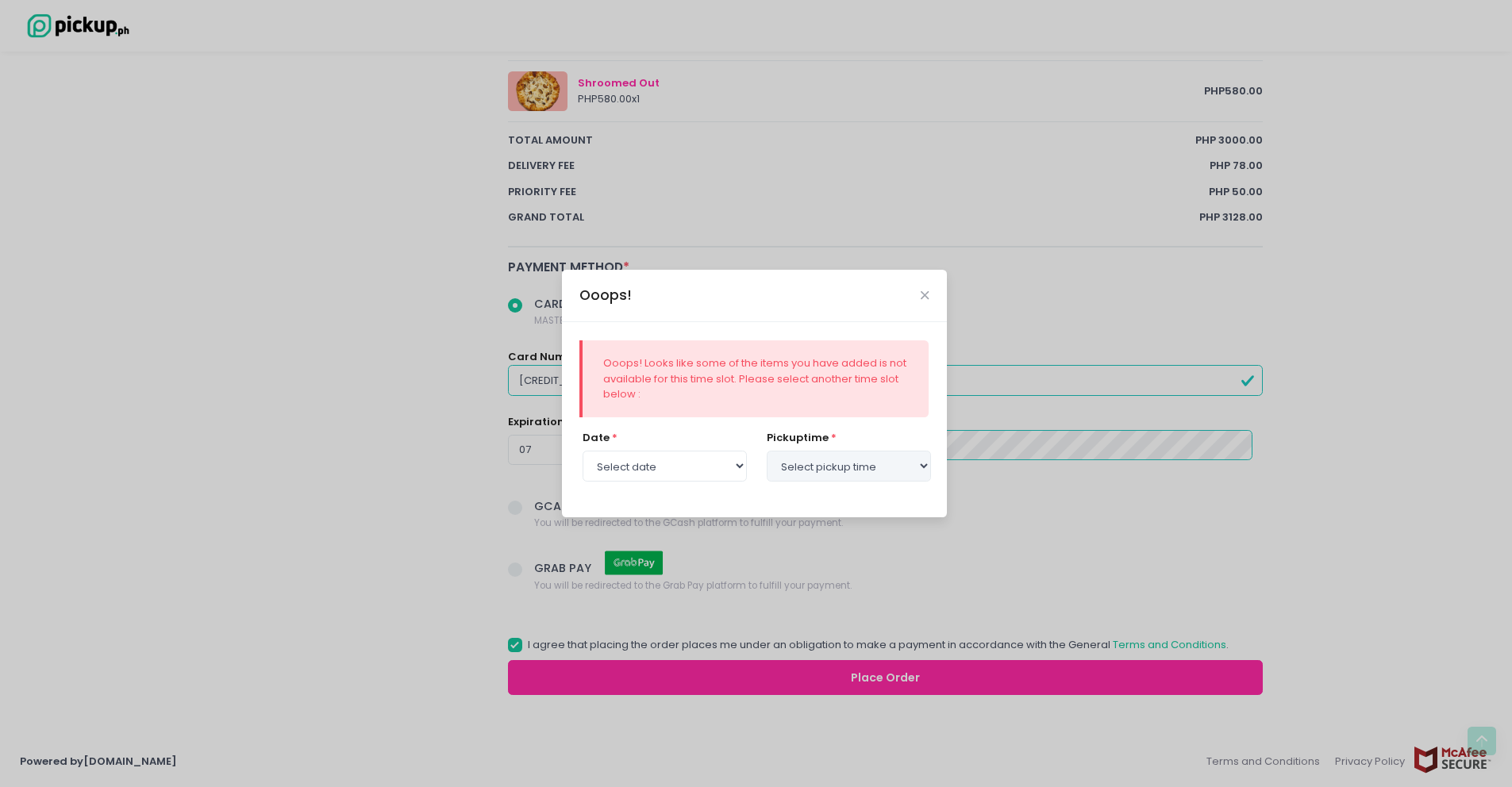
select select "[DATE]"
select select "12:00"
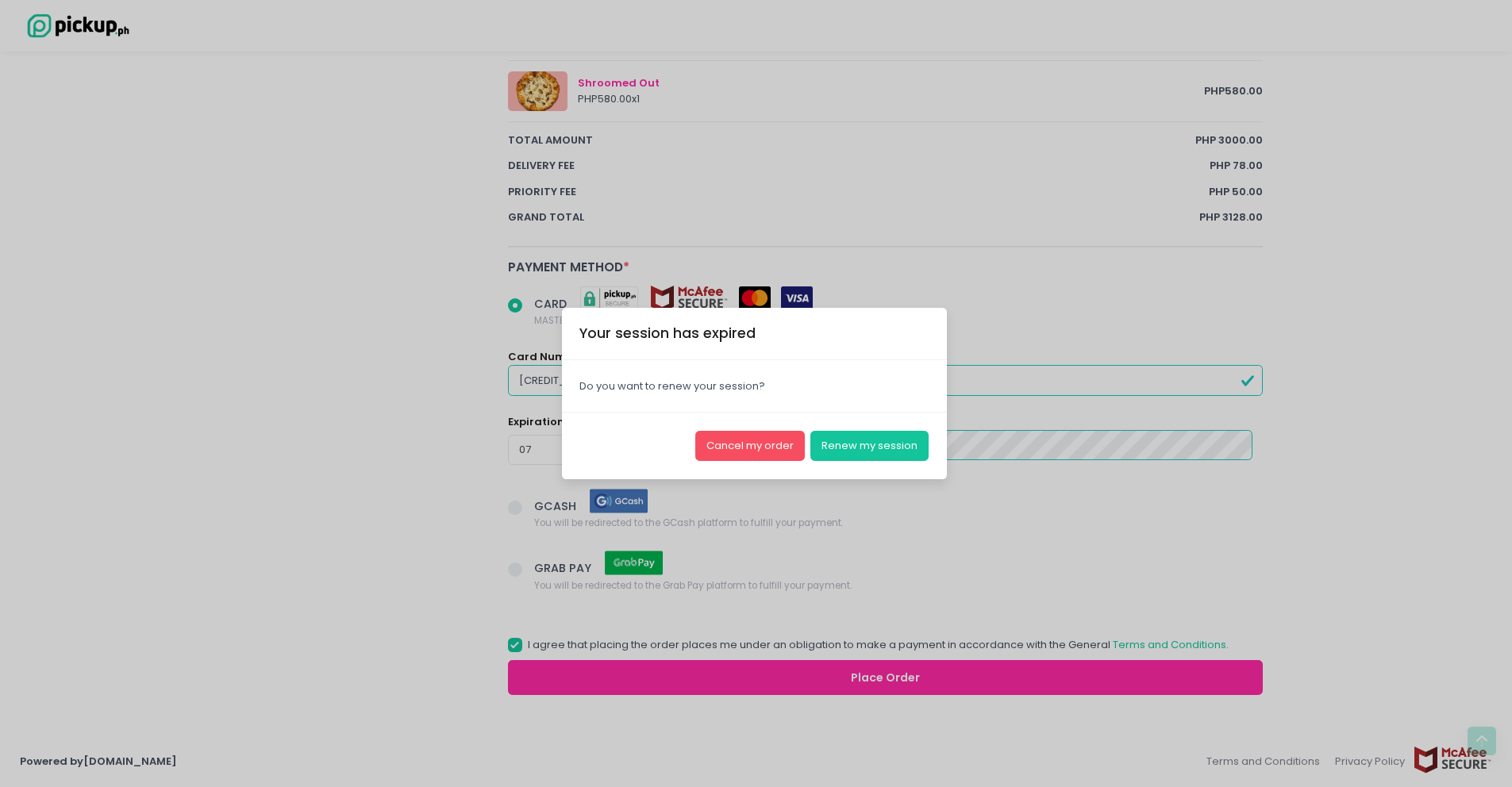
radio input "true"
